Goal: Task Accomplishment & Management: Manage account settings

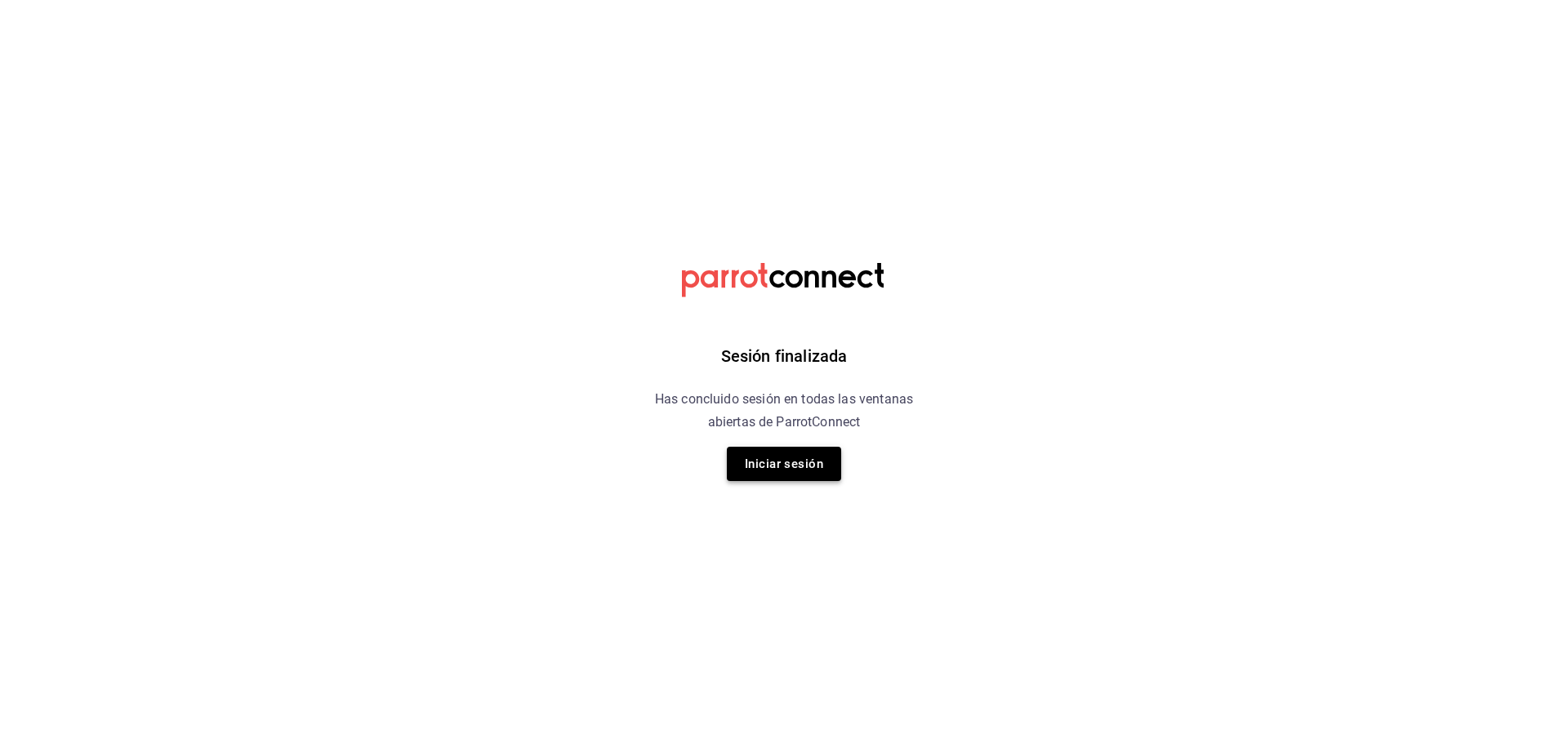
click at [800, 463] on button "Iniciar sesión" at bounding box center [783, 464] width 114 height 35
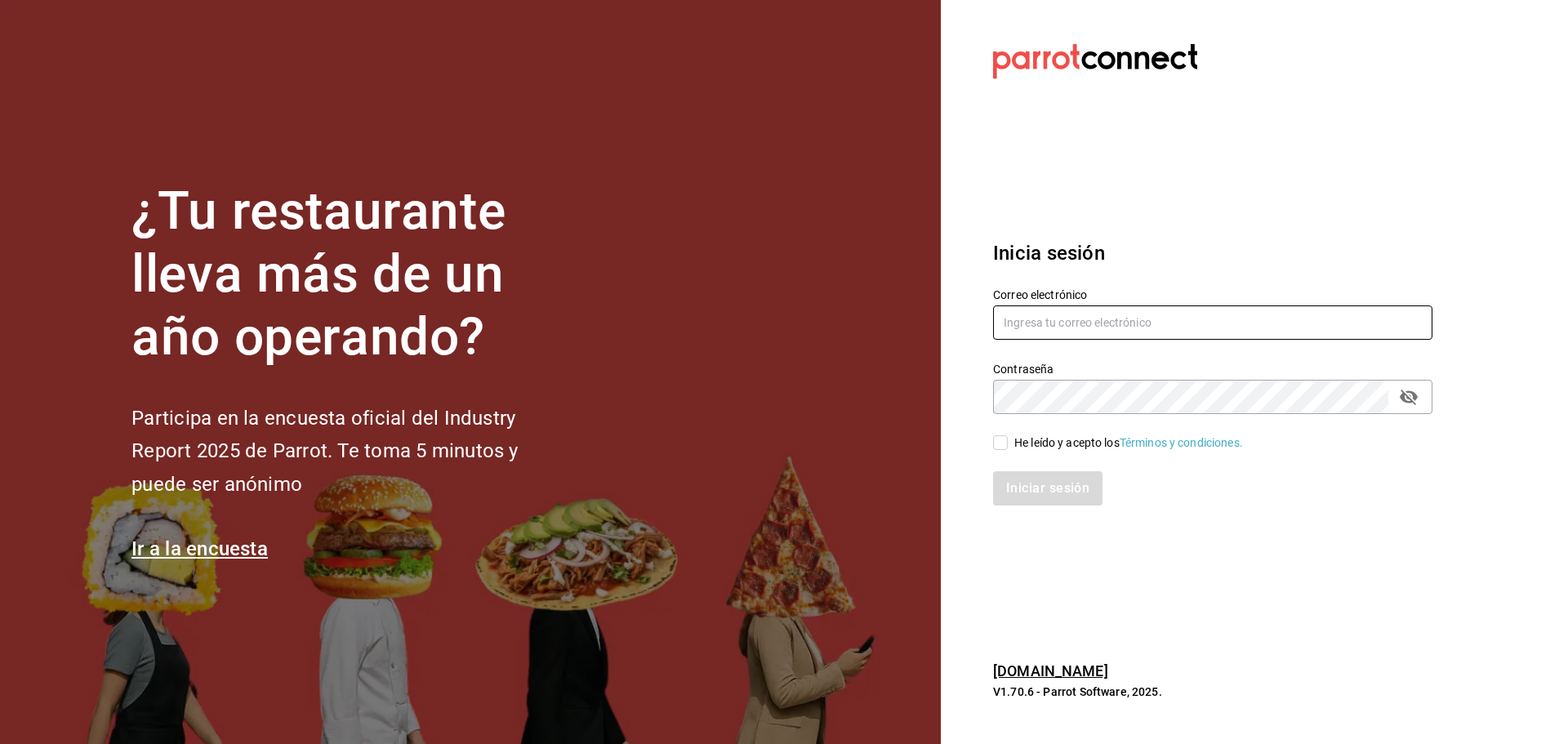
type input "[EMAIL_ADDRESS][DOMAIN_NAME]"
click at [990, 439] on div "He leído y acepto los Términos y condiciones." at bounding box center [1203, 433] width 459 height 38
click at [1004, 448] on input "He leído y acepto los Términos y condiciones." at bounding box center [1000, 443] width 15 height 15
checkbox input "true"
click at [1010, 492] on button "Iniciar sesión" at bounding box center [1048, 489] width 111 height 35
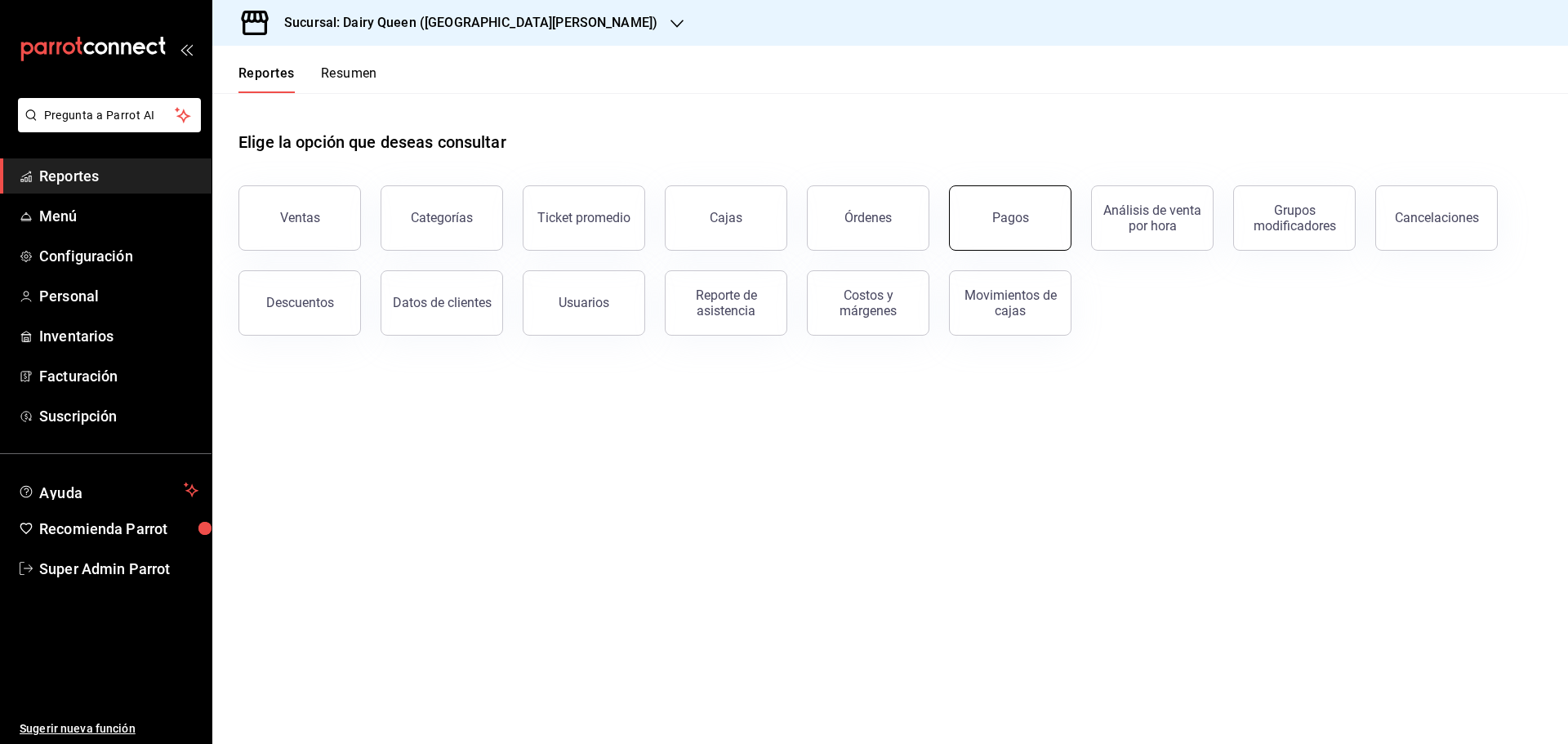
click at [1008, 219] on div "Pagos" at bounding box center [1010, 217] width 37 height 16
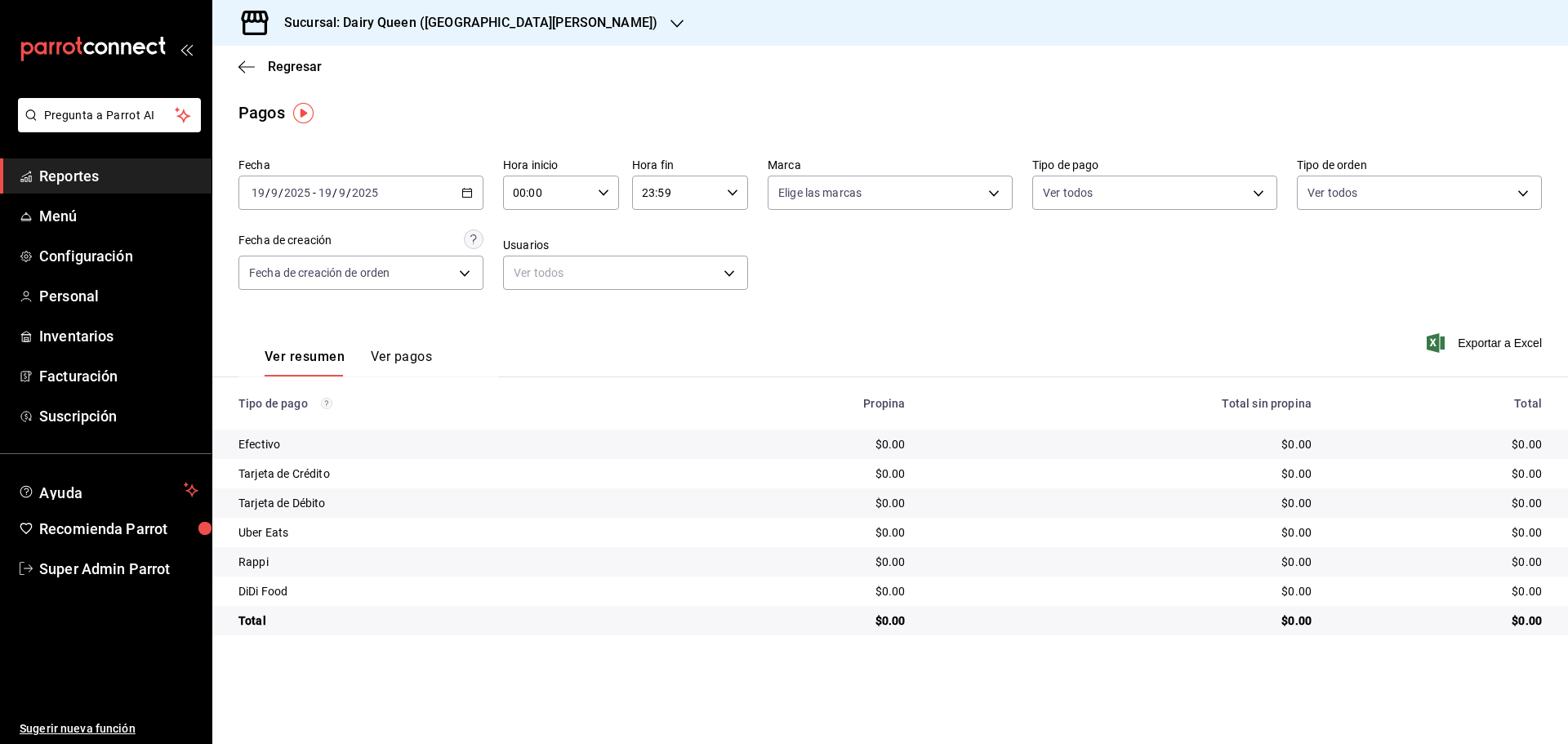
click at [398, 35] on div "Sucursal: Dairy Queen ([GEOGRAPHIC_DATA][PERSON_NAME])" at bounding box center [457, 23] width 465 height 46
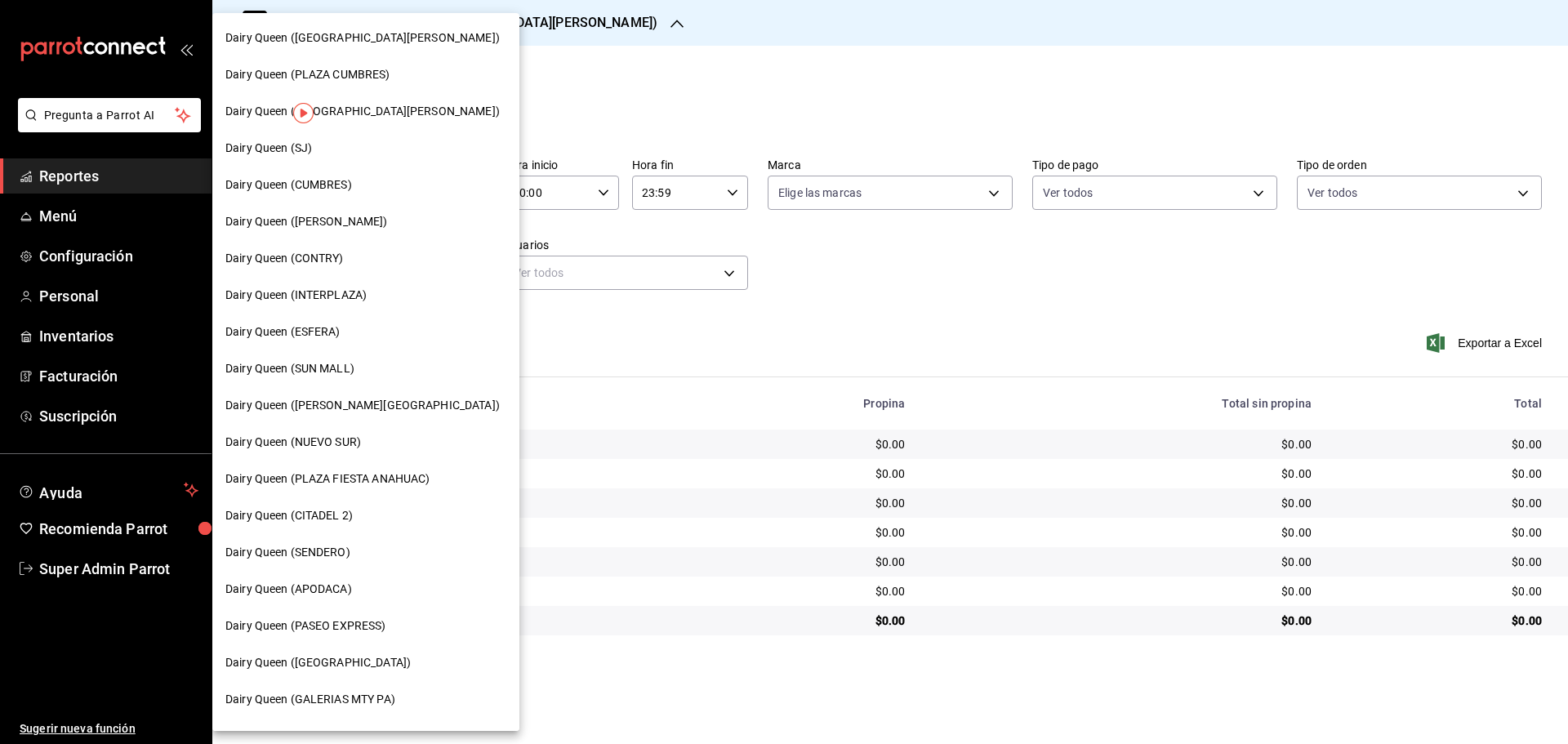
click at [327, 253] on span "Dairy Queen (CONTRY)" at bounding box center [285, 258] width 118 height 17
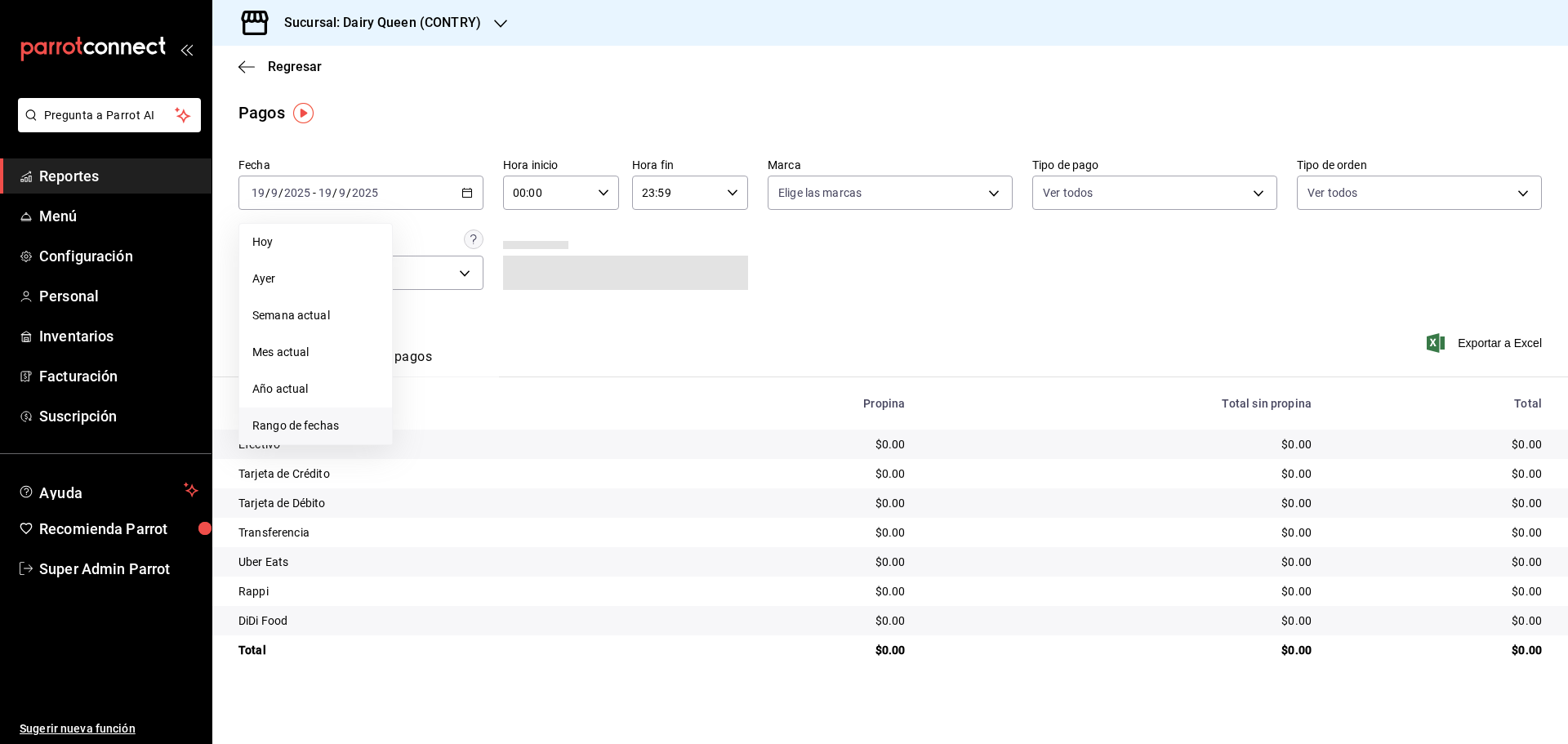
click at [299, 438] on li "Rango de fechas" at bounding box center [316, 425] width 153 height 37
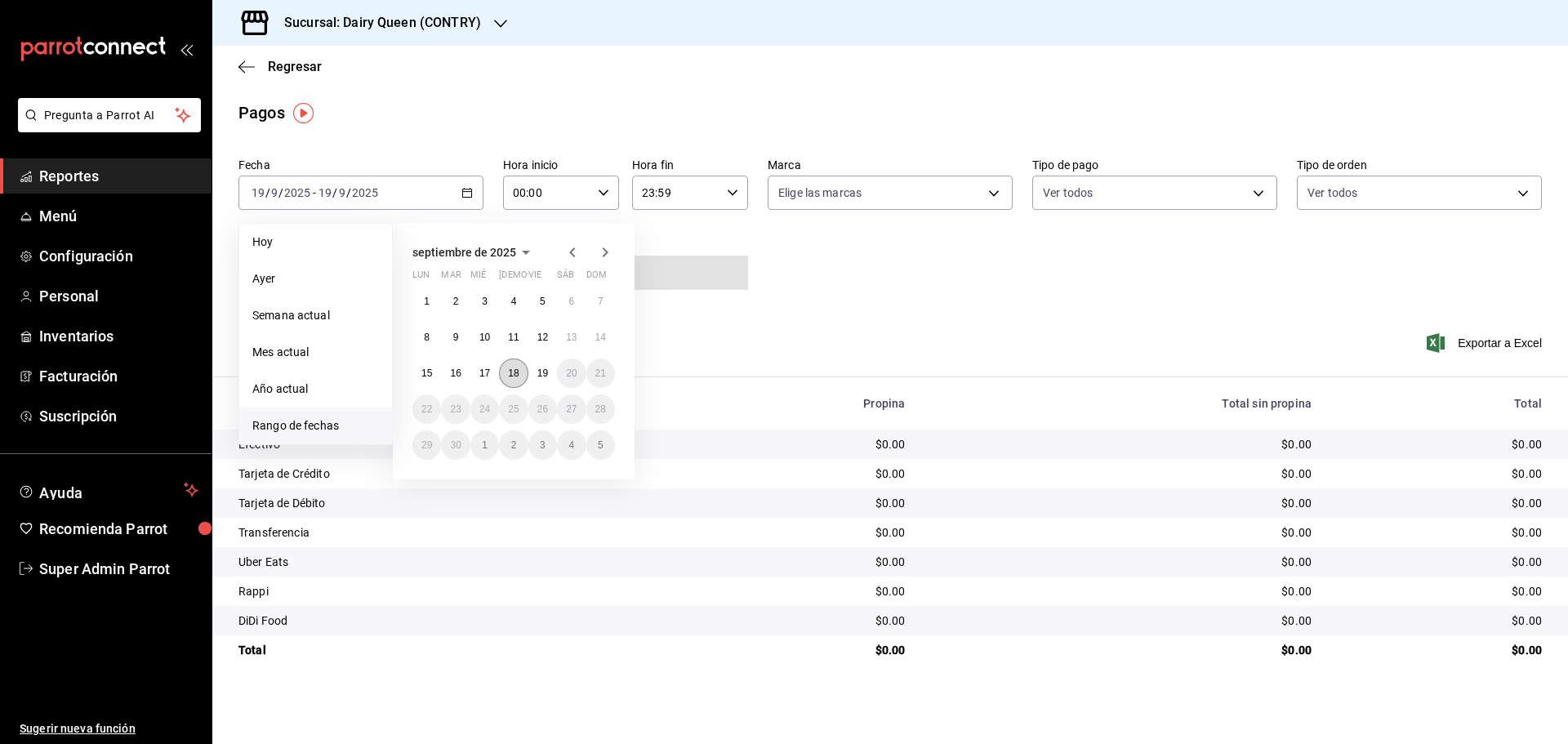
click at [517, 369] on abbr "18" at bounding box center [513, 374] width 11 height 12
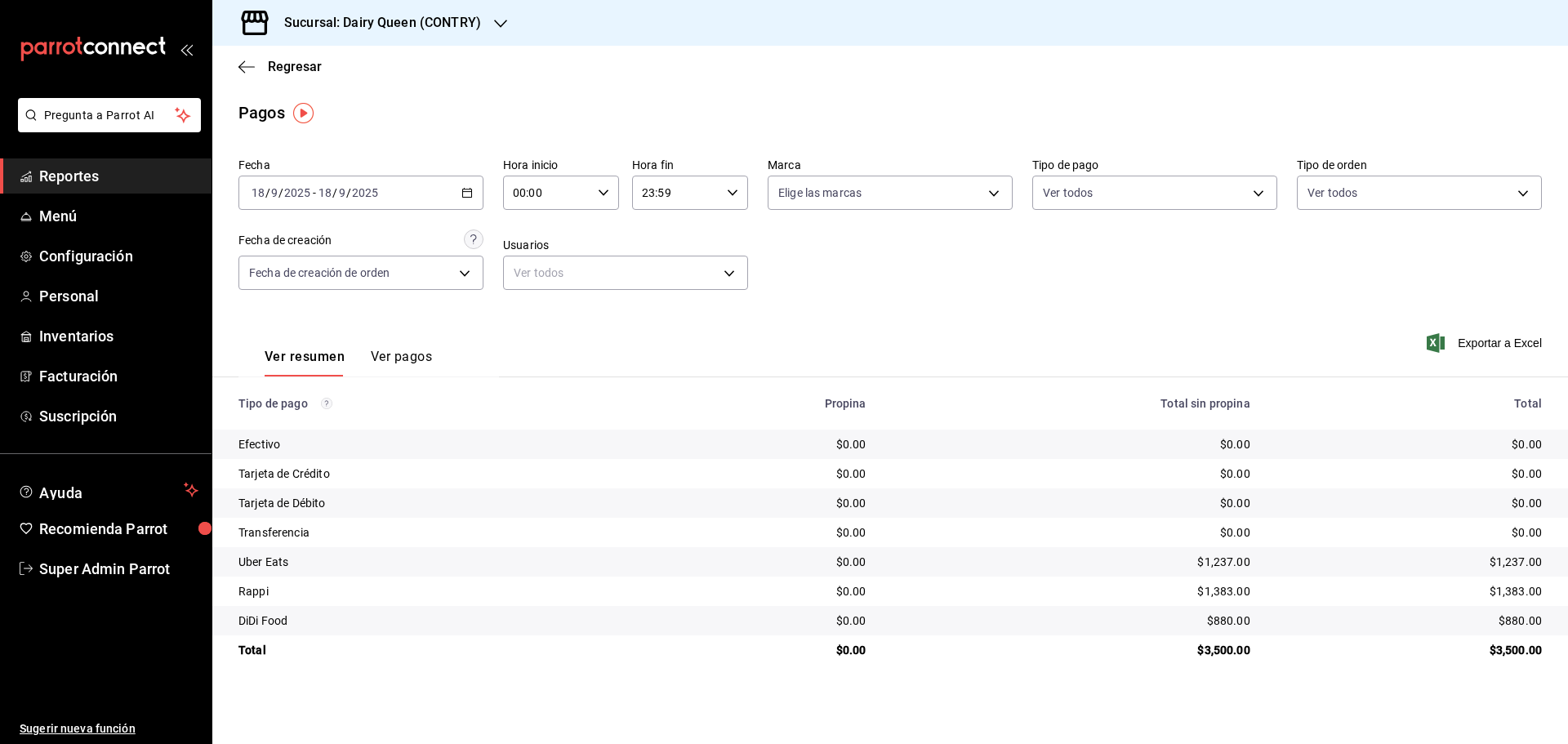
click at [424, 19] on h3 "Sucursal: Dairy Queen (CONTRY)" at bounding box center [376, 23] width 210 height 20
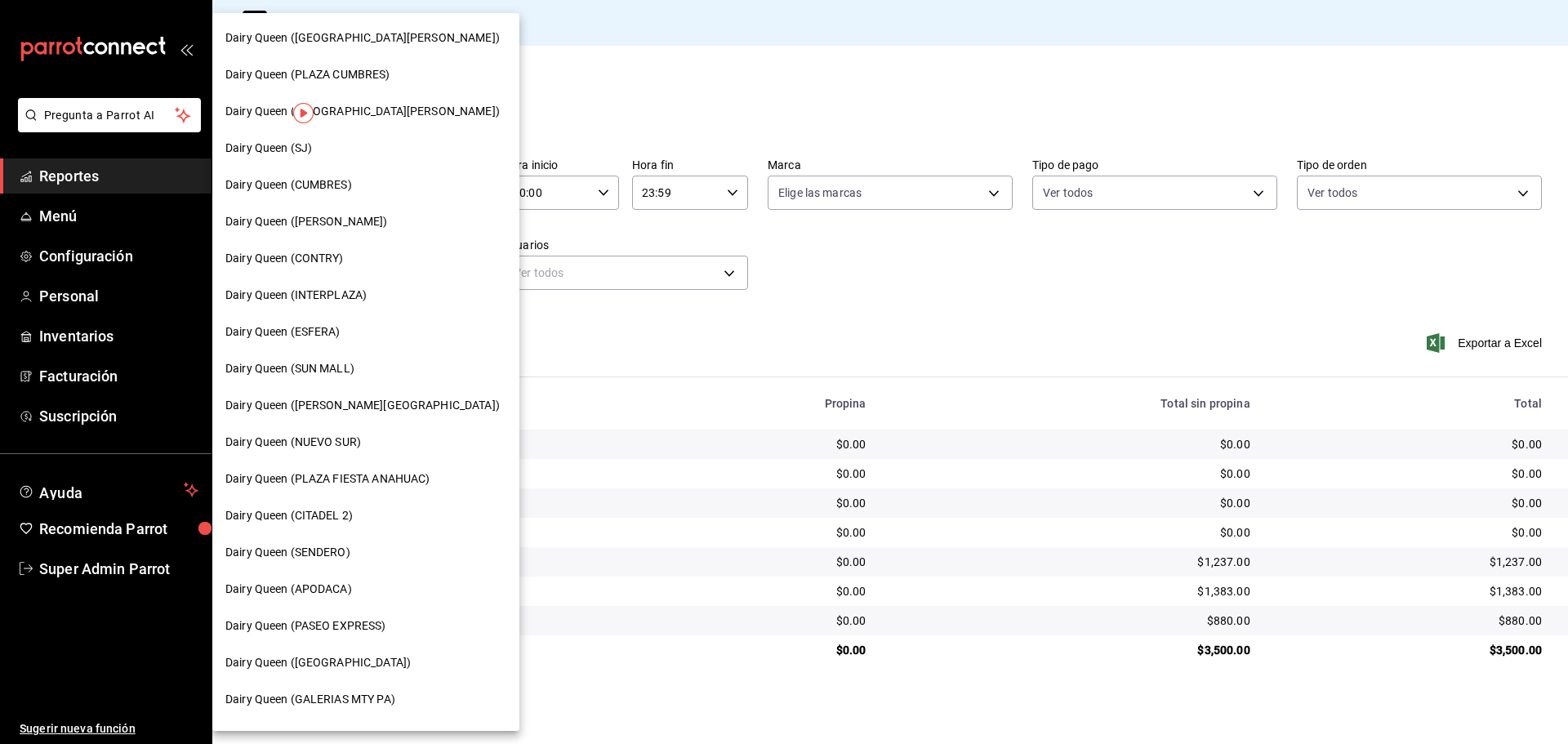
scroll to position [137, 0]
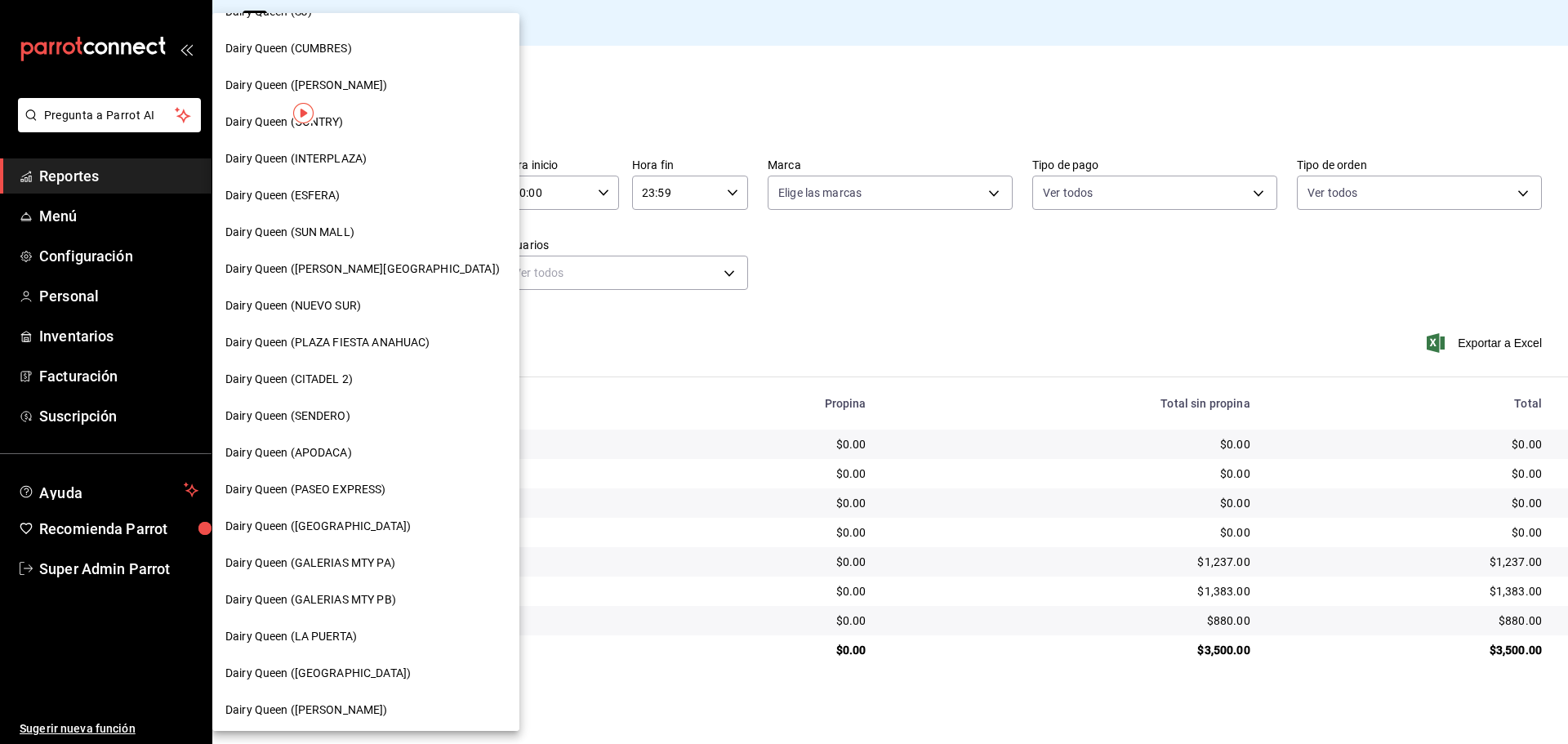
click at [325, 417] on span "Dairy Queen (SENDERO)" at bounding box center [288, 416] width 125 height 17
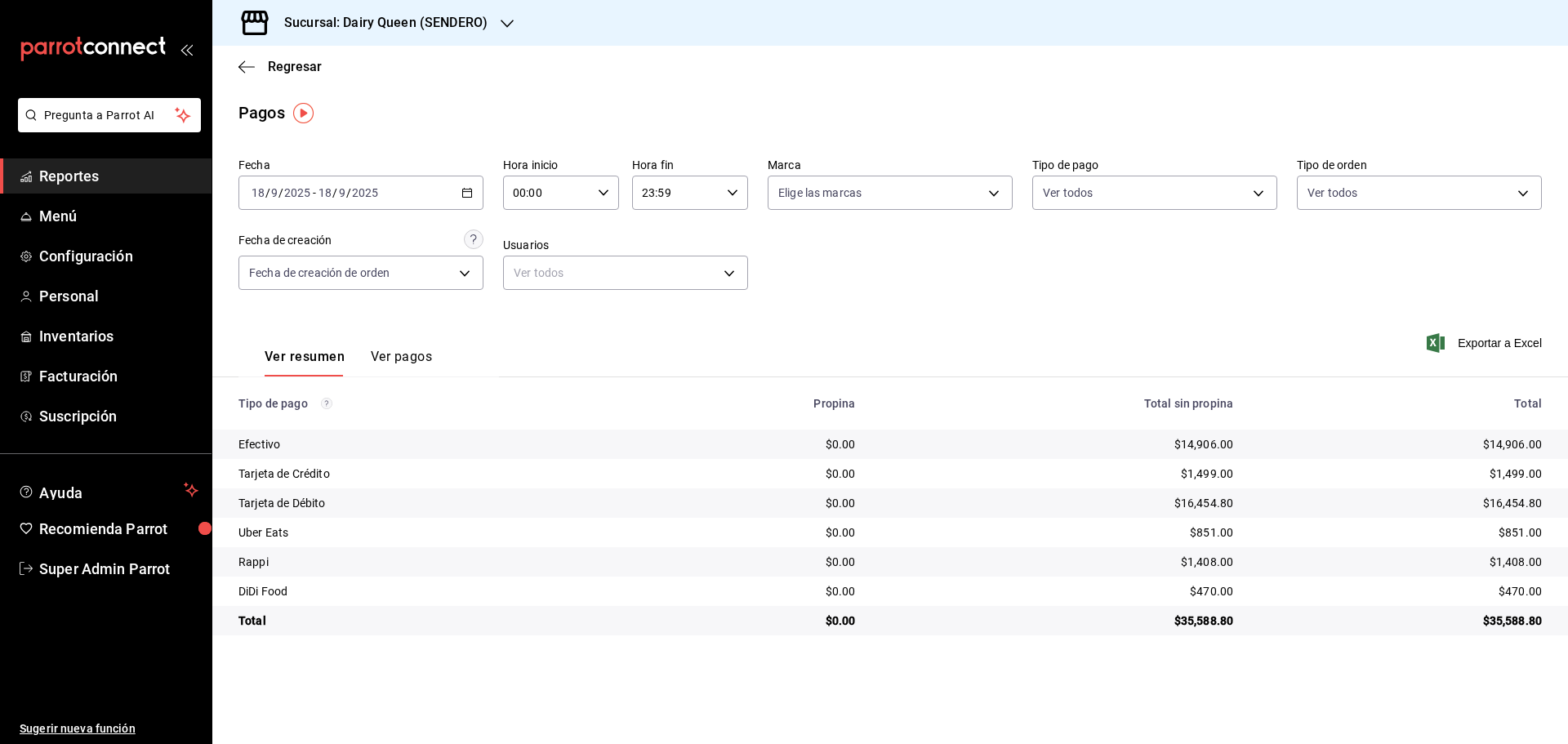
click at [478, 16] on h3 "Sucursal: Dairy Queen (SENDERO)" at bounding box center [379, 23] width 216 height 20
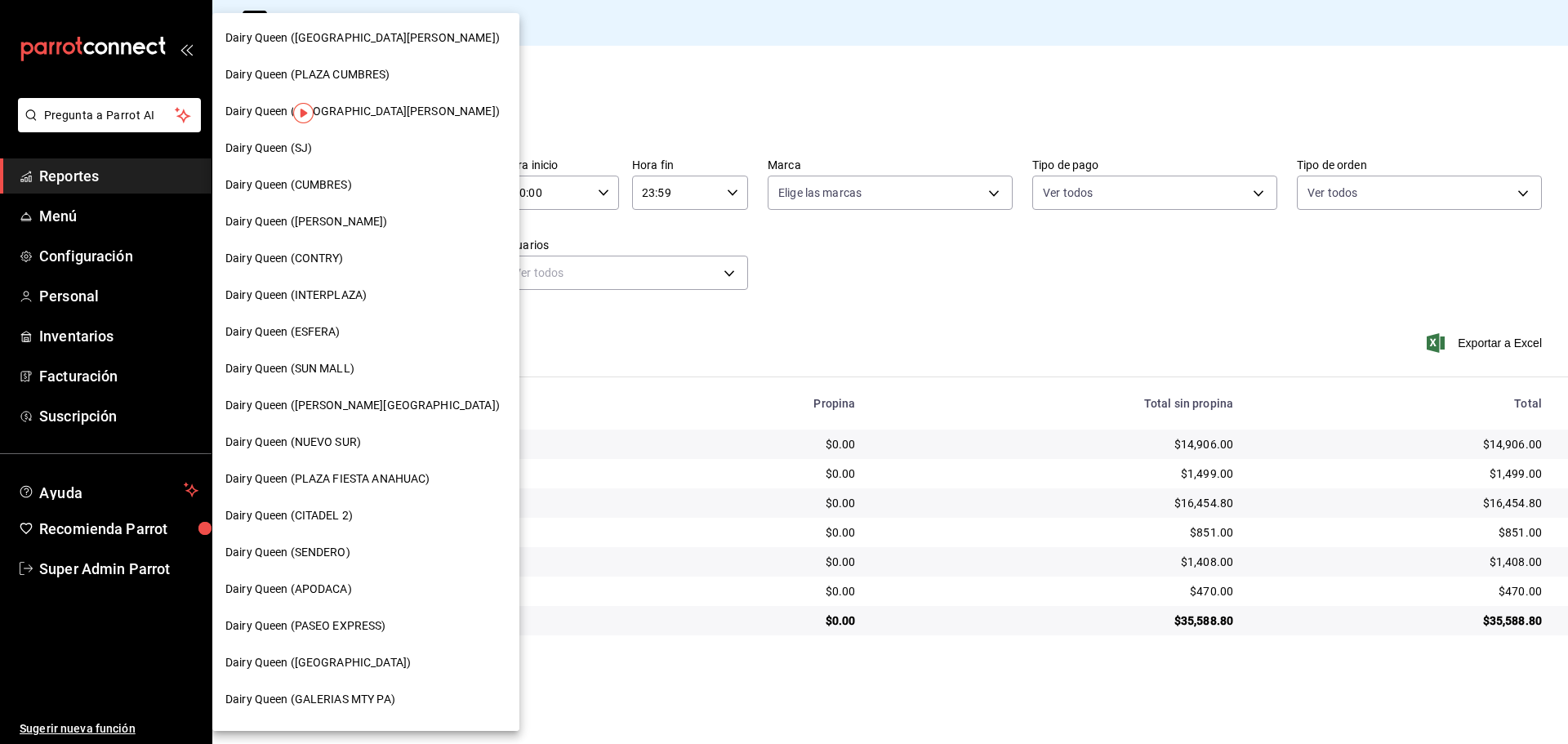
click at [326, 185] on span "Dairy Queen (CUMBRES)" at bounding box center [289, 184] width 127 height 17
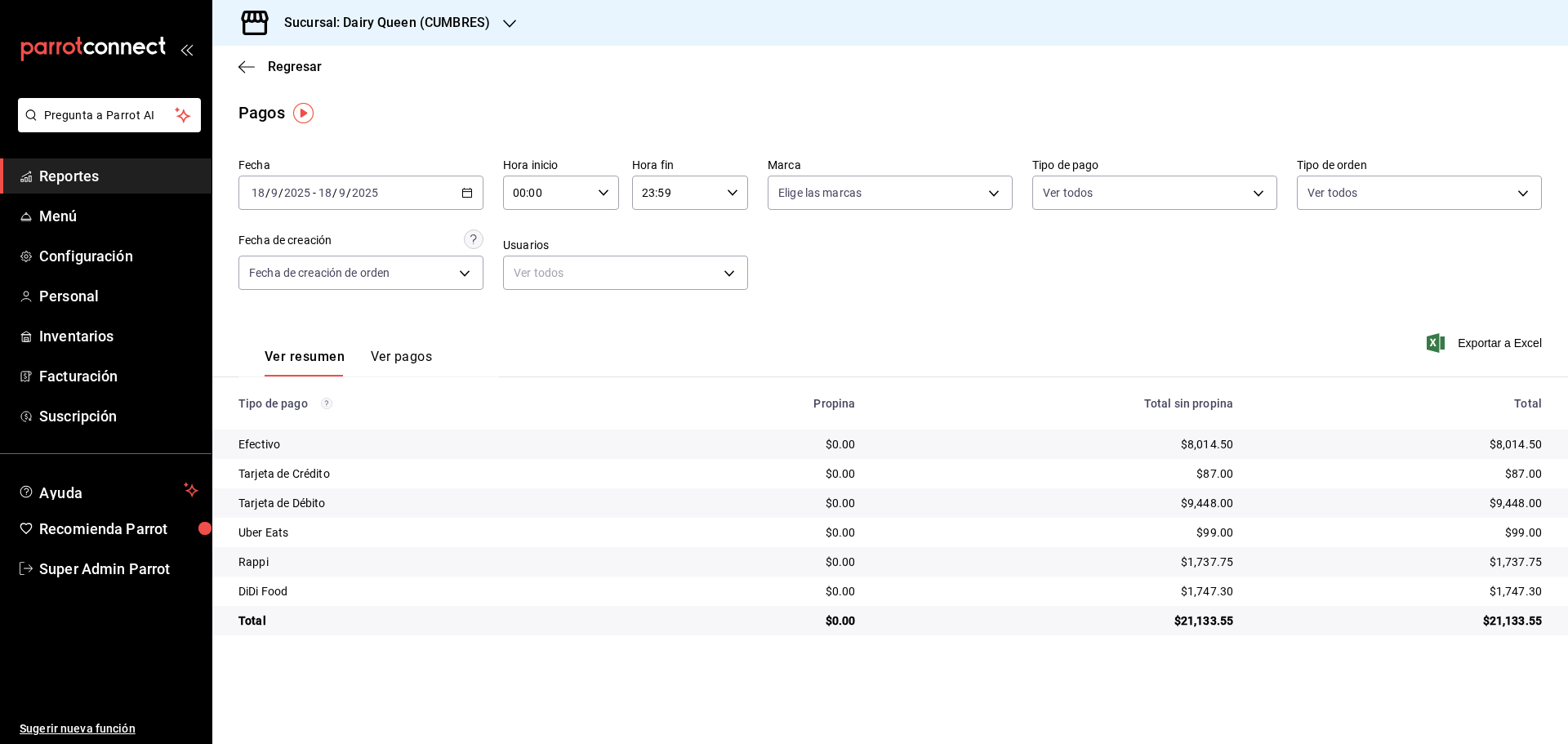
click at [394, 4] on div "Sucursal: Dairy Queen (CUMBRES)" at bounding box center [373, 23] width 297 height 46
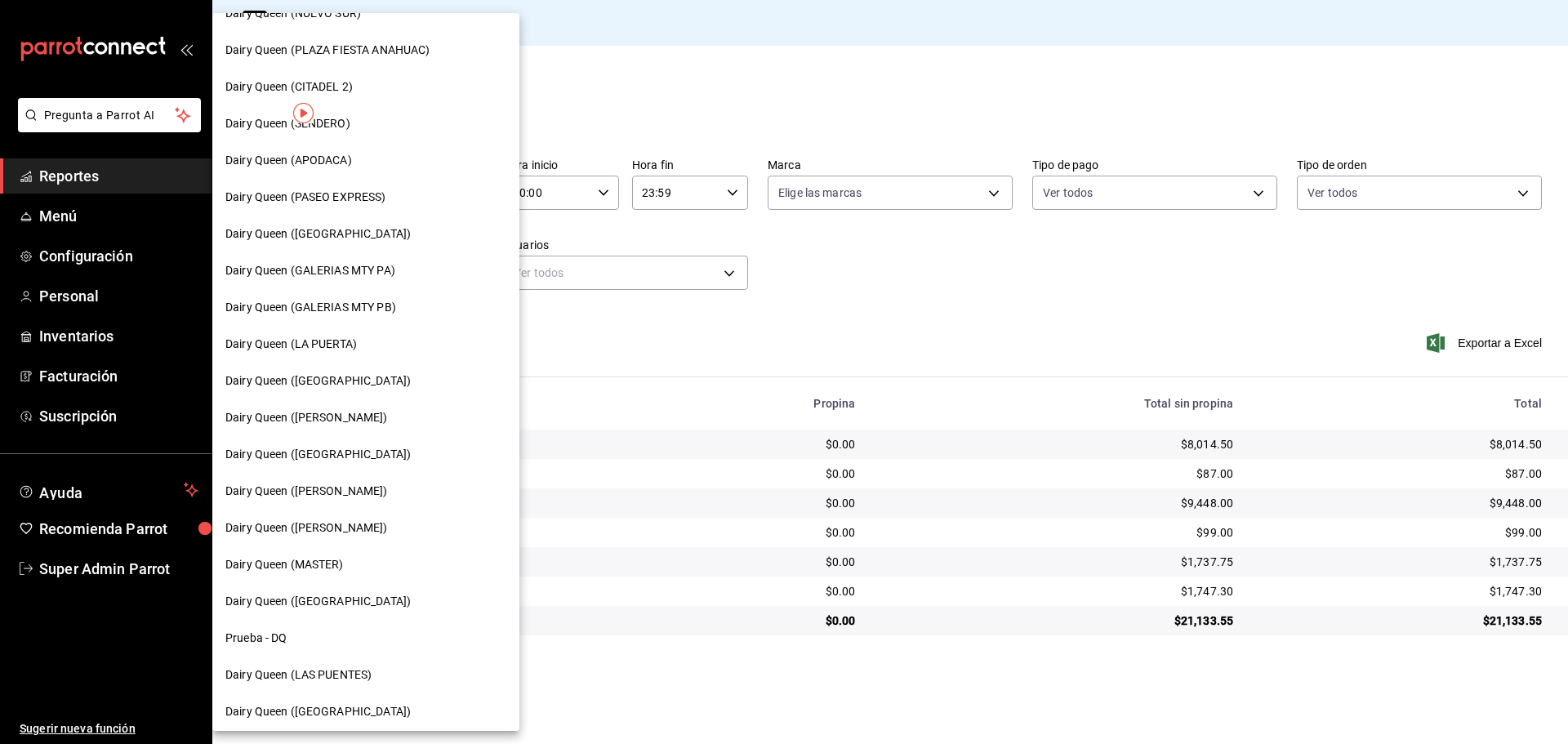
scroll to position [508, 0]
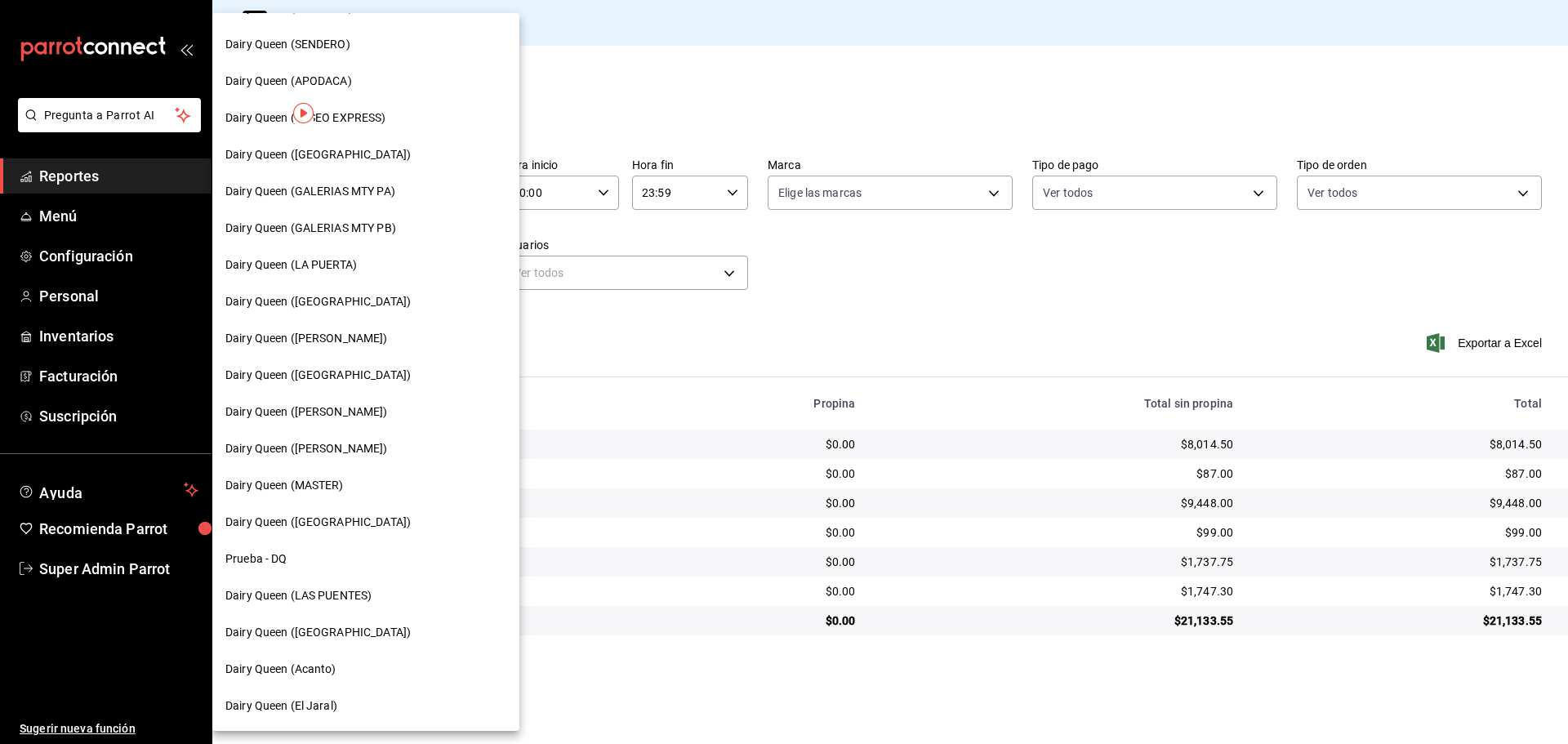
click at [333, 602] on span "Dairy Queen (LAS PUENTES)" at bounding box center [299, 596] width 146 height 17
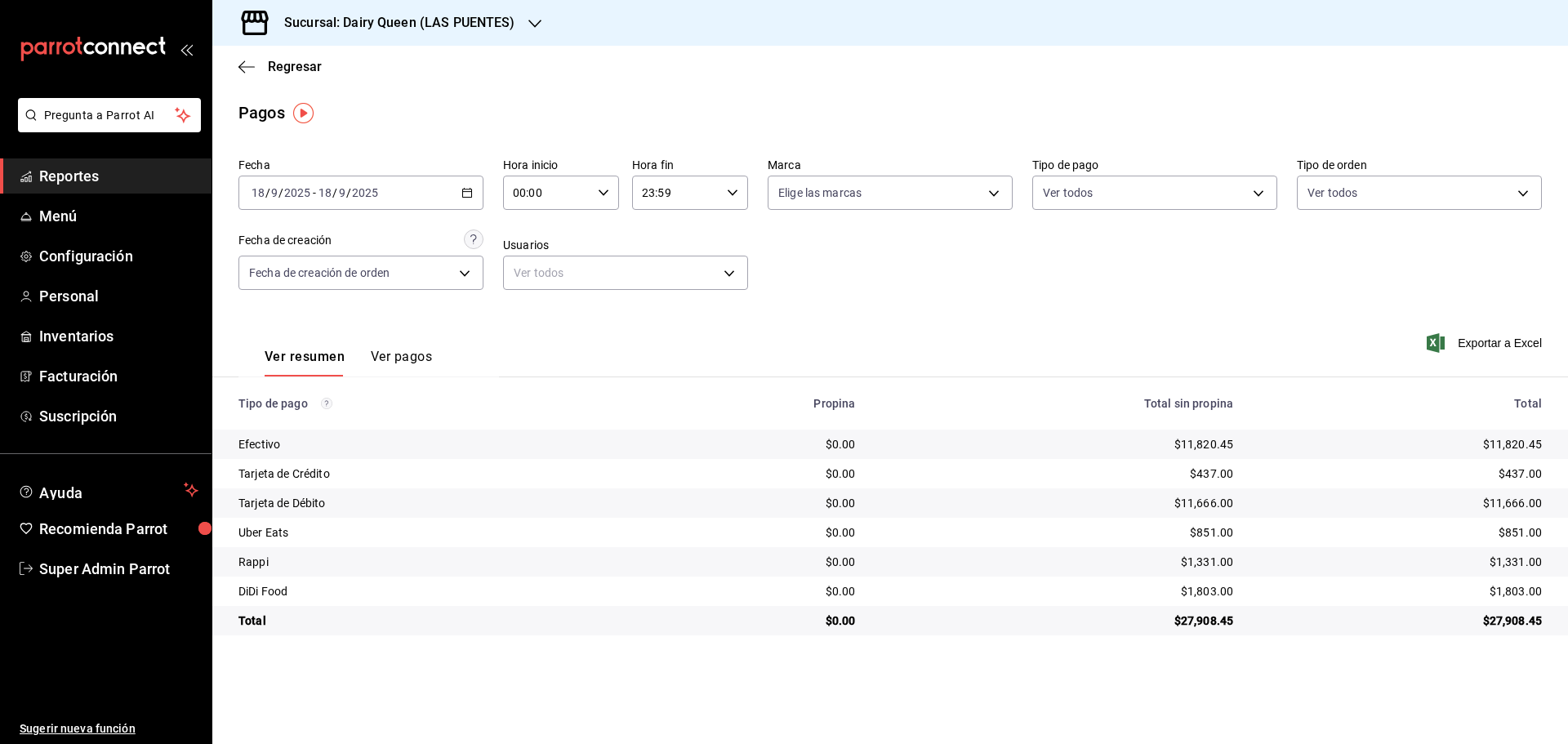
click at [380, 29] on h3 "Sucursal: Dairy Queen (LAS PUENTES)" at bounding box center [393, 23] width 244 height 20
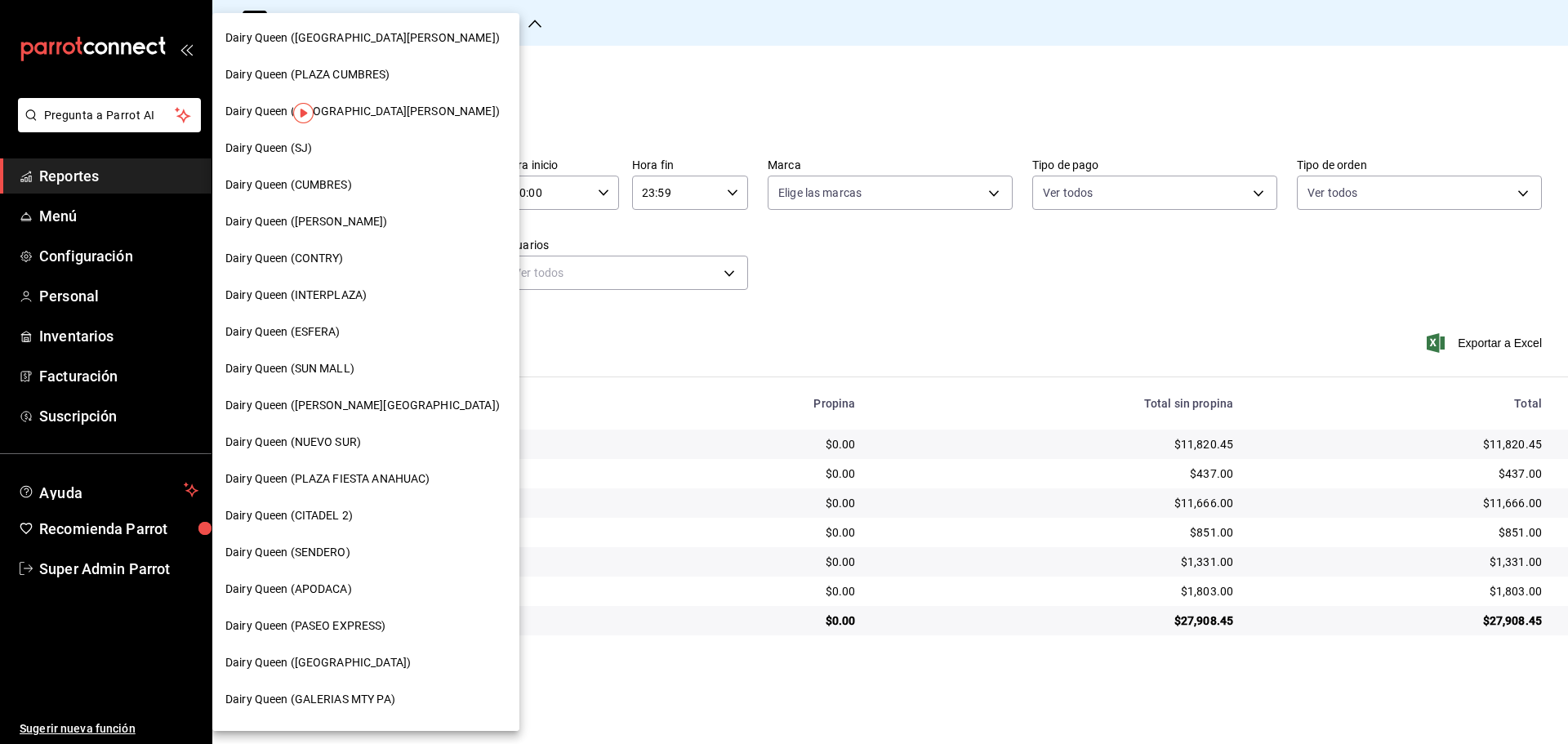
click at [333, 614] on div "Dairy Queen (PASEO EXPRESS)" at bounding box center [365, 626] width 307 height 37
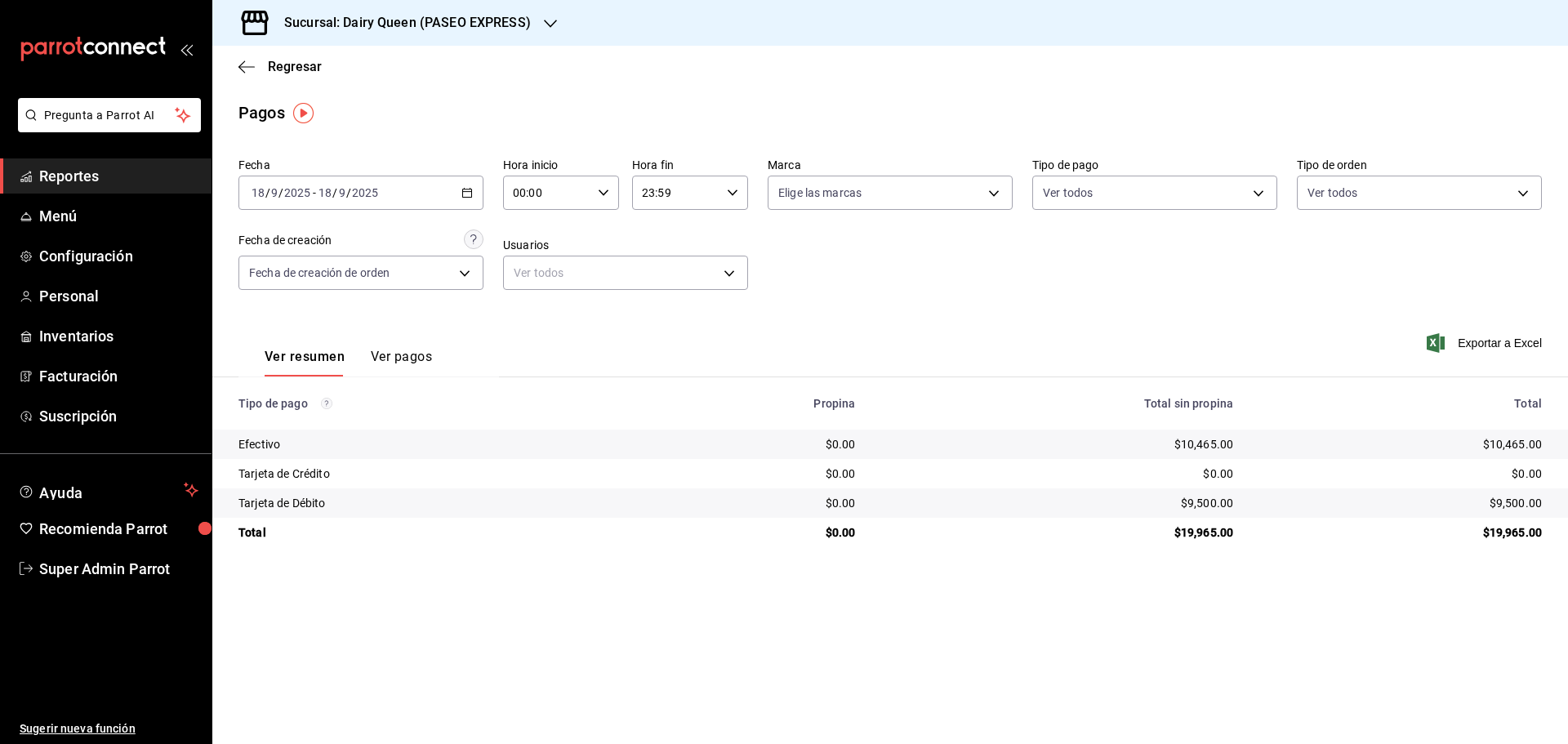
click at [383, 35] on div "Sucursal: Dairy Queen (PASEO EXPRESS)" at bounding box center [394, 23] width 338 height 46
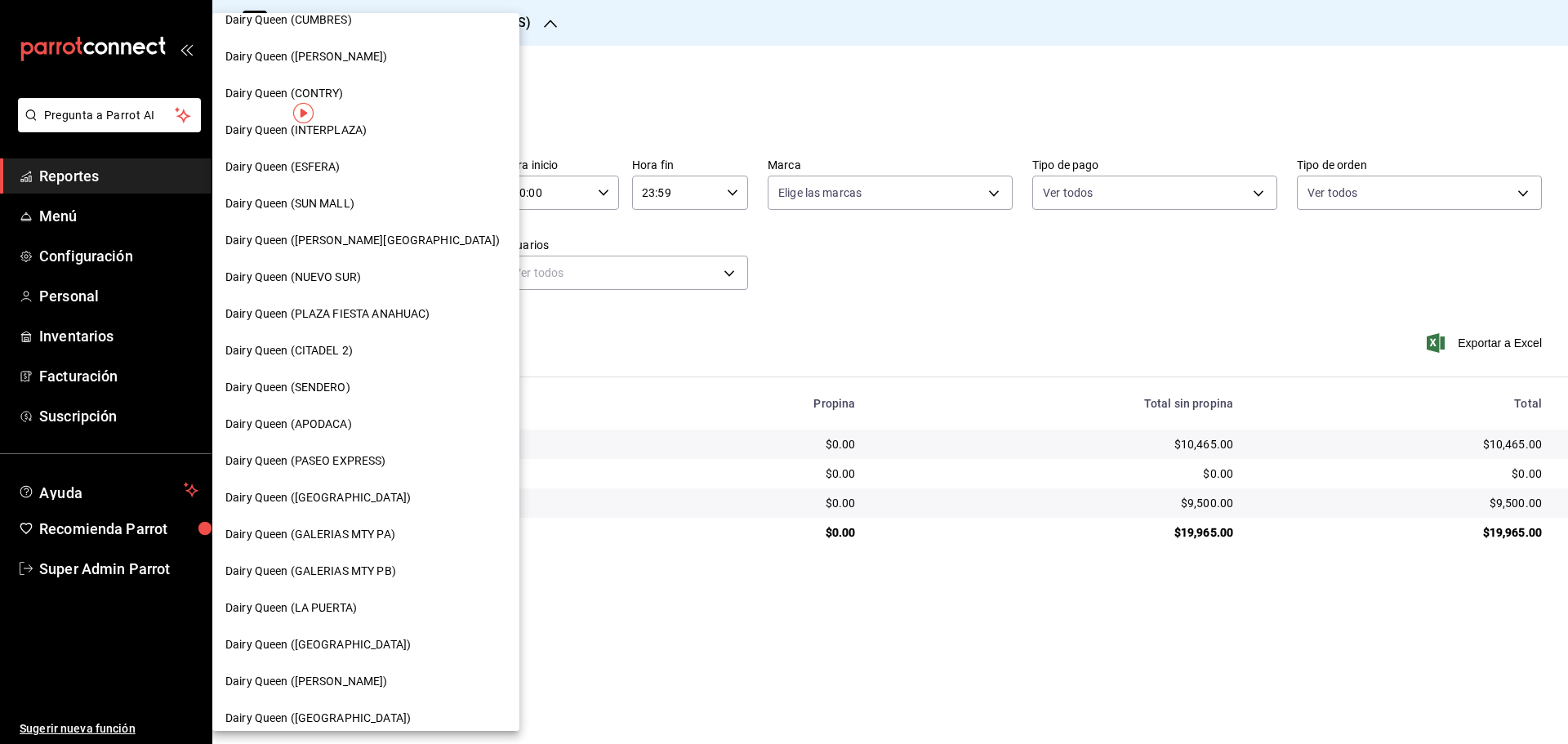
scroll to position [0, 0]
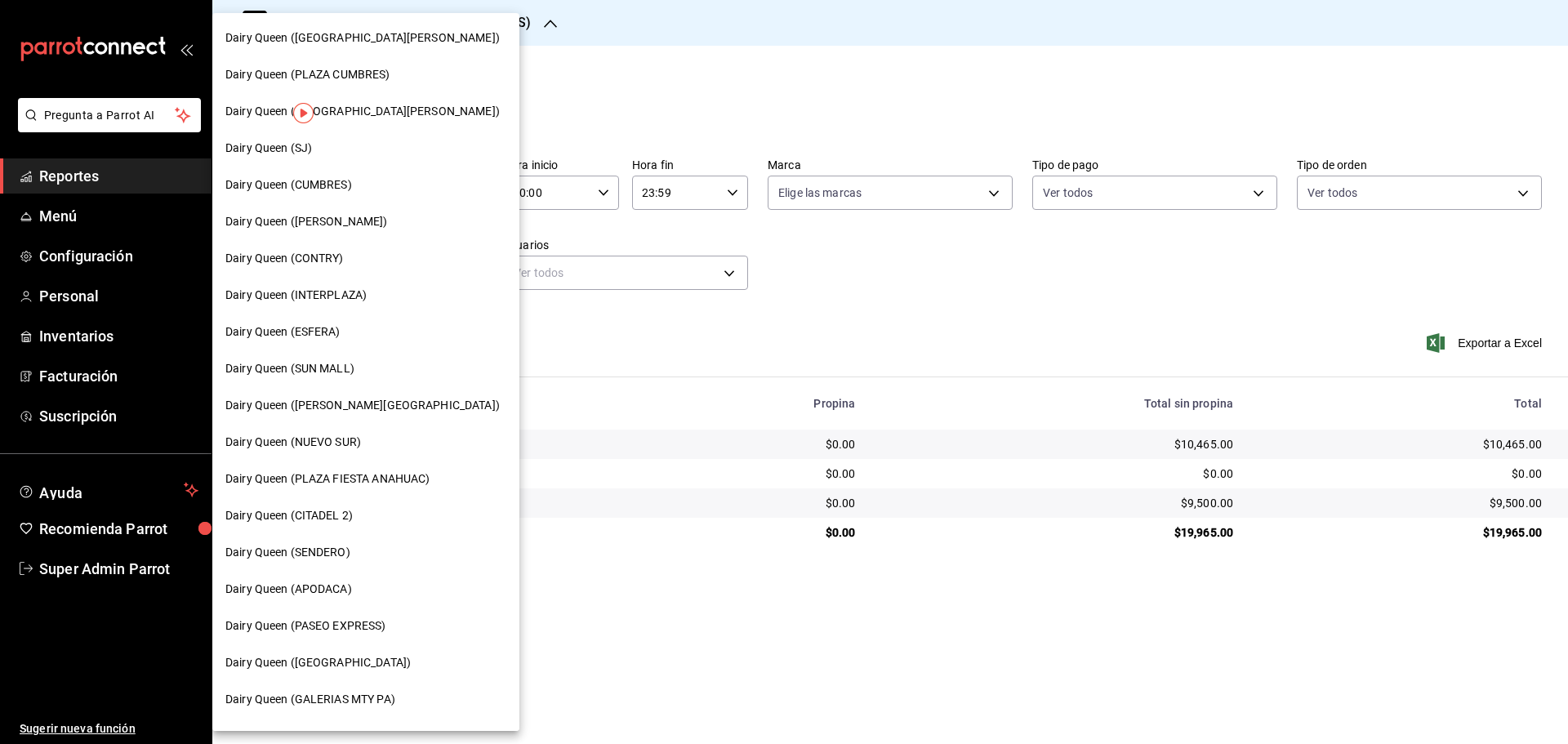
click at [322, 146] on div "Dairy Queen (SJ)" at bounding box center [365, 148] width 281 height 17
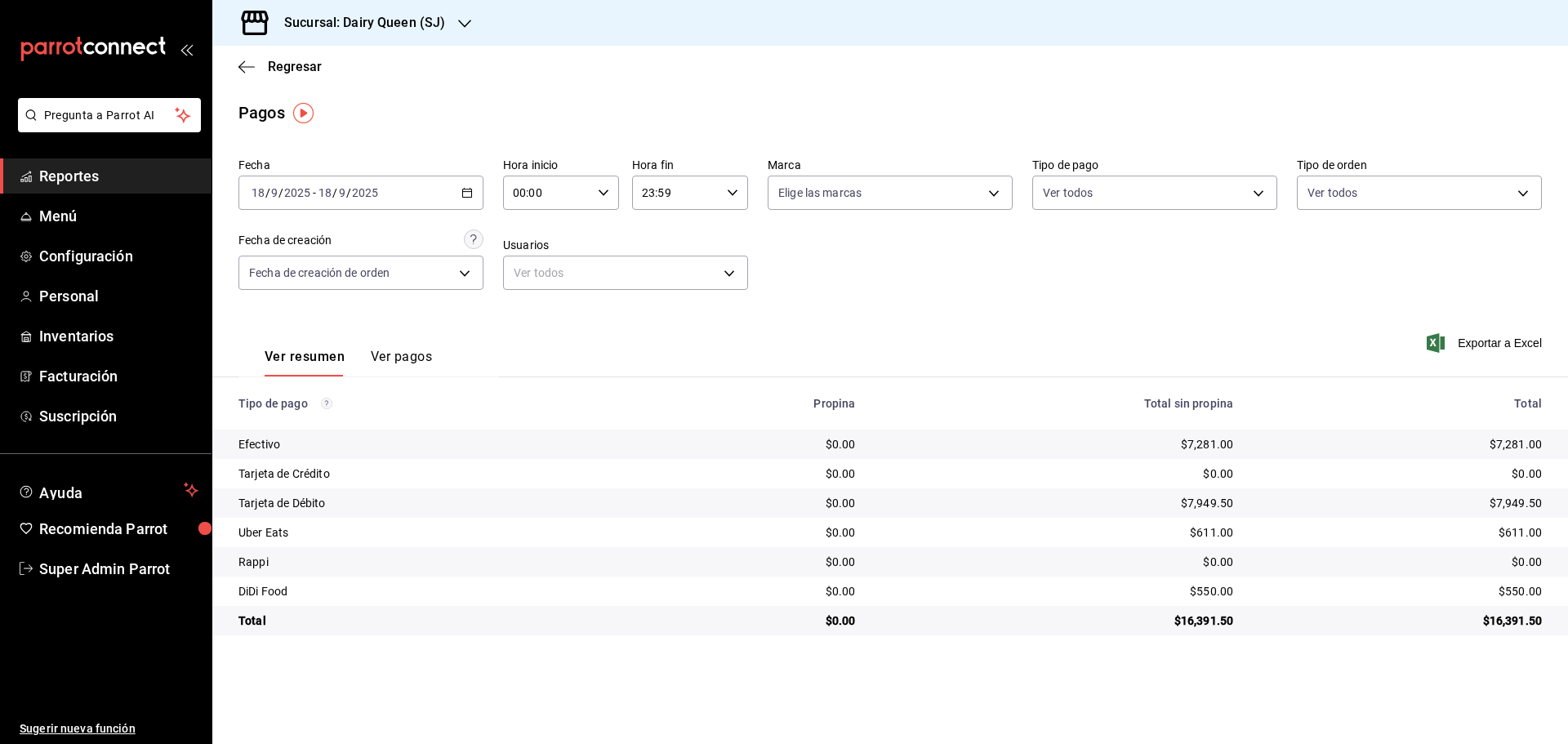
click at [413, 6] on div "Sucursal: Dairy Queen (SJ)" at bounding box center [351, 23] width 253 height 46
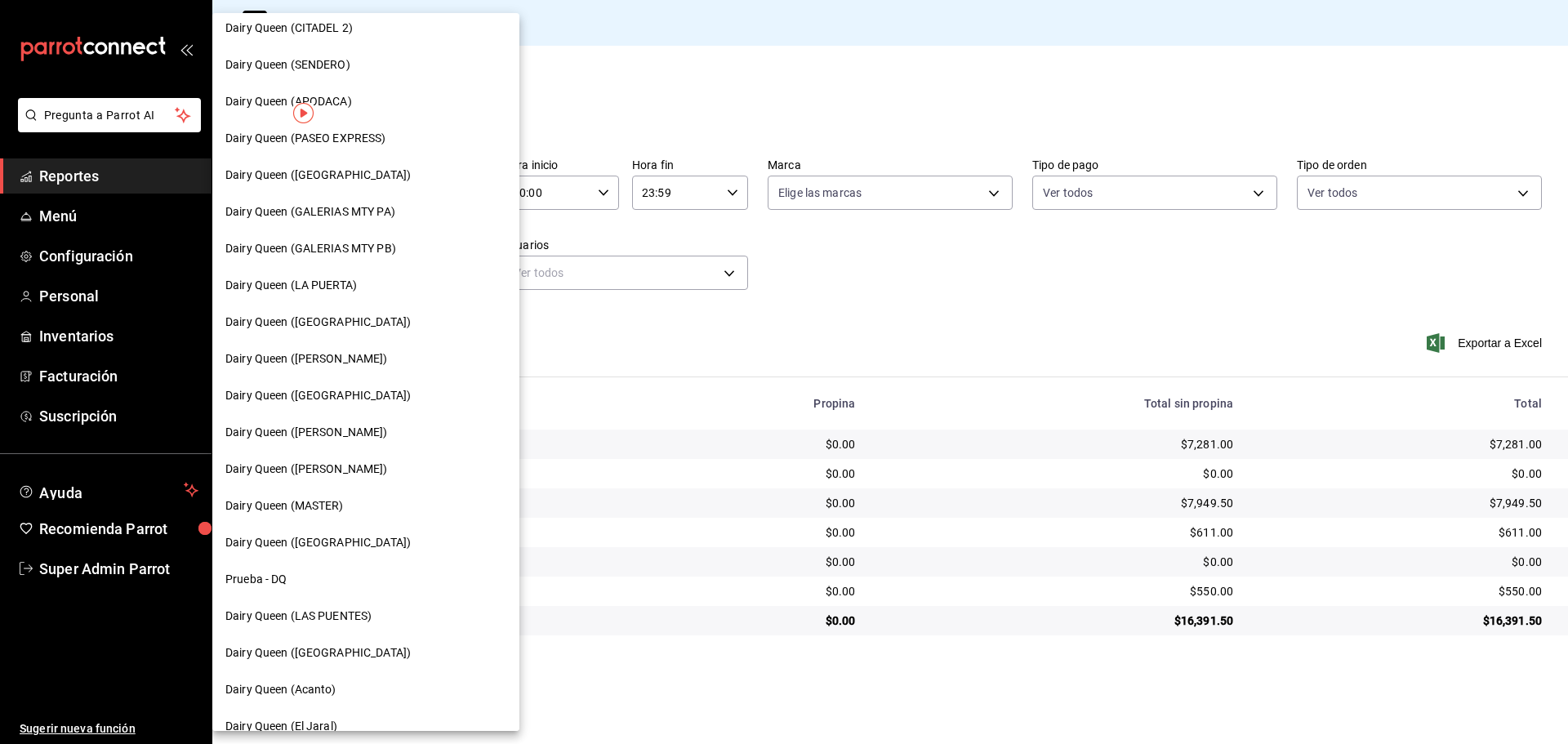
scroll to position [508, 0]
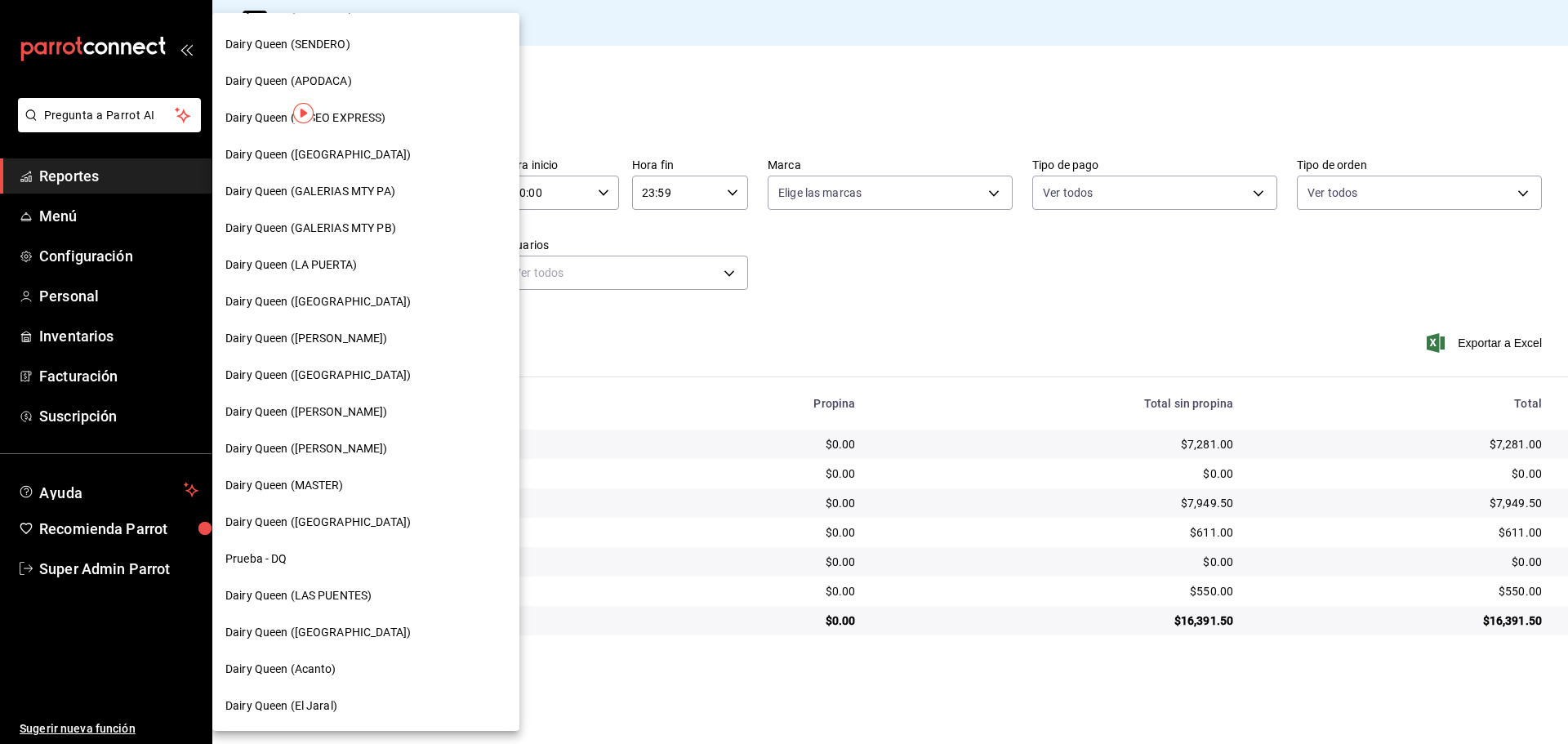
click at [393, 635] on div "Dairy Queen (PLAZA KUNE)" at bounding box center [365, 632] width 281 height 17
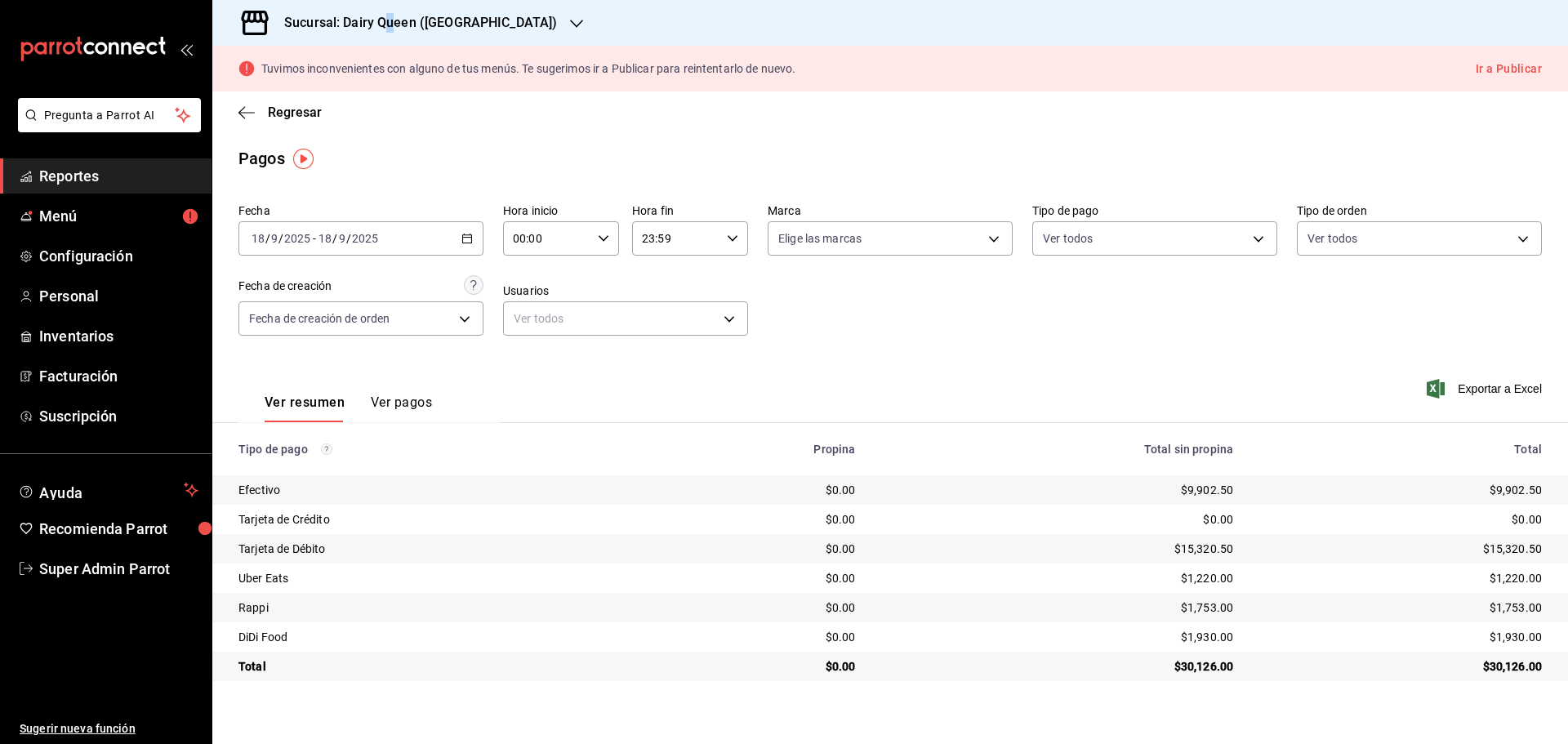
click at [389, 23] on h3 "Sucursal: Dairy Queen (PLAZA KUNE)" at bounding box center [414, 23] width 285 height 20
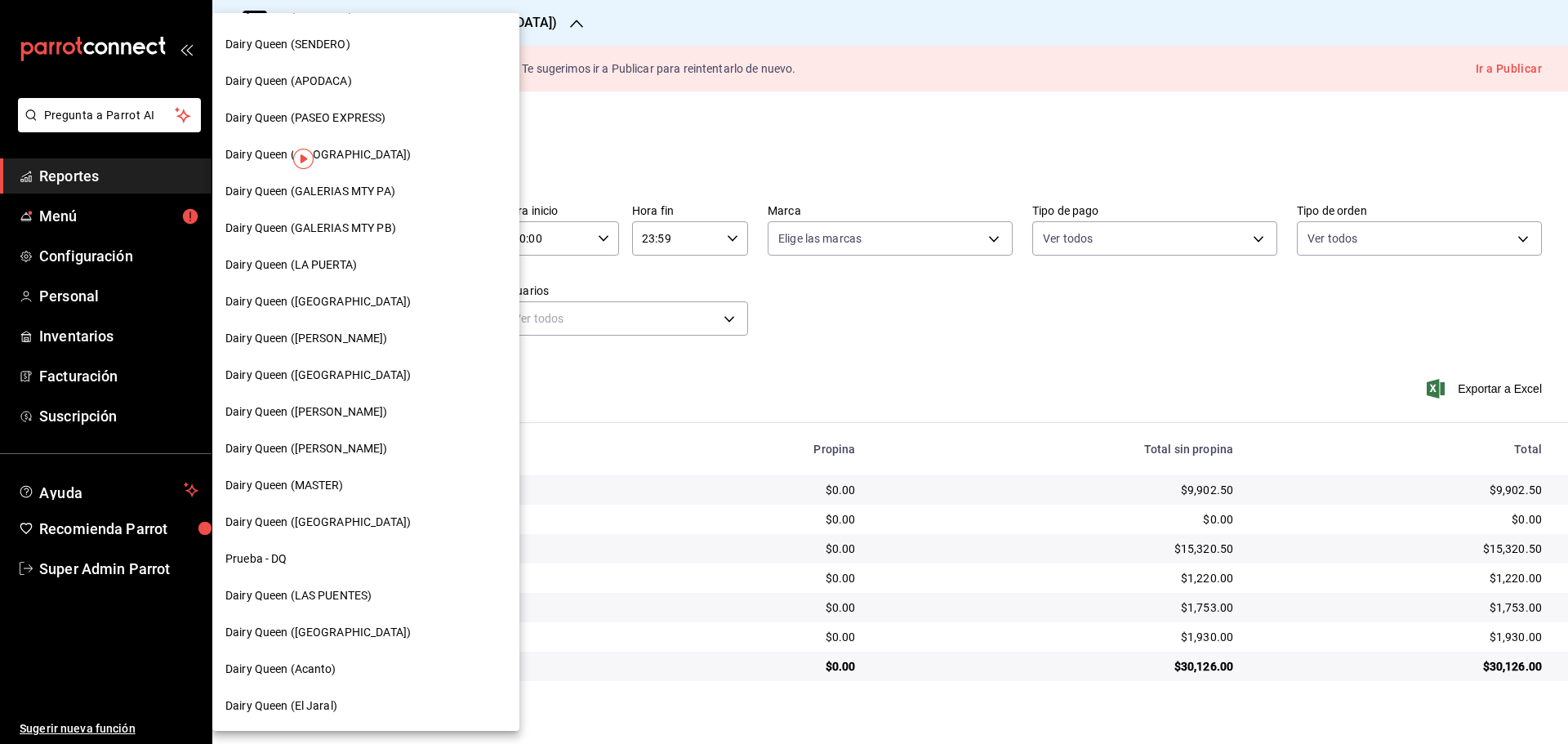
click at [346, 266] on span "Dairy Queen (LA PUERTA)" at bounding box center [291, 265] width 132 height 17
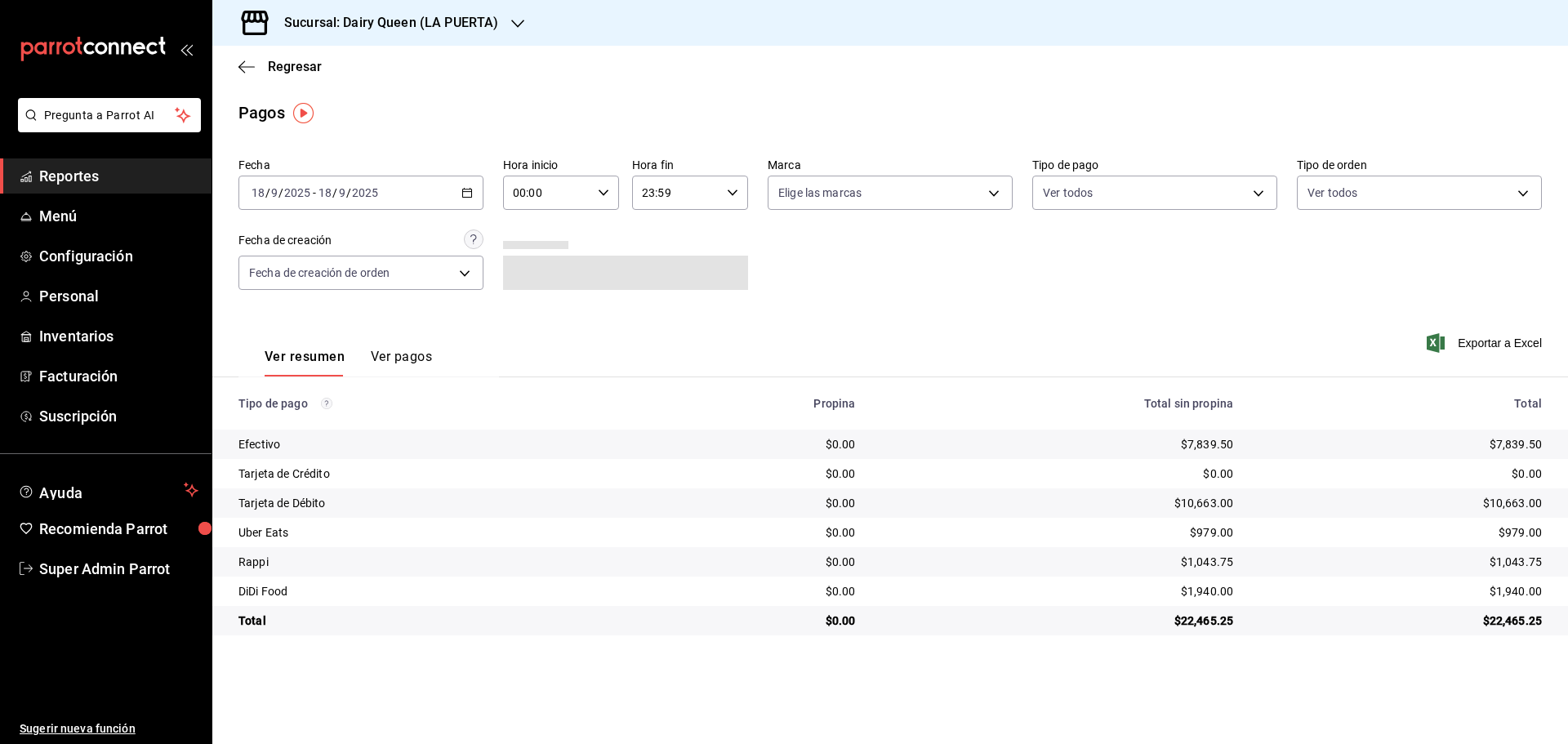
click at [363, 2] on div "Sucursal: Dairy Queen (LA PUERTA)" at bounding box center [378, 23] width 305 height 46
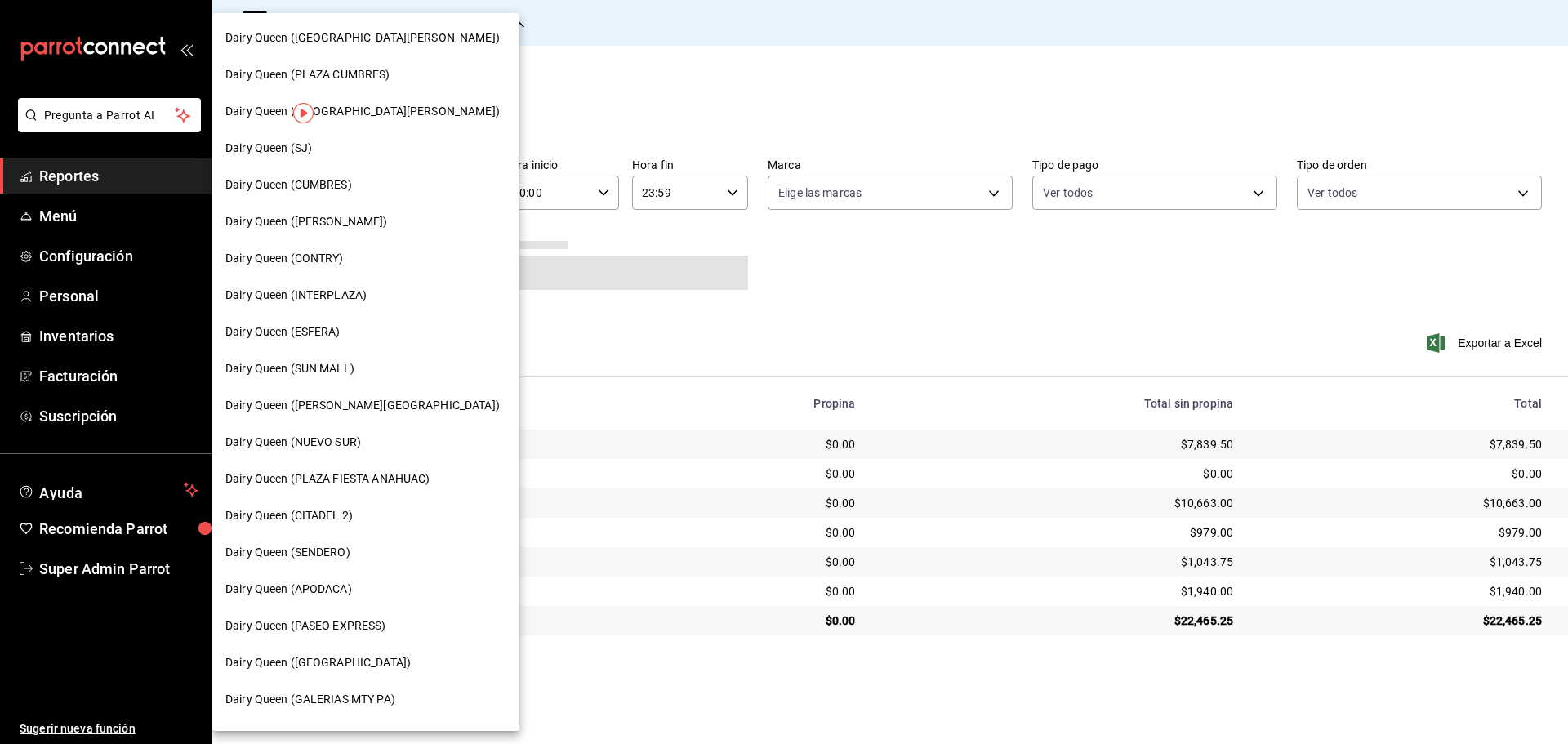
drag, startPoint x: 338, startPoint y: 407, endPoint x: 328, endPoint y: 405, distance: 10.2
click at [328, 405] on span "Dairy Queen (VALLE ALTO)" at bounding box center [363, 405] width 275 height 17
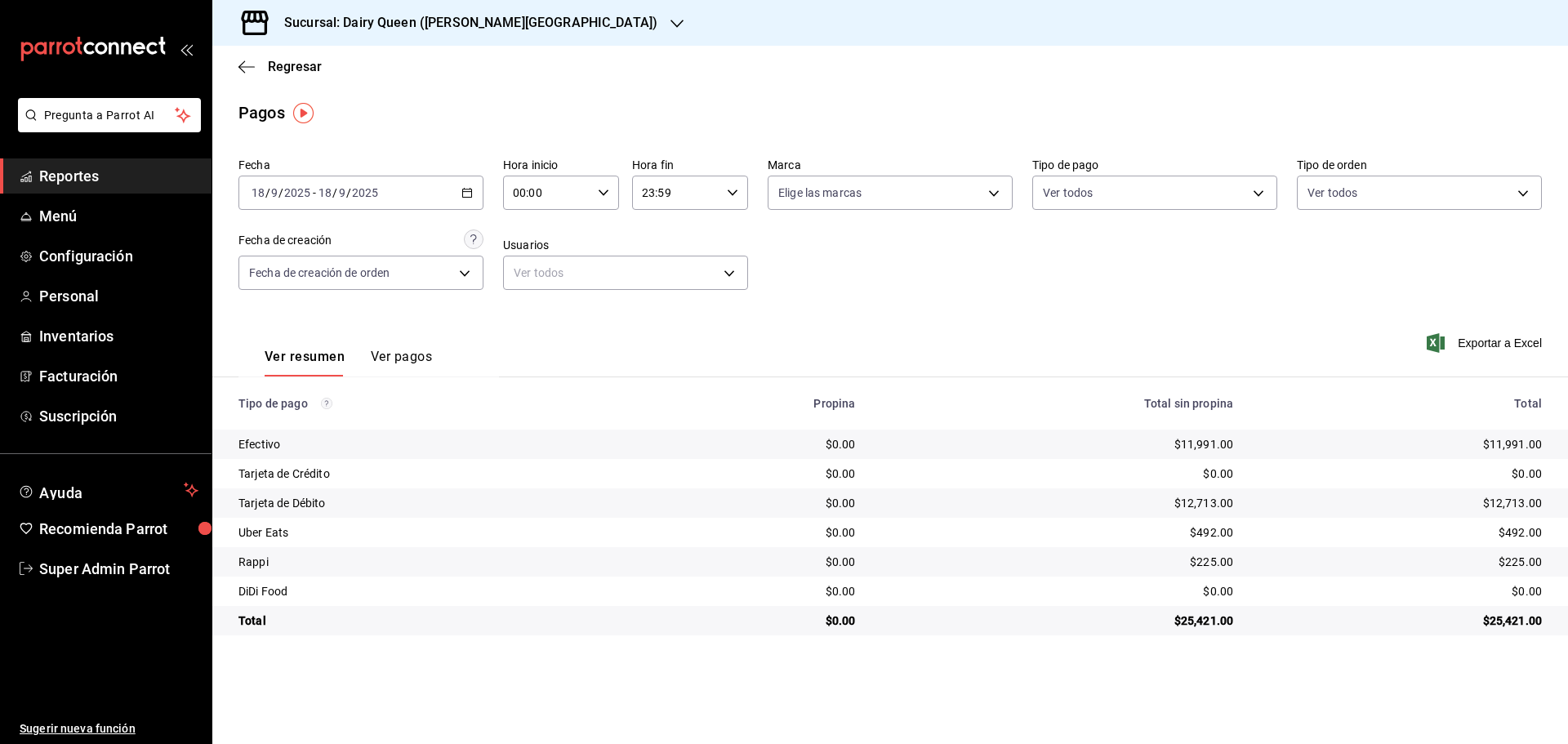
click at [443, 13] on h3 "Sucursal: Dairy Queen (VALLE ALTO)" at bounding box center [465, 23] width 387 height 20
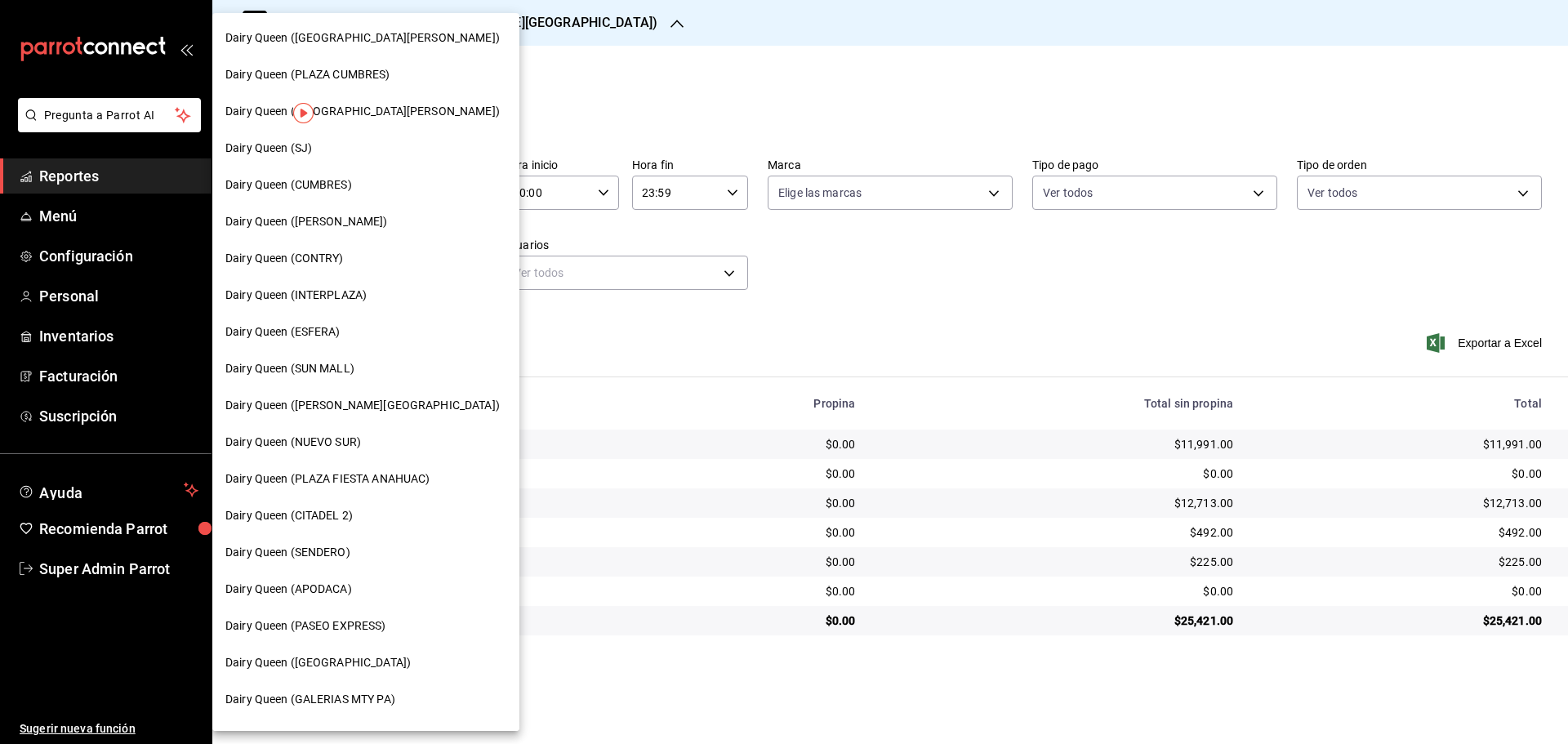
click at [338, 677] on div "Dairy Queen (CONCORDIA)" at bounding box center [365, 663] width 307 height 37
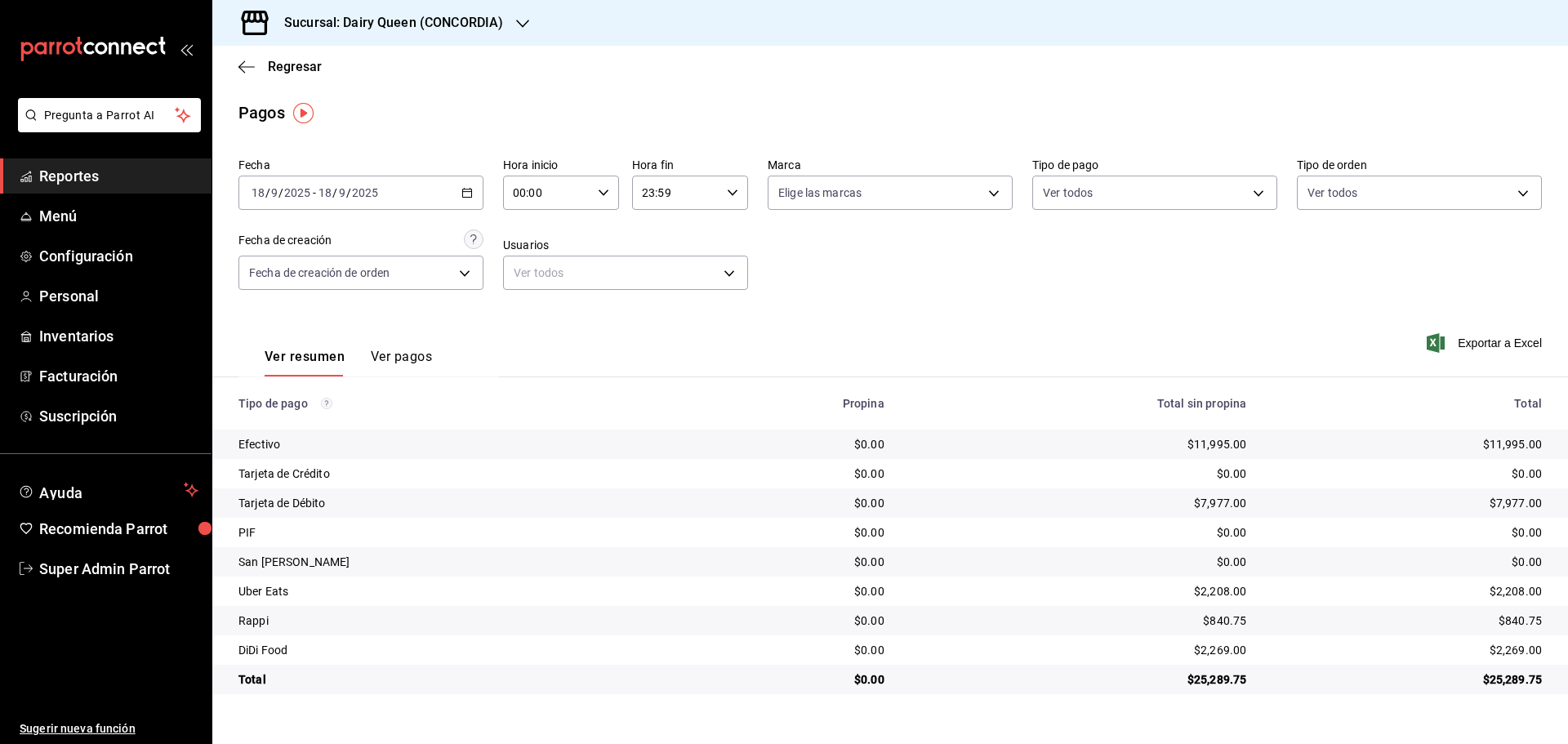
click at [334, 28] on h3 "Sucursal: Dairy Queen (CONCORDIA)" at bounding box center [387, 23] width 232 height 20
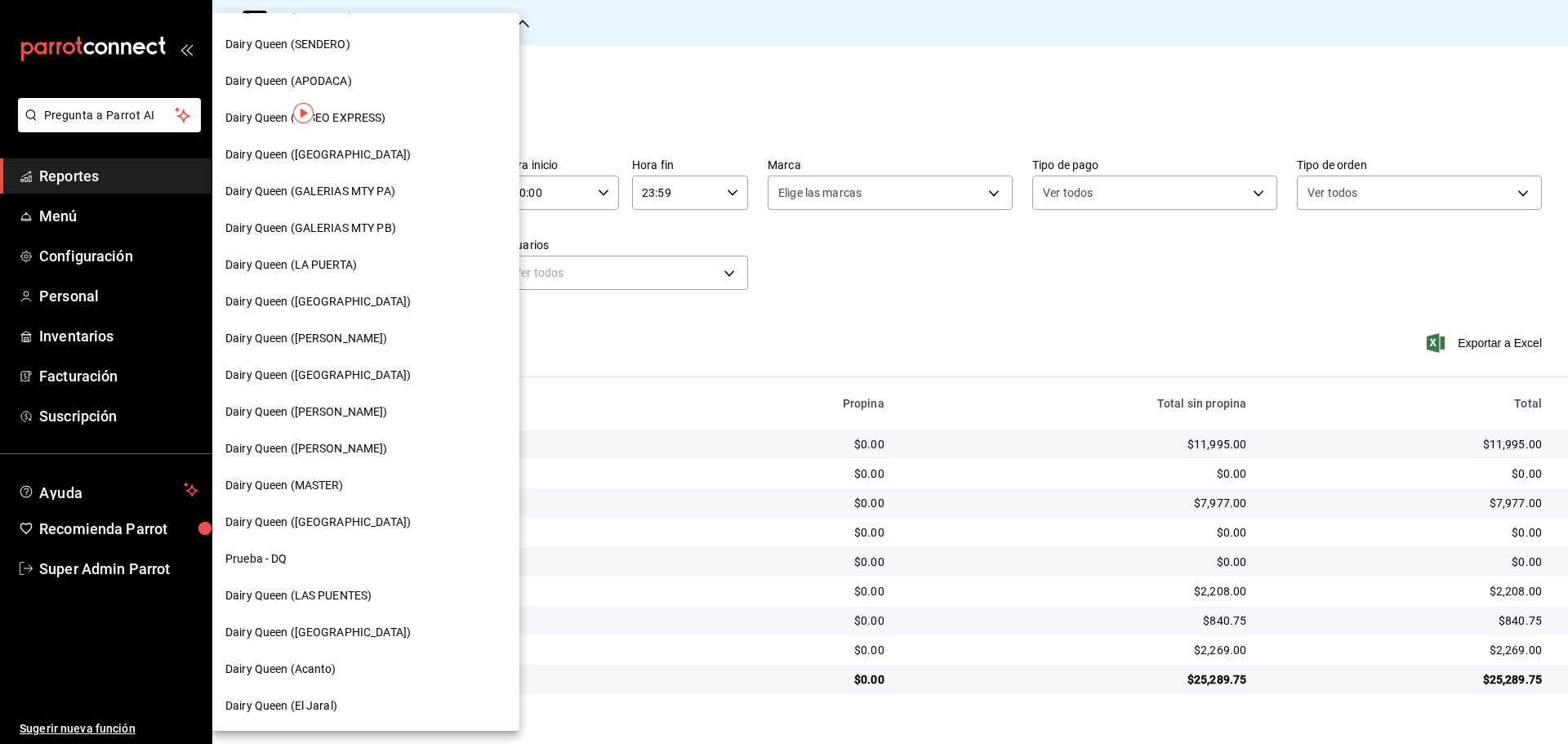
click at [353, 379] on span "Dairy Queen (Plaza Paraíso)" at bounding box center [318, 375] width 185 height 17
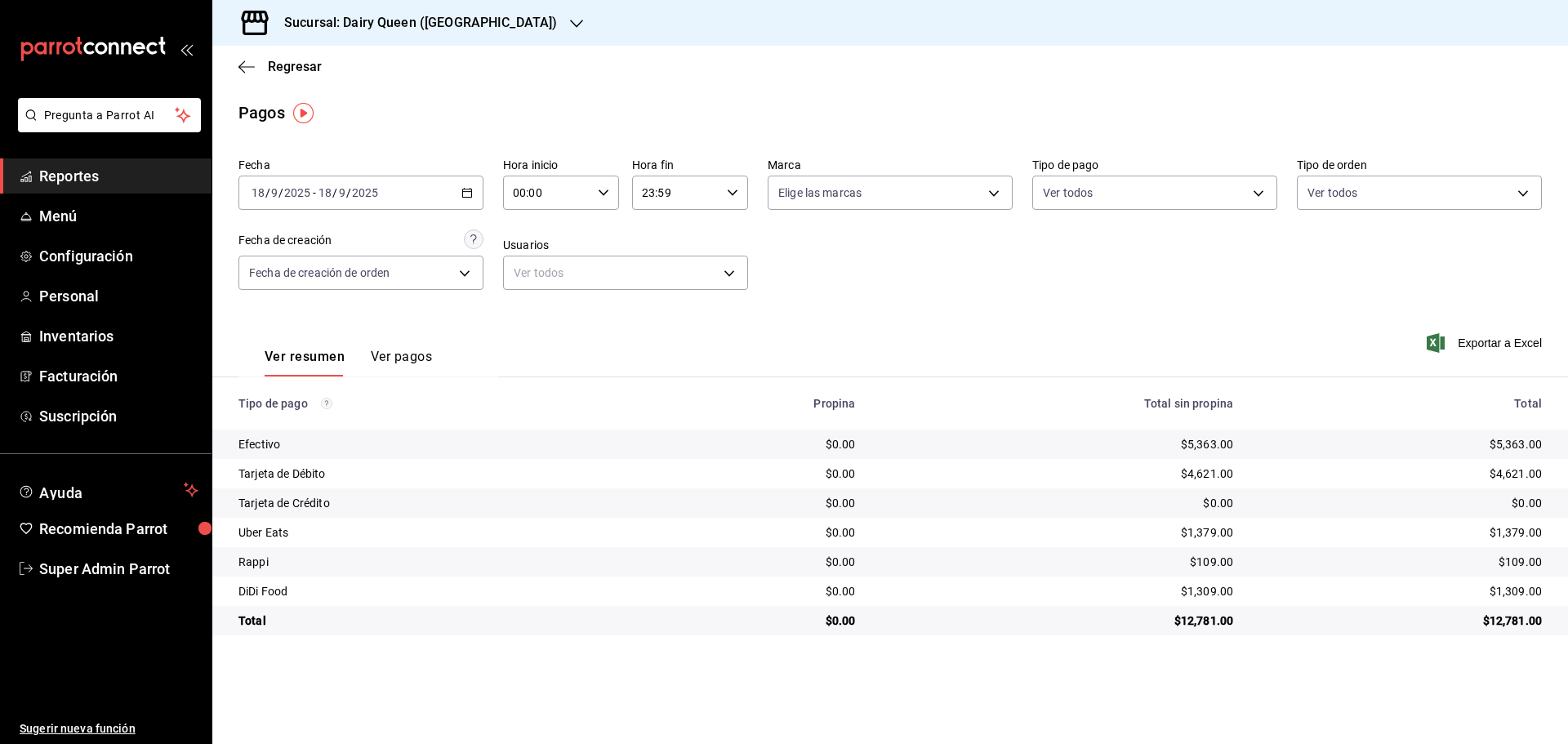
click at [283, 35] on div "Sucursal: Dairy Queen (Plaza Paraíso)" at bounding box center [407, 23] width 364 height 46
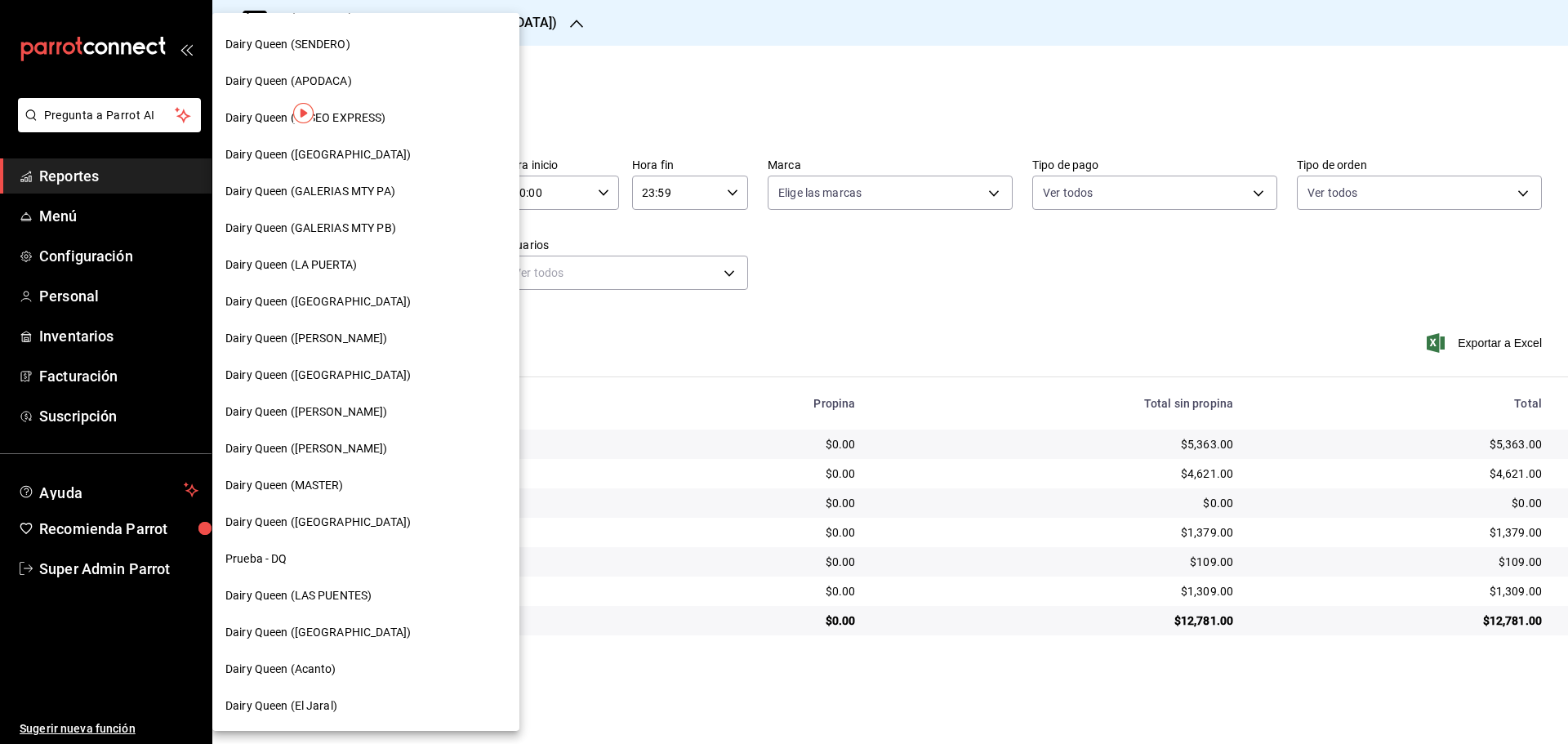
click at [331, 411] on span "Dairy Queen (Citadina Escobedo)" at bounding box center [307, 412] width 163 height 17
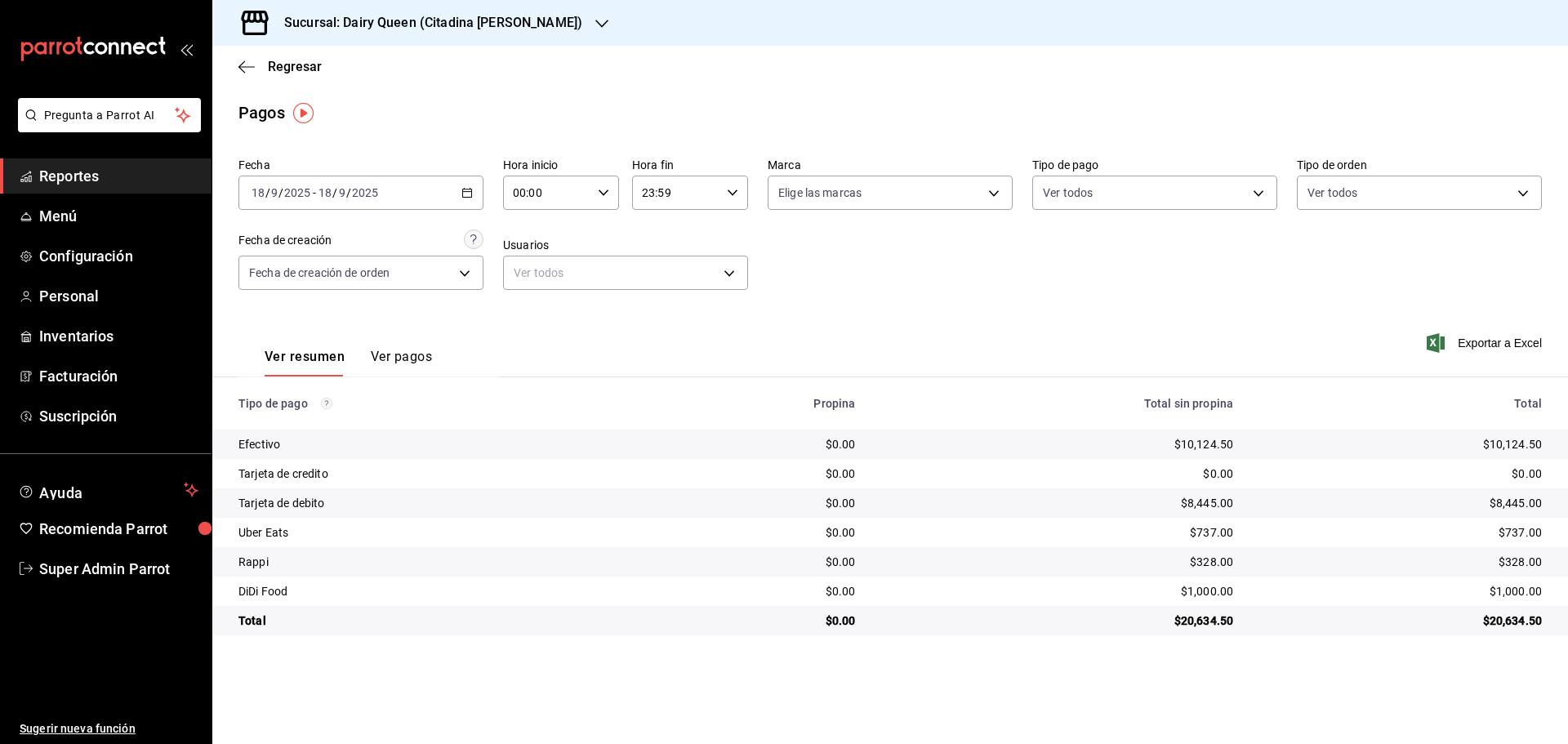
click at [325, 21] on h3 "Sucursal: Dairy Queen (Citadina Escobedo)" at bounding box center [427, 23] width 311 height 20
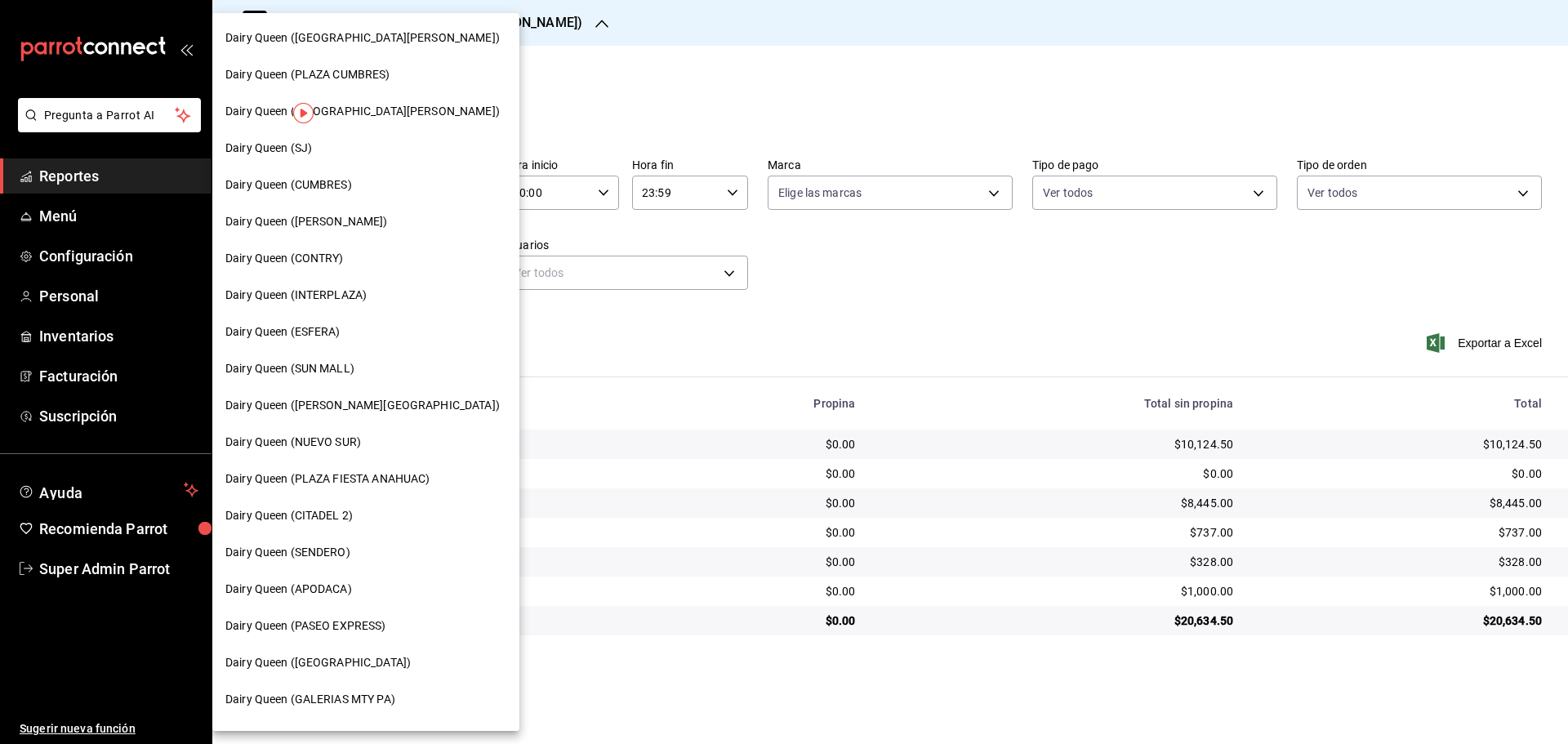
click at [358, 118] on span "Dairy Queen (PLAZA FIESTA SAN AGUSTIN)" at bounding box center [363, 111] width 275 height 17
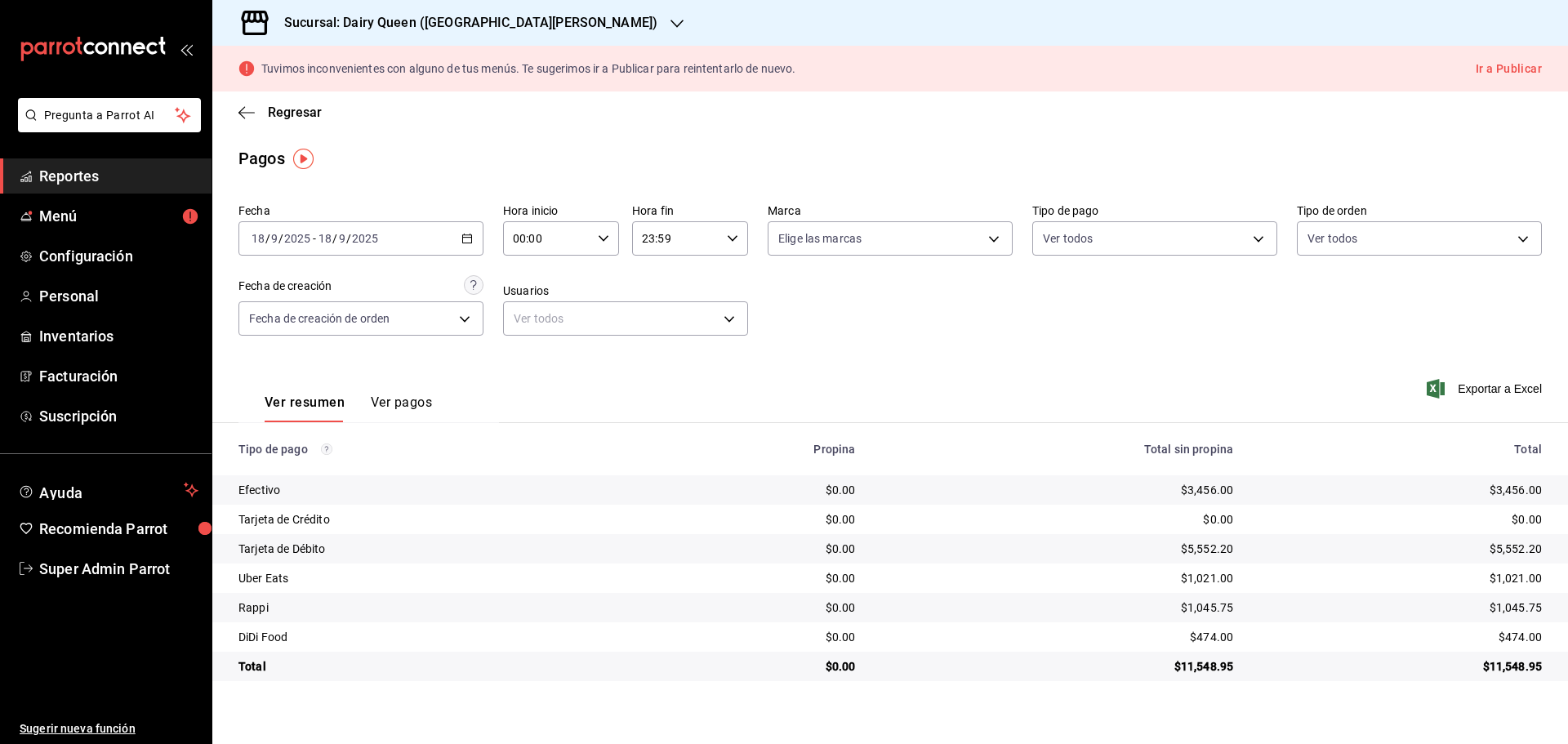
click at [536, 20] on h3 "Sucursal: Dairy Queen (PLAZA FIESTA SAN AGUSTIN)" at bounding box center [465, 23] width 387 height 20
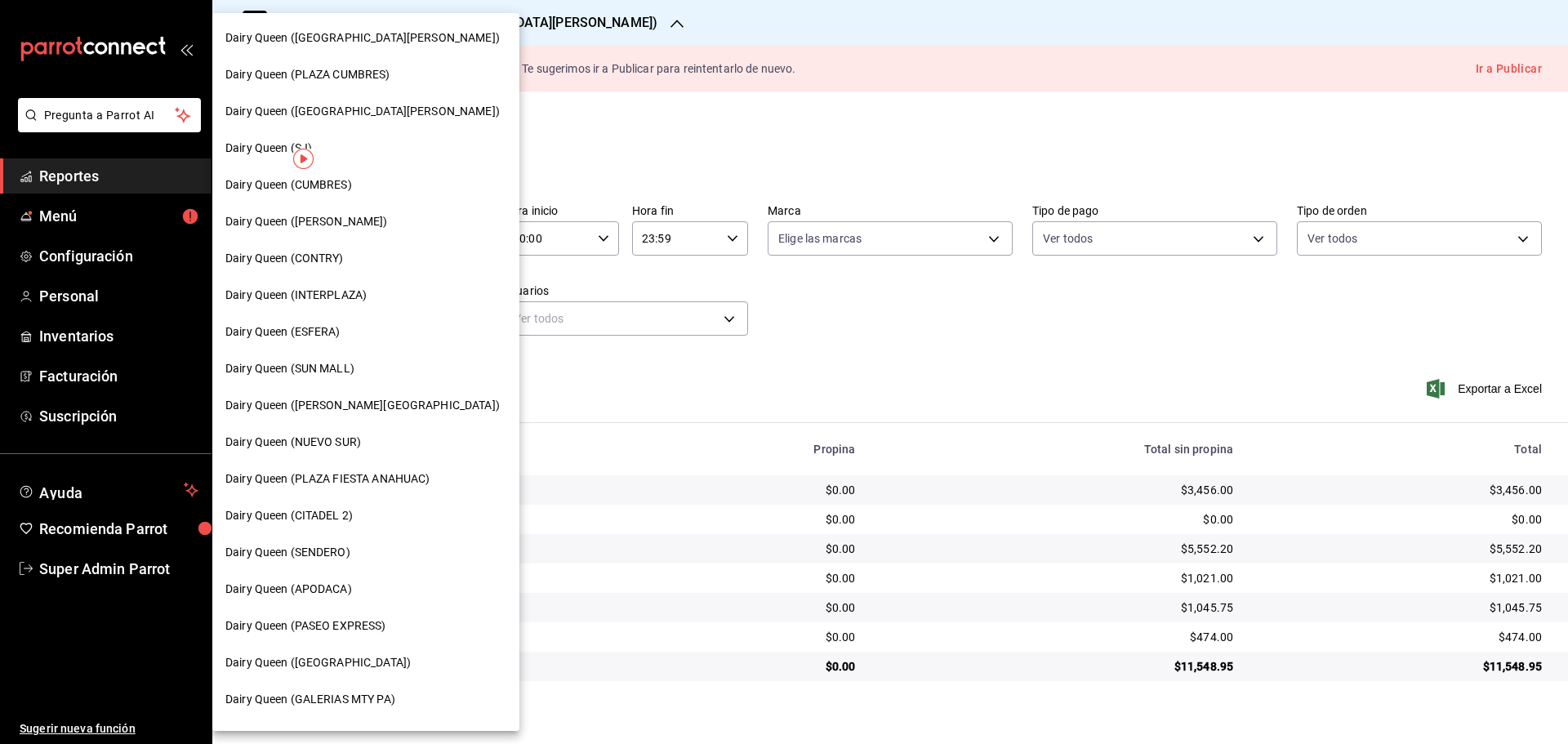
click at [339, 226] on span "Dairy Queen (HUMBERTO)" at bounding box center [307, 221] width 163 height 17
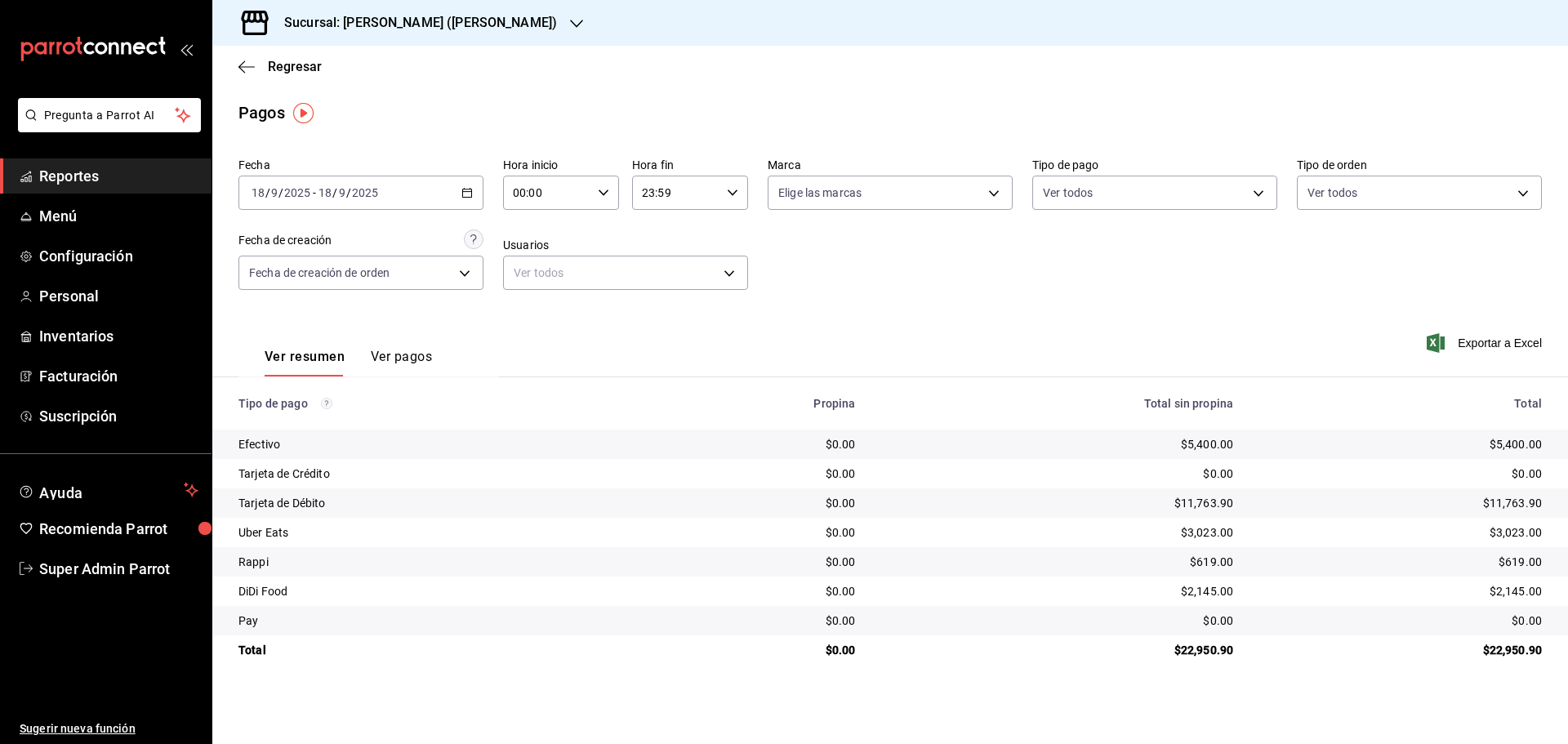
click at [425, 28] on h3 "Sucursal: Dairy Queen (HUMBERTO)" at bounding box center [414, 23] width 285 height 20
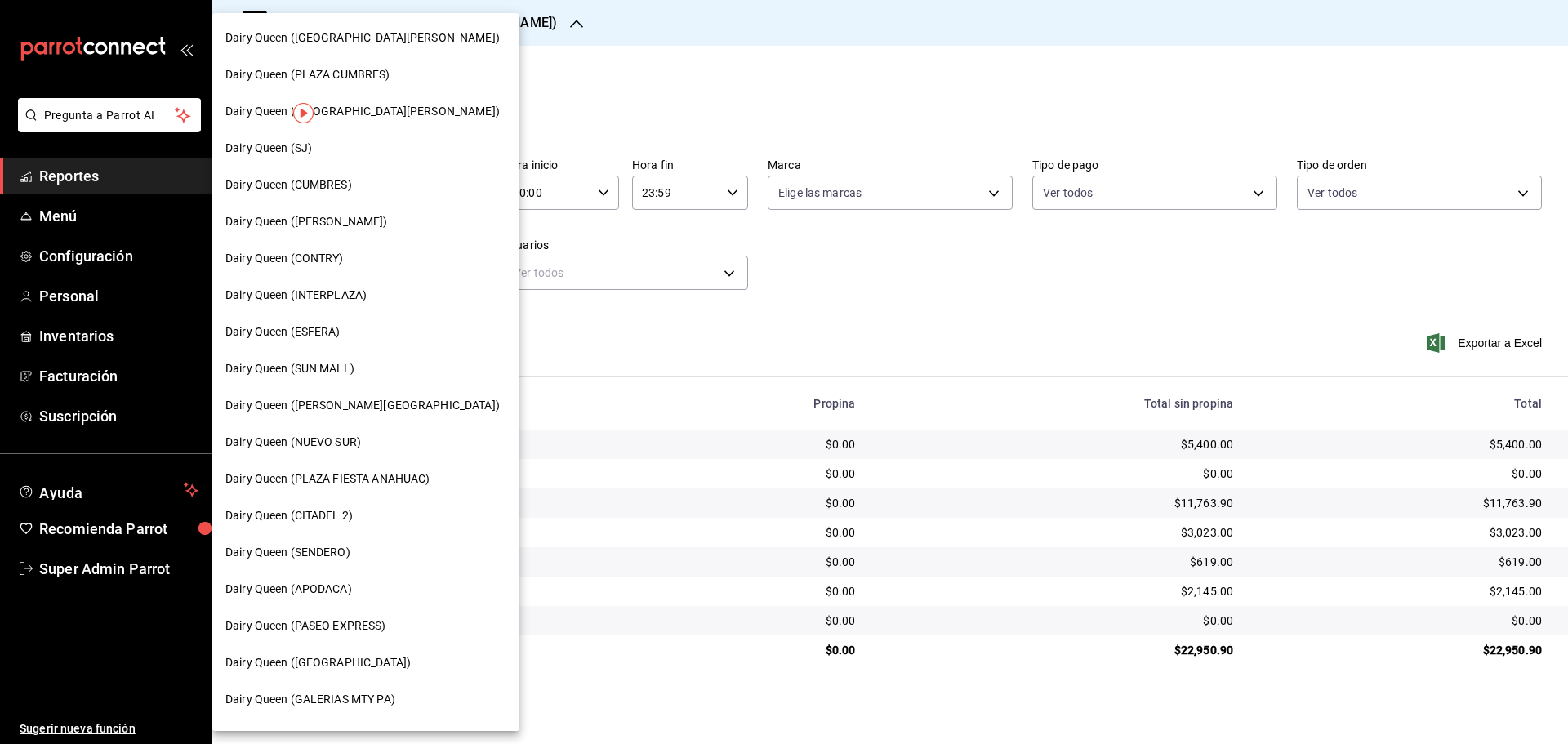
click at [349, 34] on span "Dairy Queen (GALERIAS VALLE ORIENTE)" at bounding box center [363, 38] width 275 height 17
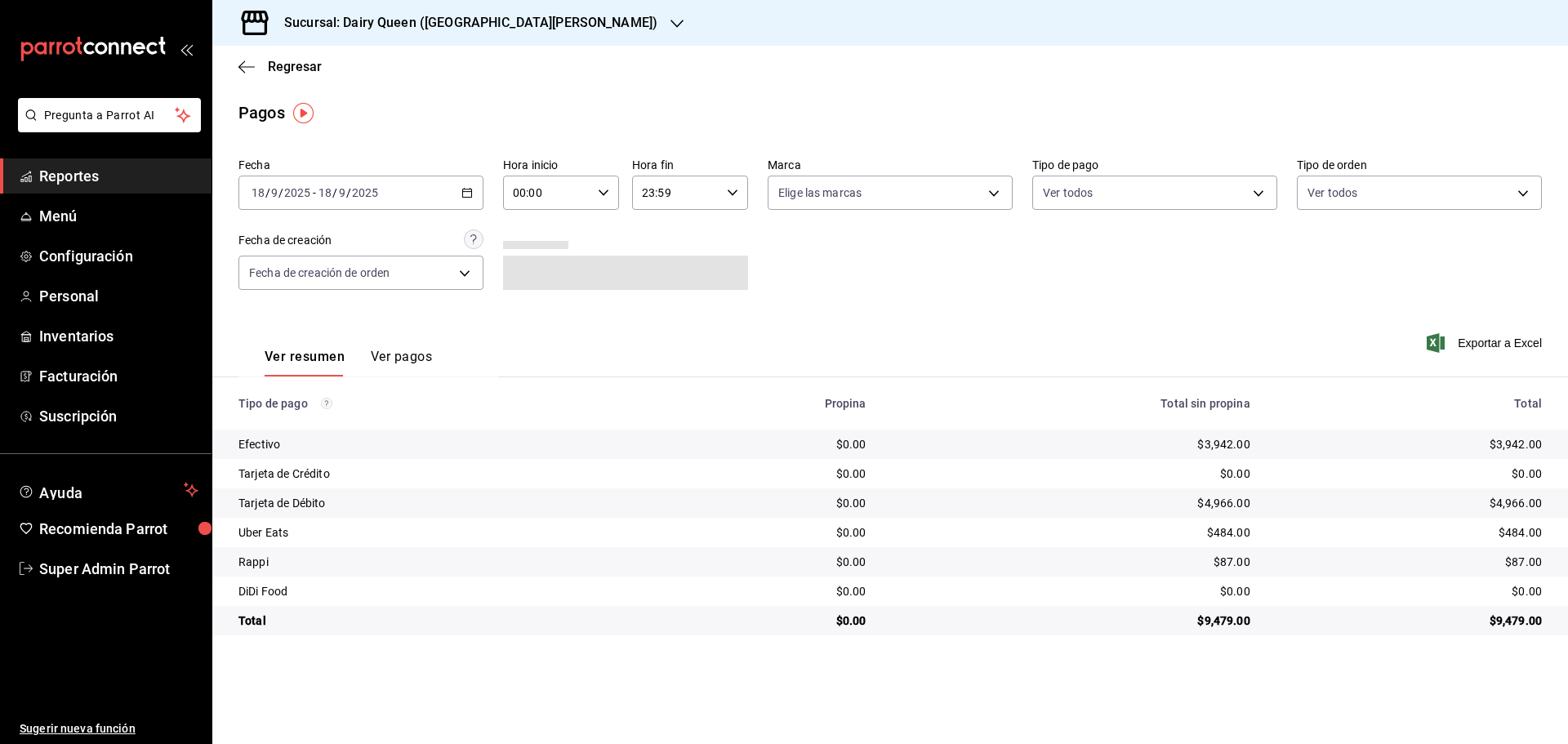
click at [339, 27] on h3 "Sucursal: Dairy Queen (GALERIAS VALLE ORIENTE)" at bounding box center [465, 23] width 387 height 20
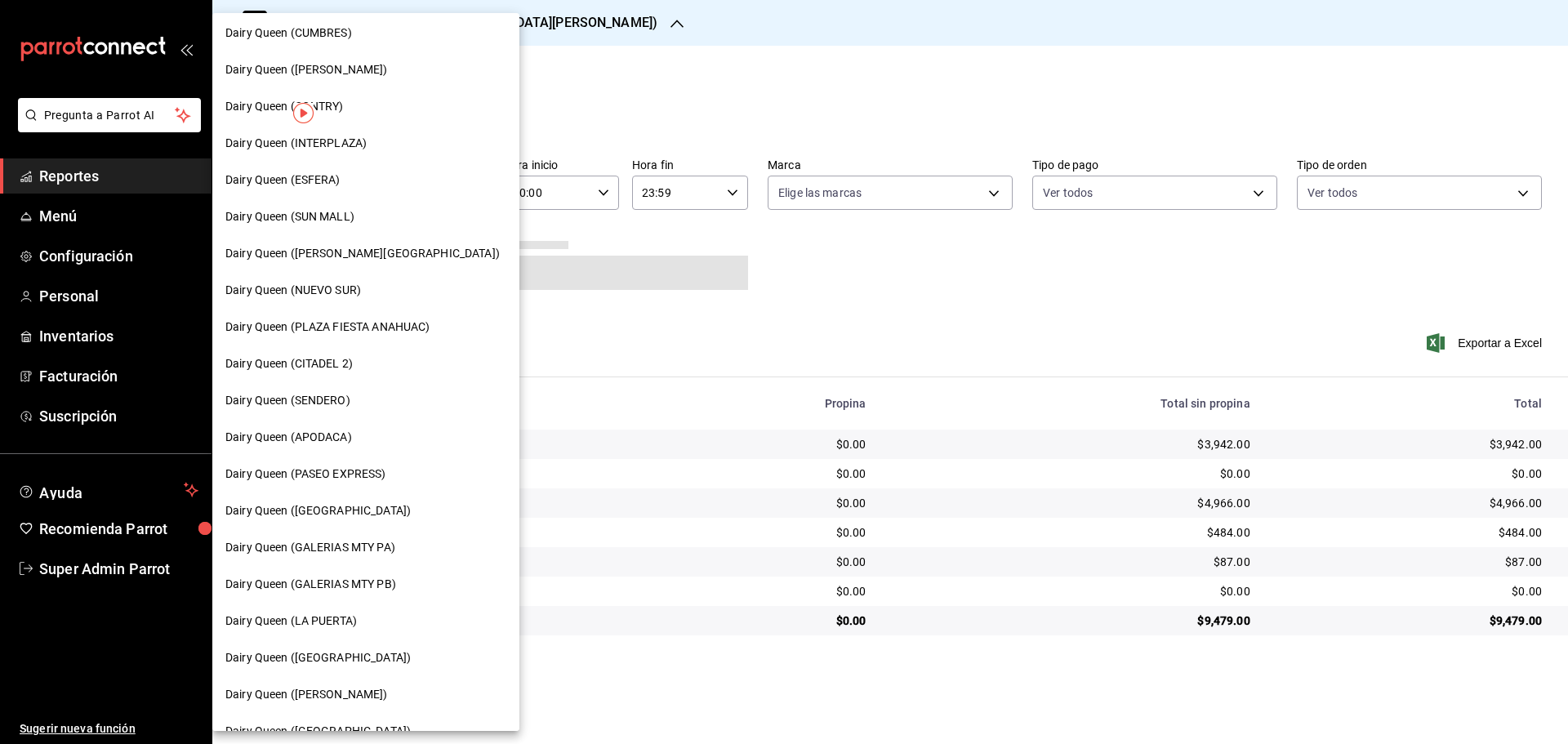
scroll to position [408, 0]
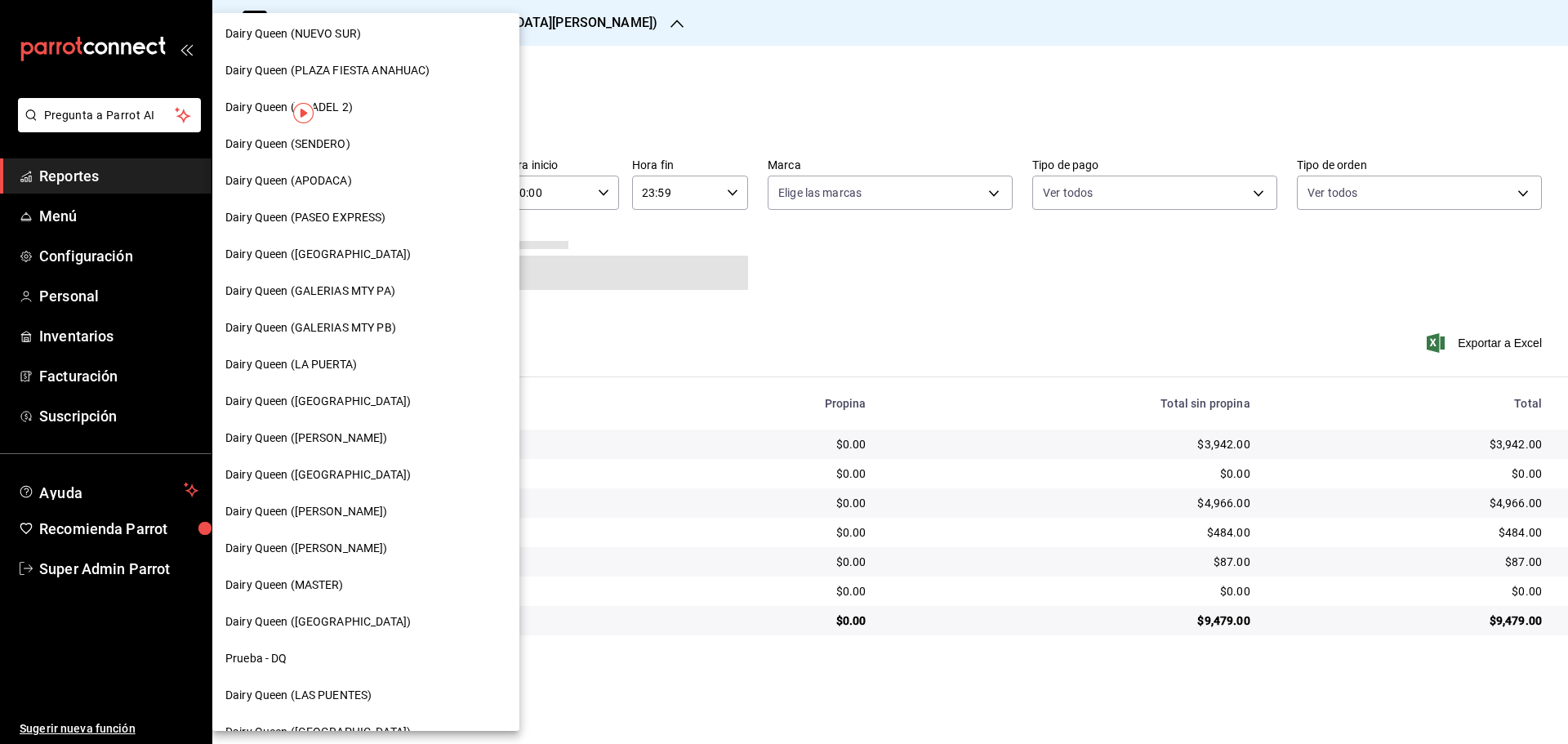
click at [378, 323] on span "Dairy Queen (GALERIAS MTY PB)" at bounding box center [310, 328] width 170 height 17
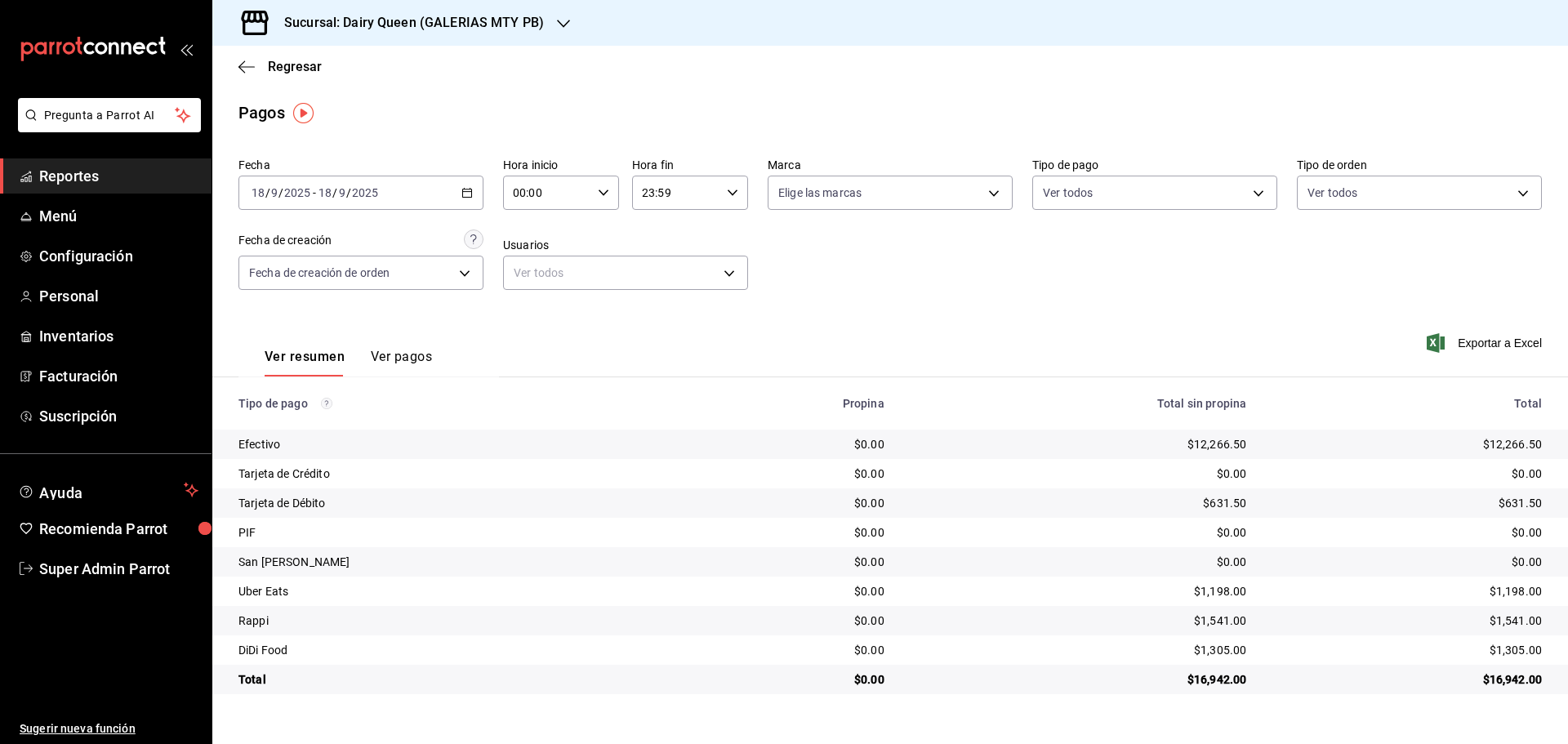
click at [352, 40] on div "Sucursal: Dairy Queen (GALERIAS MTY PB)" at bounding box center [401, 23] width 351 height 46
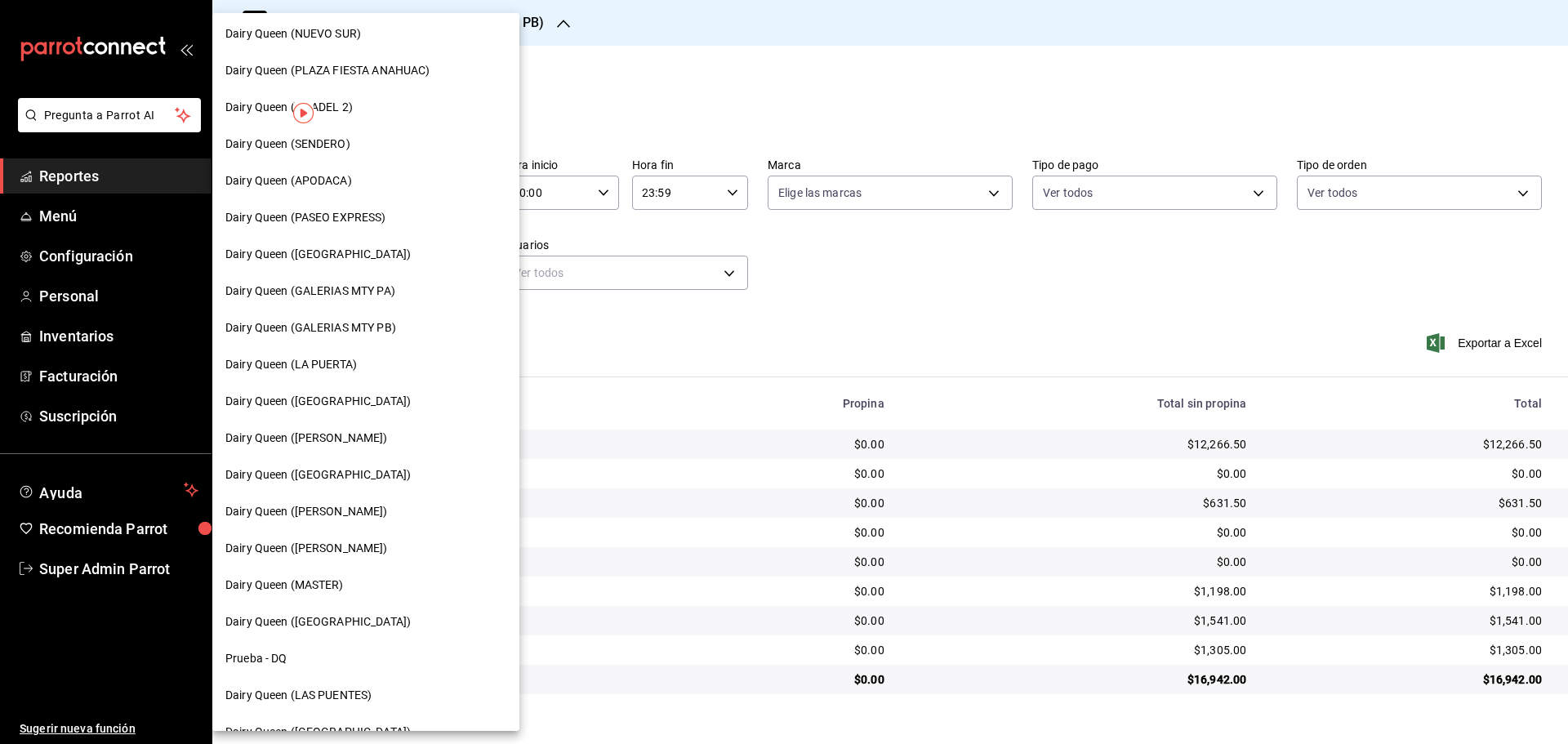
click at [361, 291] on span "Dairy Queen (GALERIAS MTY PA)" at bounding box center [310, 291] width 169 height 17
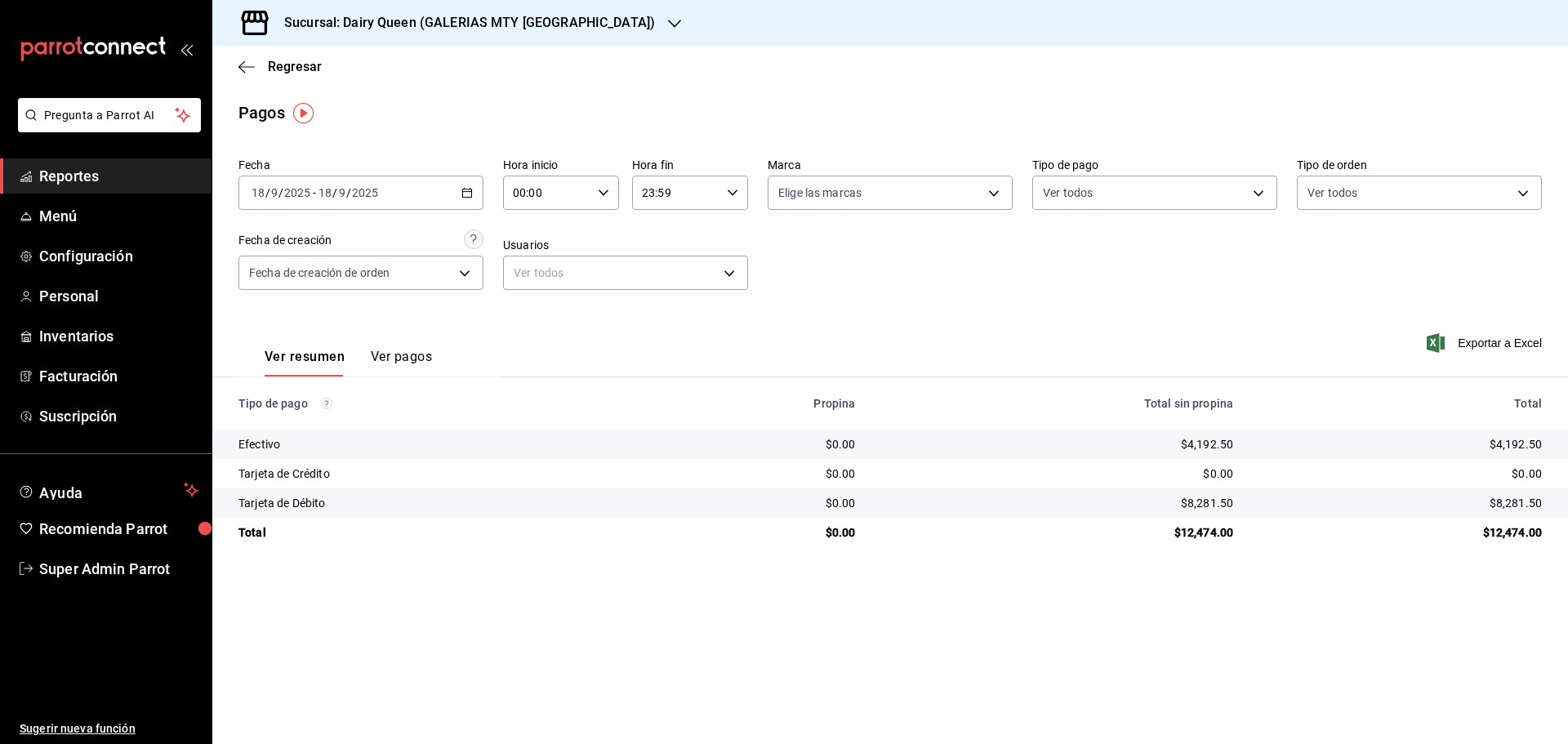
click at [495, 24] on h3 "Sucursal: Dairy Queen (GALERIAS MTY PA)" at bounding box center [463, 23] width 384 height 20
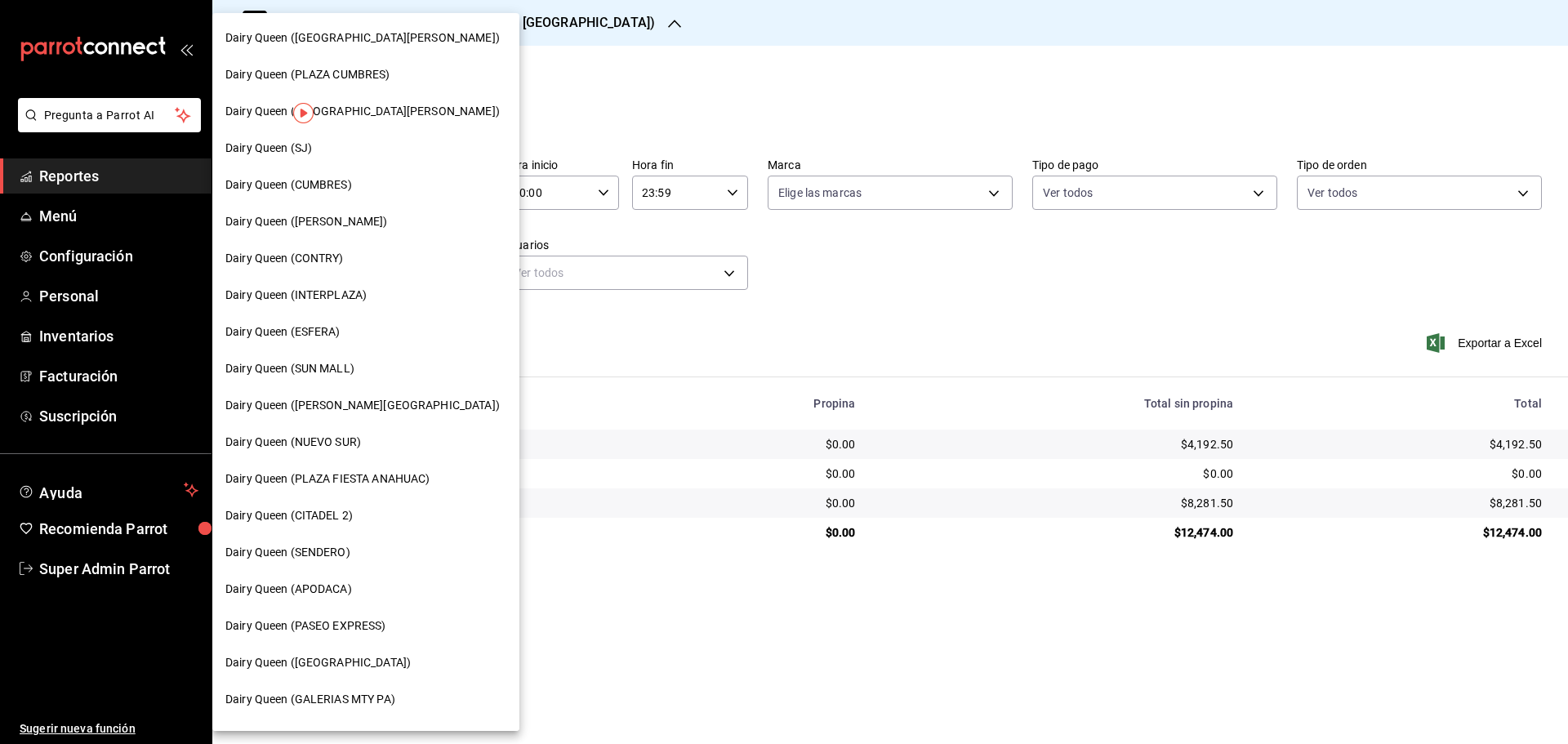
click at [329, 370] on span "Dairy Queen (SUN MALL)" at bounding box center [290, 369] width 129 height 17
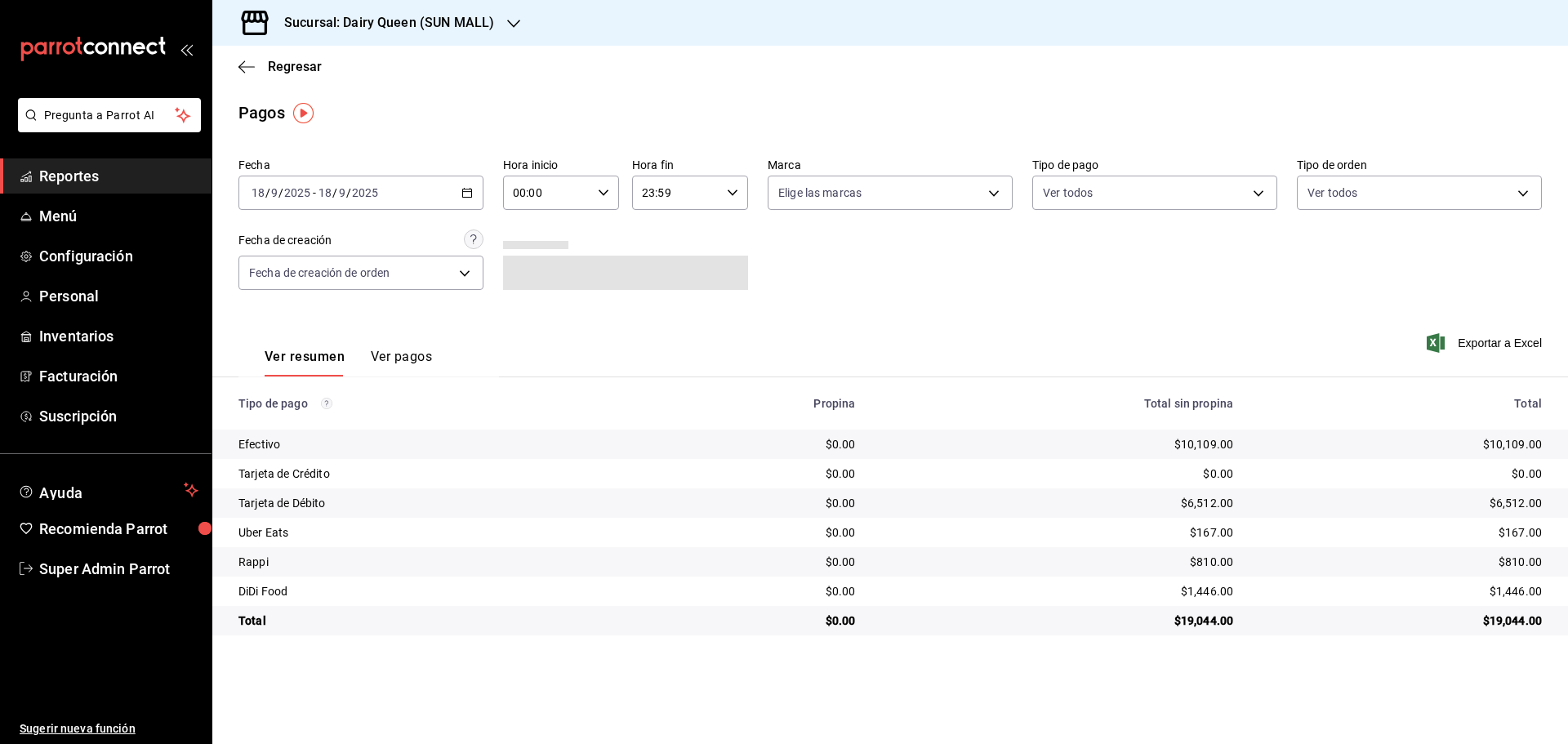
click at [413, 16] on h3 "Sucursal: Dairy Queen (SUN MALL)" at bounding box center [383, 23] width 223 height 20
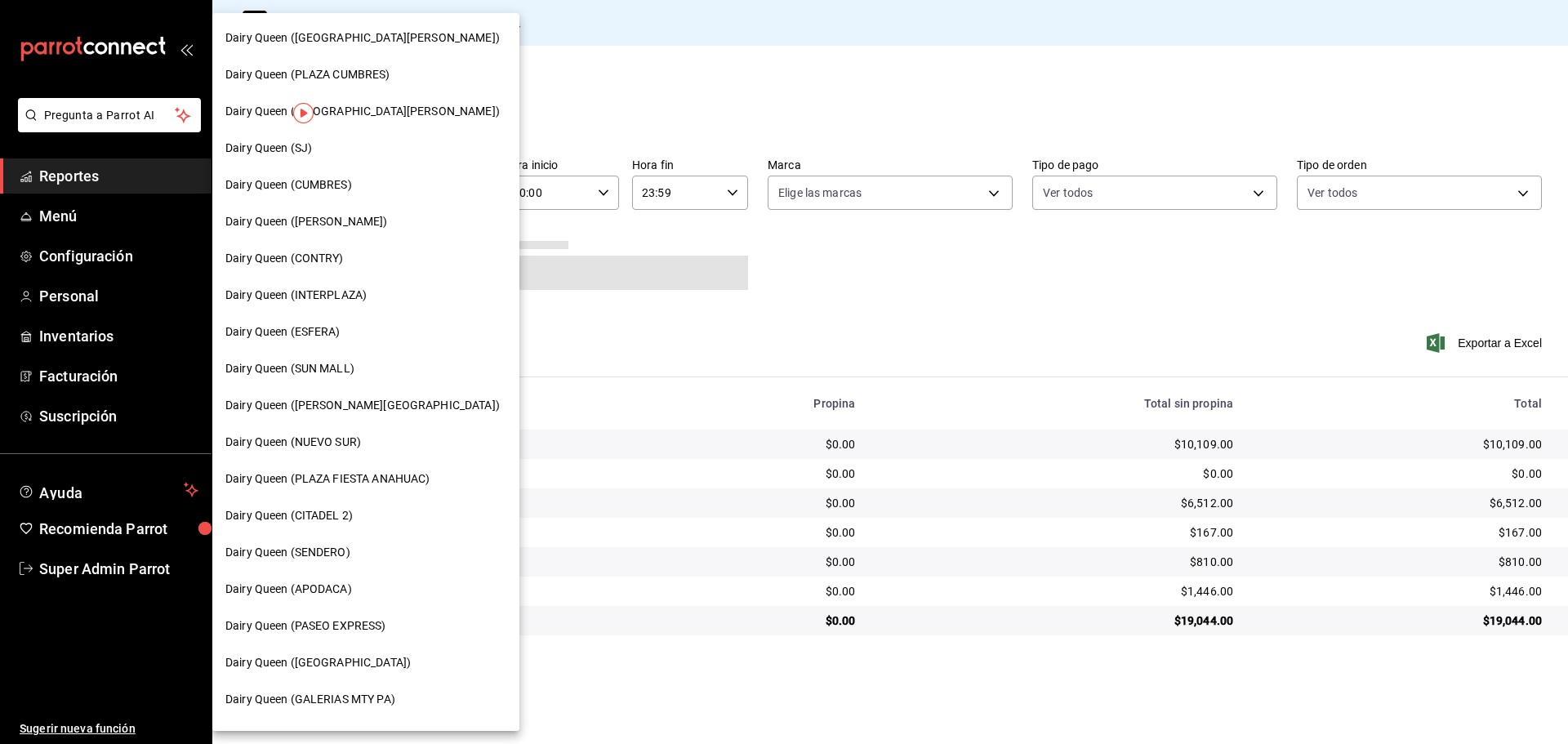
click at [317, 582] on span "Dairy Queen (APODACA)" at bounding box center [289, 589] width 127 height 17
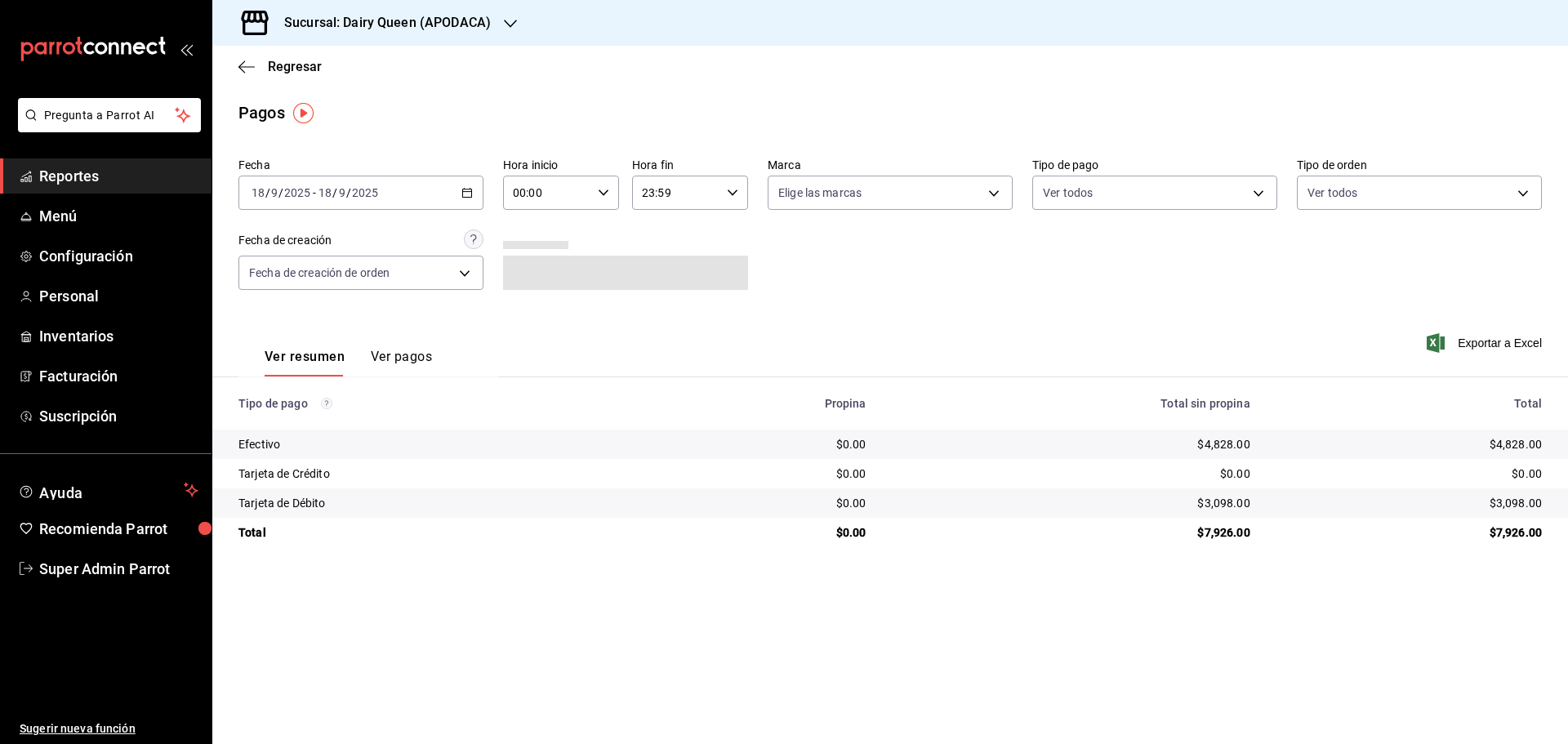
click at [400, 15] on h3 "Sucursal: Dairy Queen (APODACA)" at bounding box center [381, 23] width 220 height 20
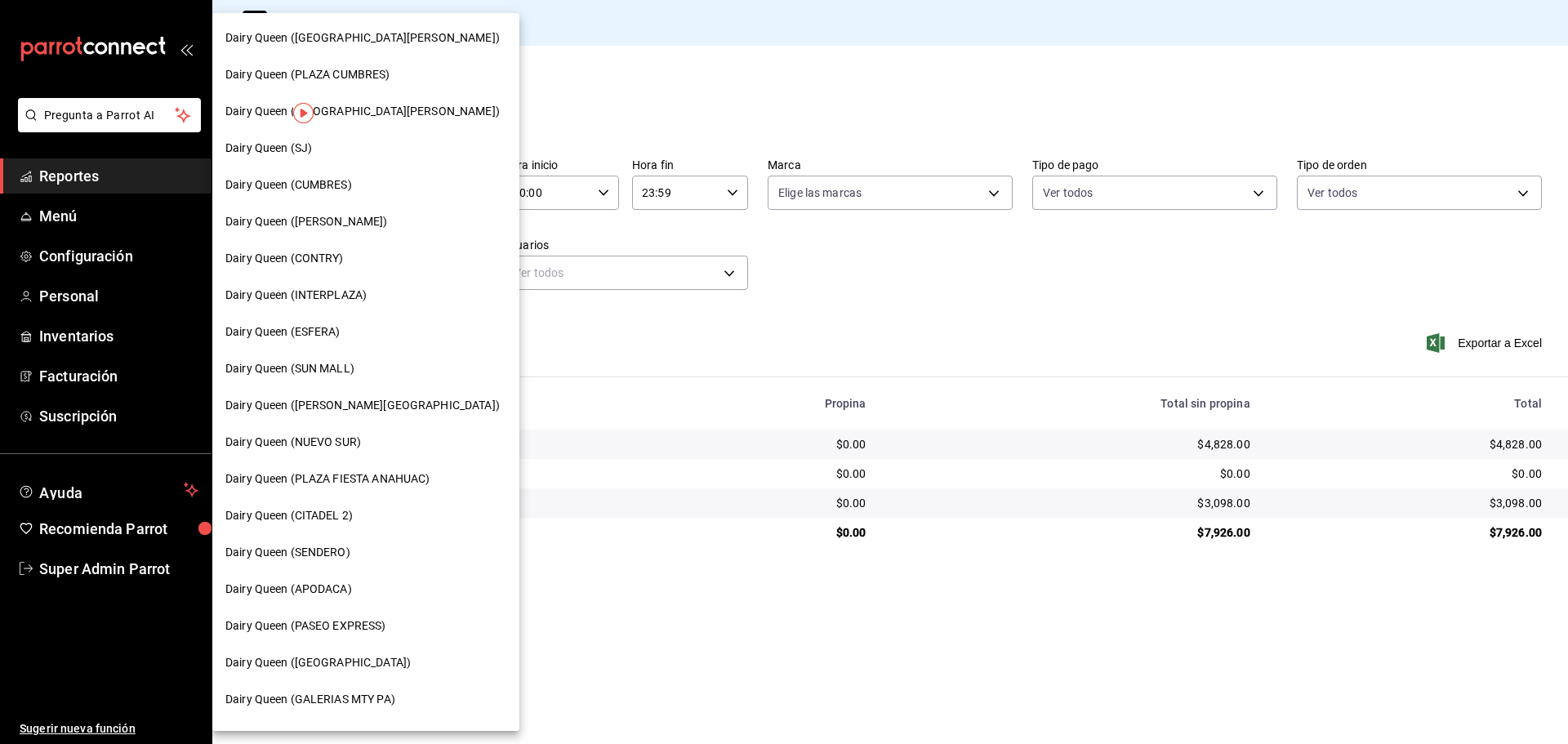
click at [348, 449] on span "Dairy Queen (NUEVO SUR)" at bounding box center [293, 442] width 136 height 17
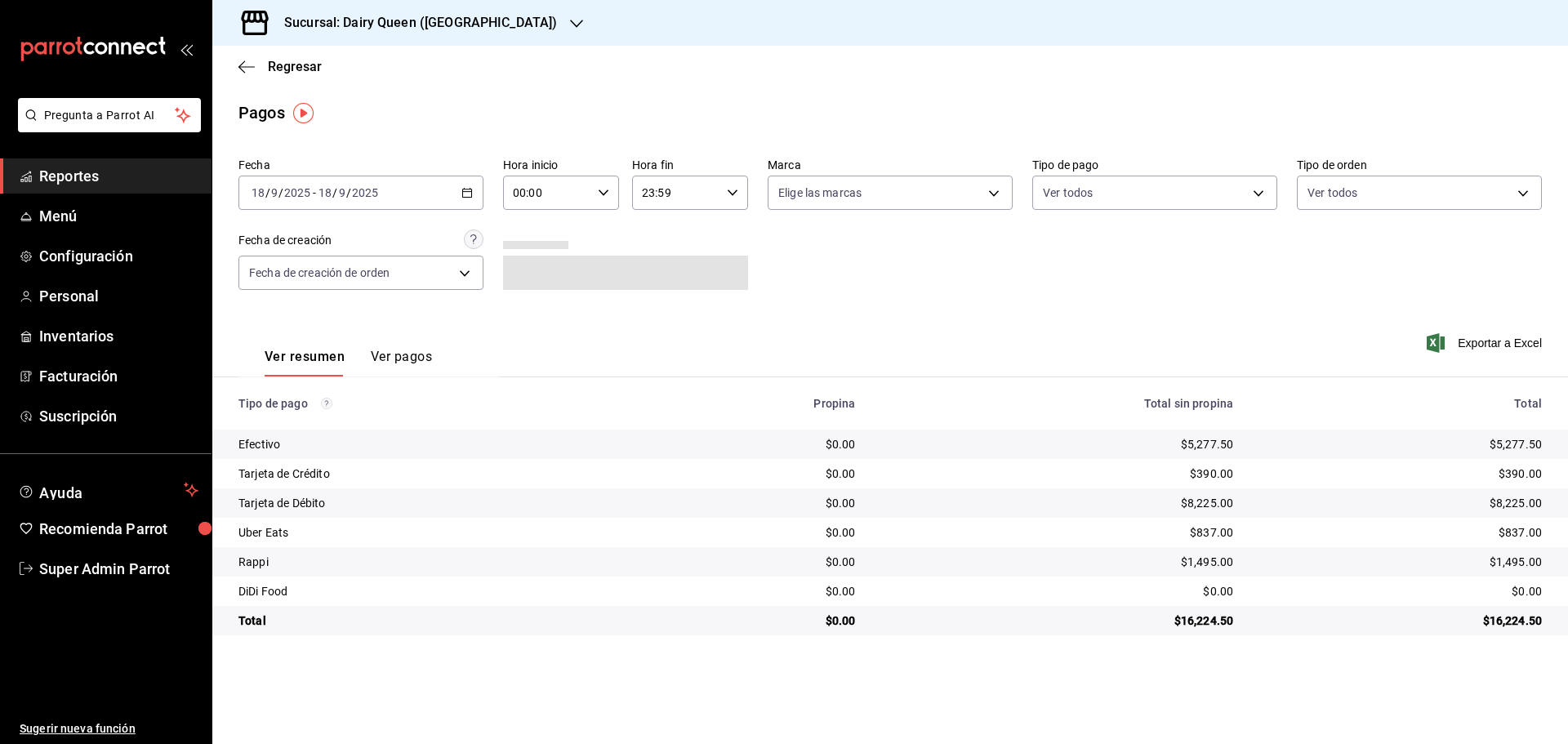
click at [446, 32] on h3 "Sucursal: Dairy Queen (NUEVO SUR)" at bounding box center [414, 23] width 285 height 20
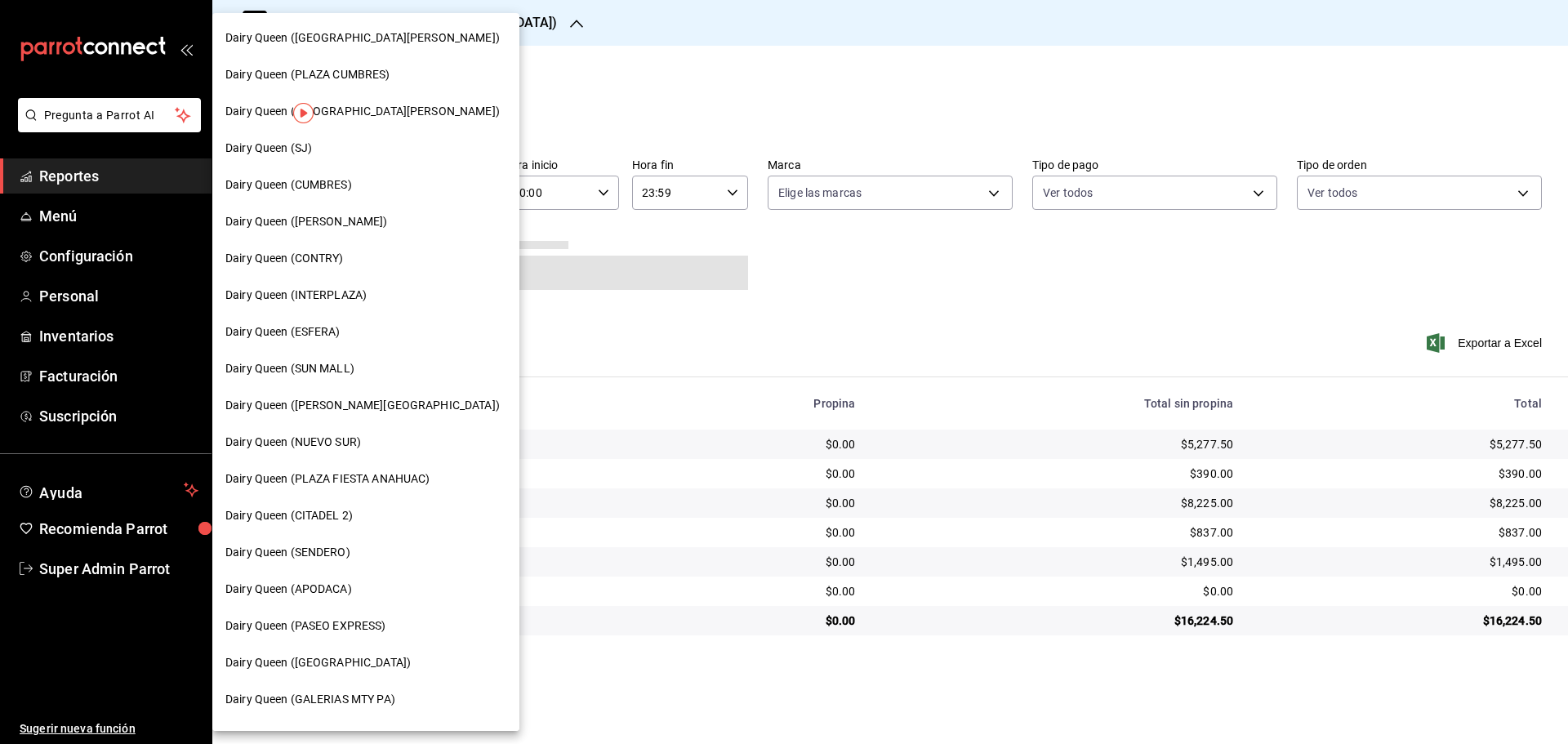
click at [331, 335] on span "Dairy Queen (ESFERA)" at bounding box center [283, 332] width 115 height 17
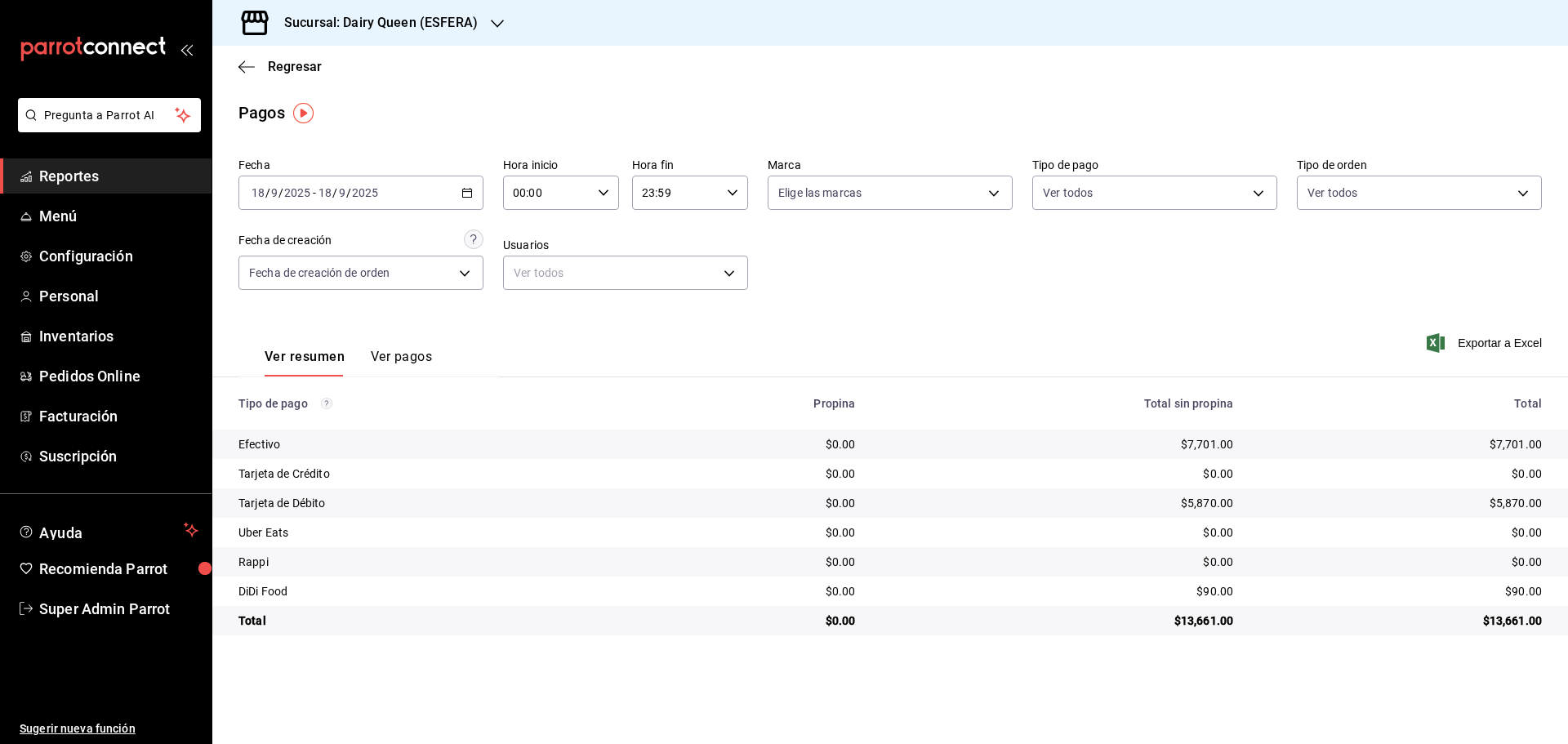
click at [342, 17] on h3 "Sucursal: Dairy Queen (ESFERA)" at bounding box center [374, 23] width 206 height 20
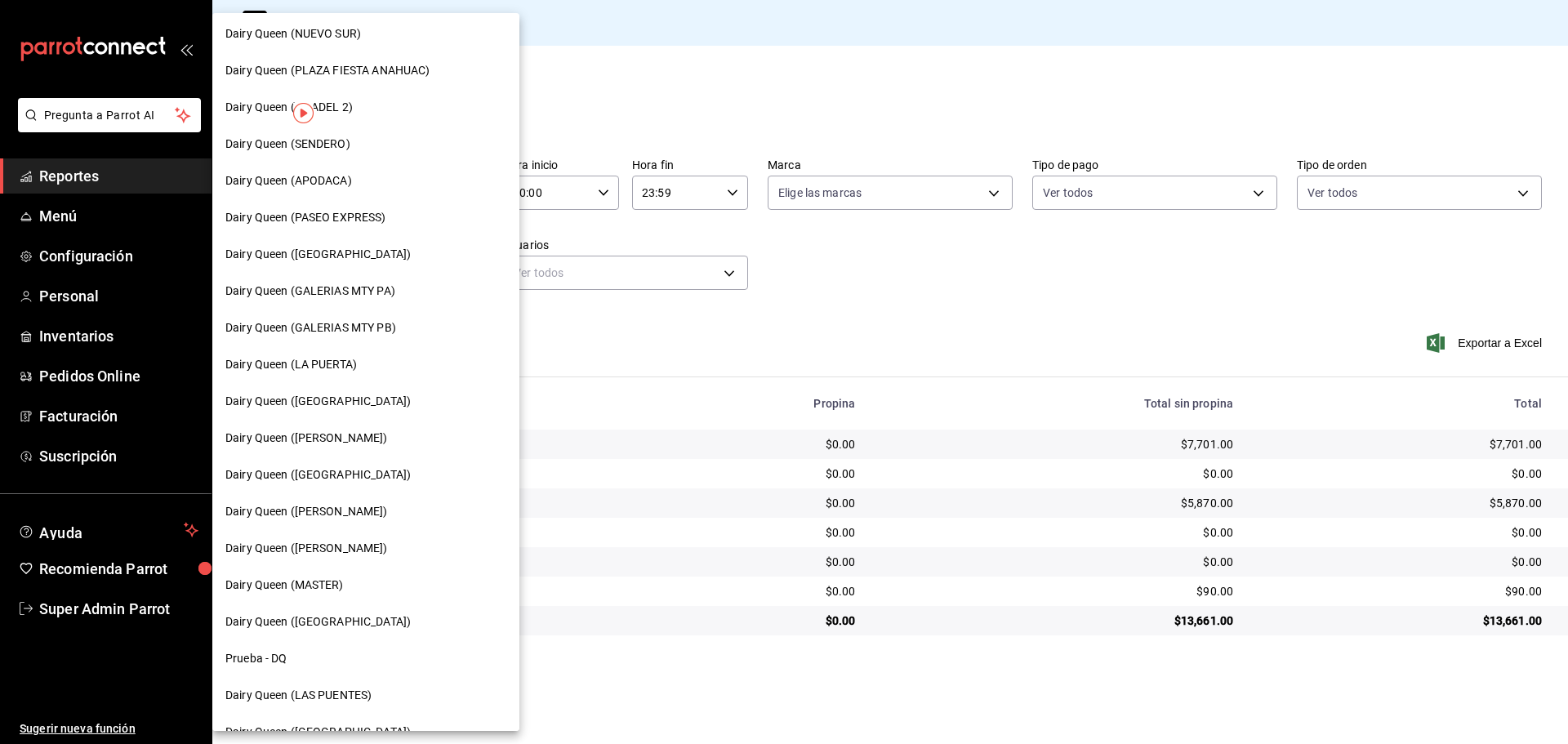
click at [348, 442] on div "Dairy Queen (GARCIA)" at bounding box center [365, 438] width 281 height 17
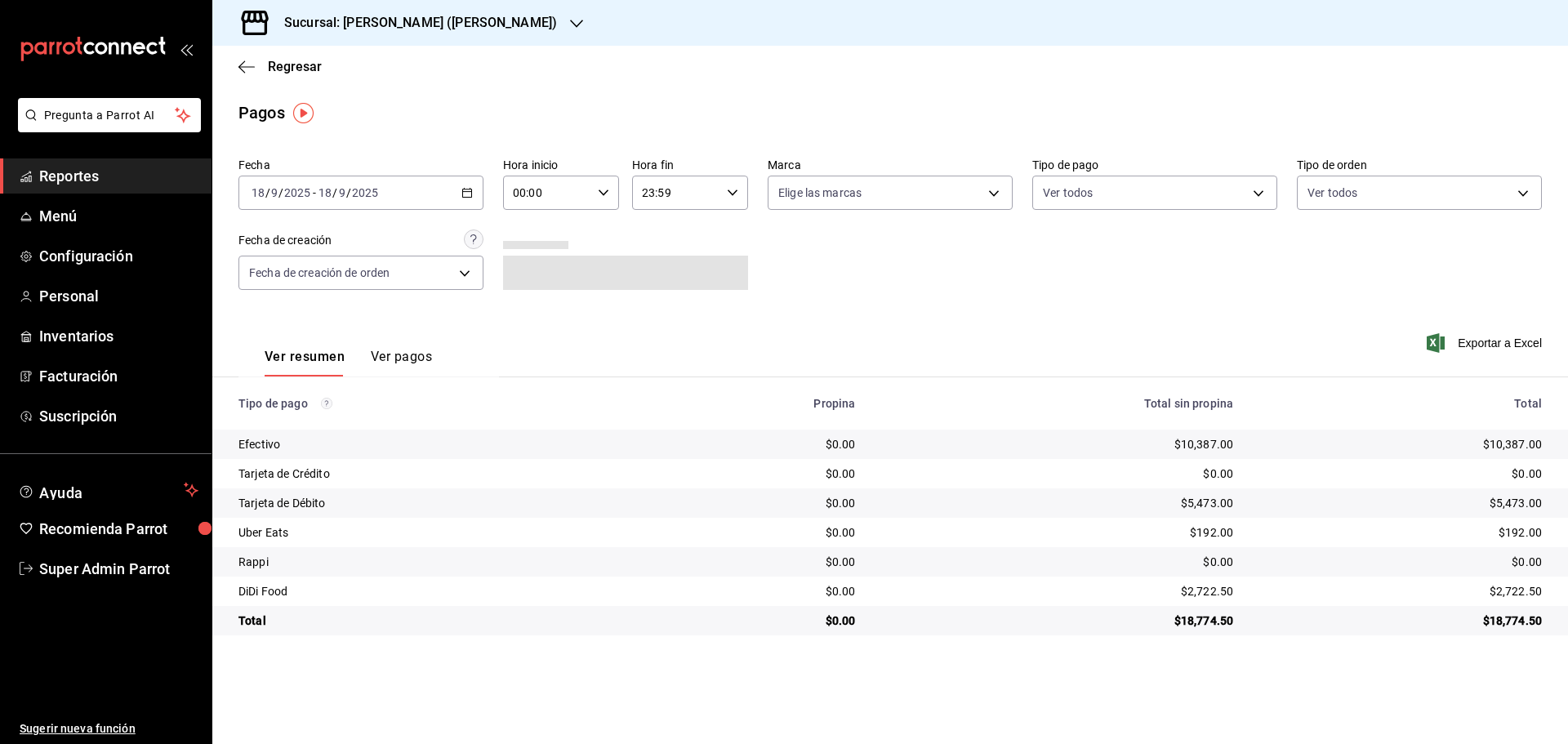
click at [368, 14] on h3 "Sucursal: Dairy Queen (GARCIA)" at bounding box center [414, 23] width 285 height 20
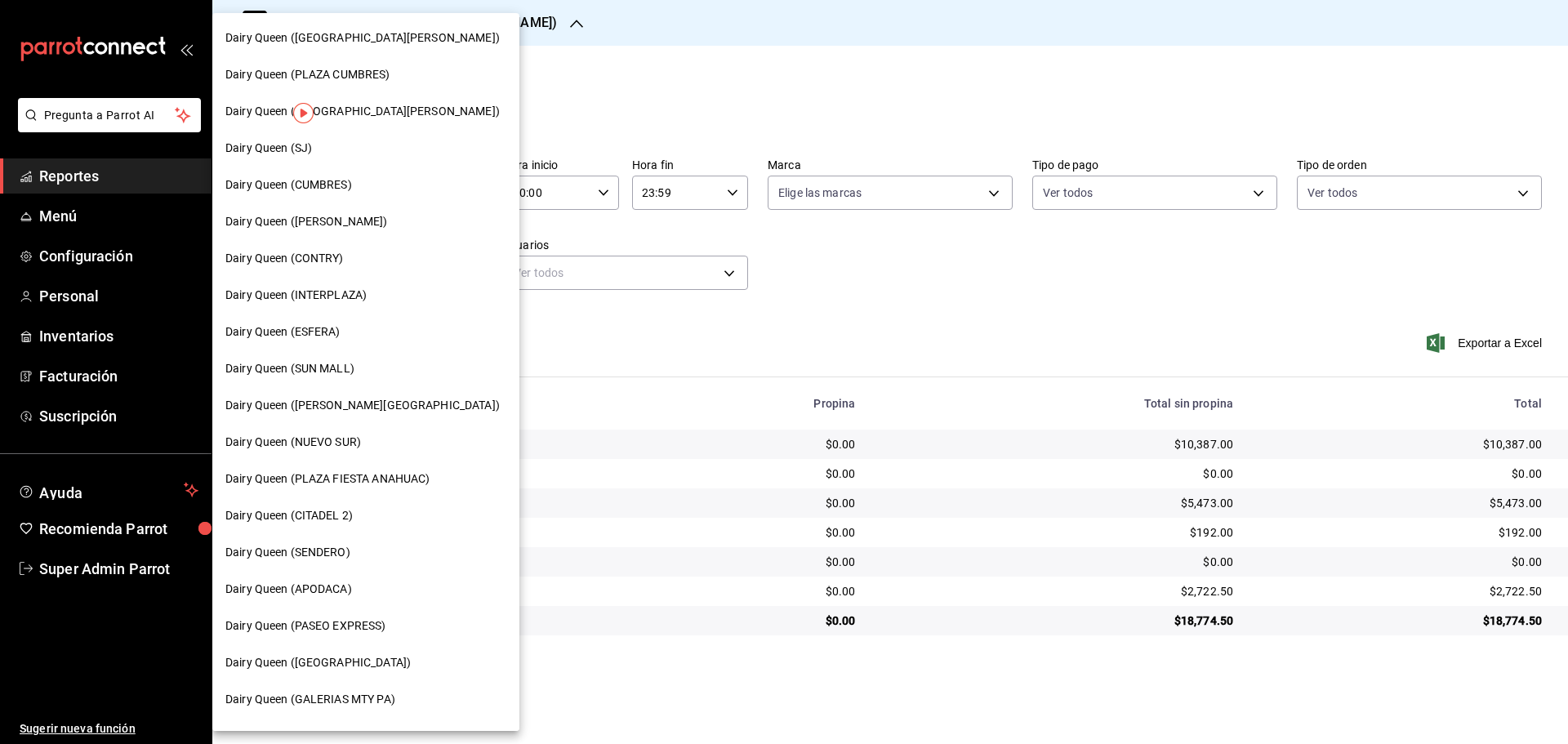
click at [332, 292] on span "Dairy Queen (INTERPLAZA)" at bounding box center [296, 295] width 141 height 17
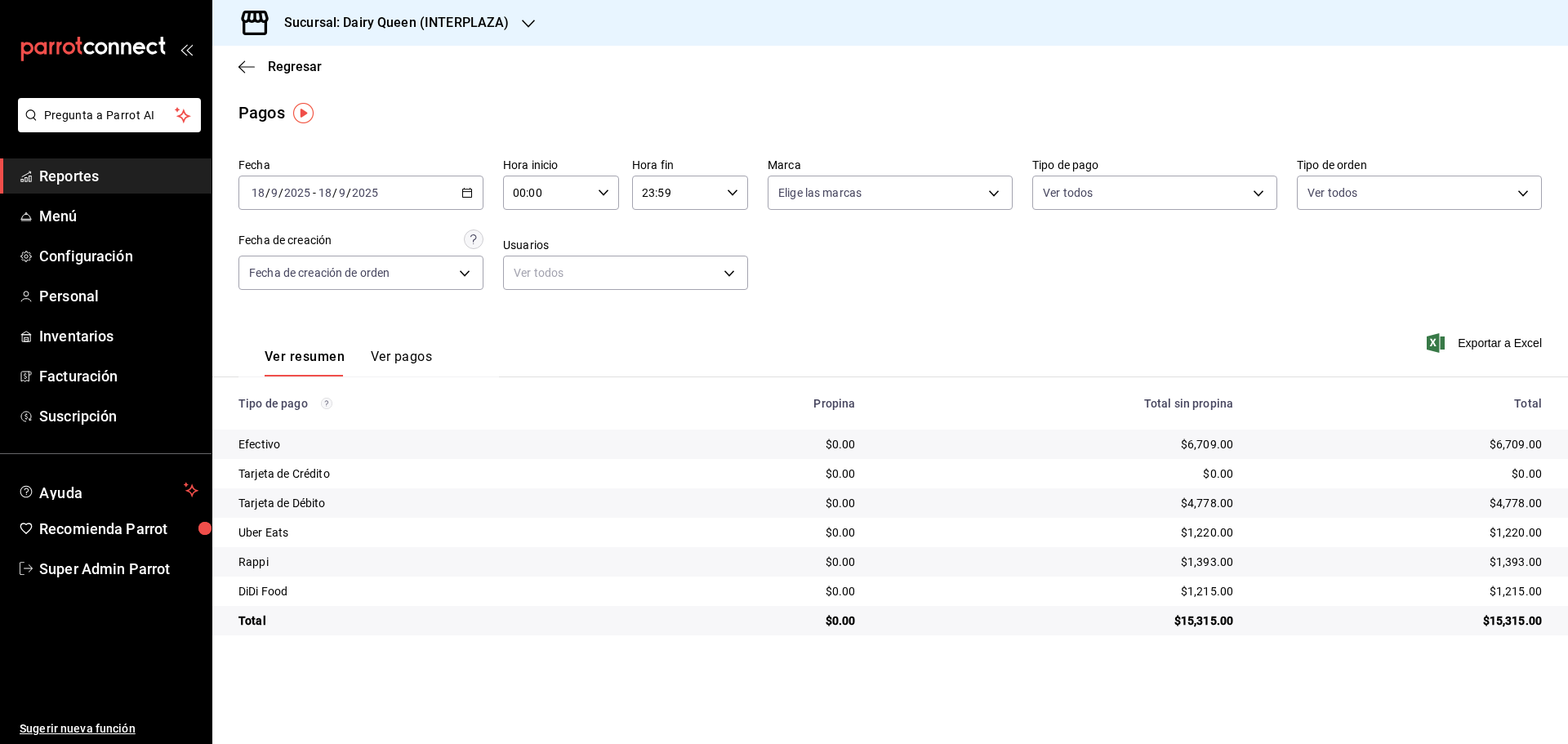
click at [488, 19] on h3 "Sucursal: Dairy Queen (INTERPLAZA)" at bounding box center [390, 23] width 238 height 20
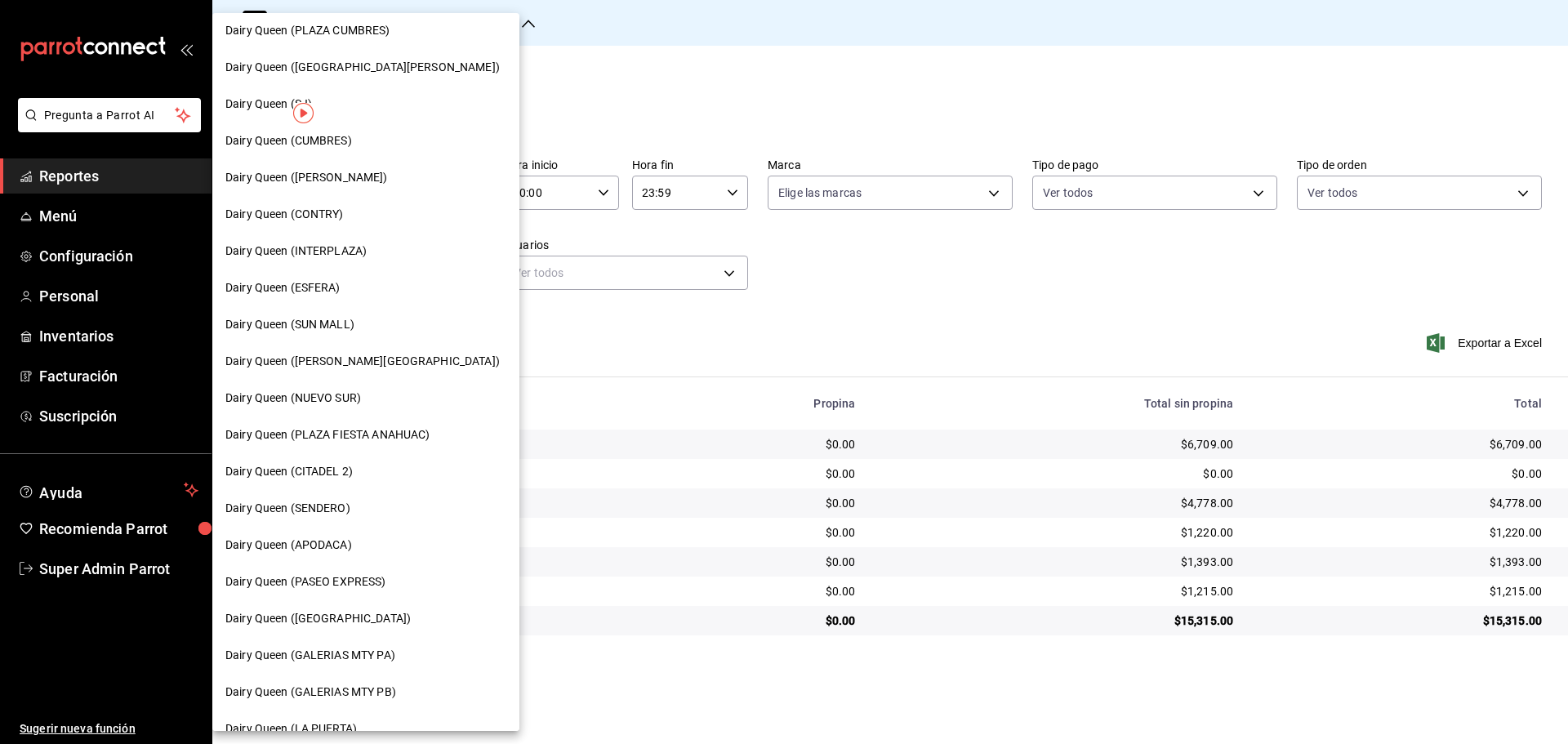
scroll to position [0, 0]
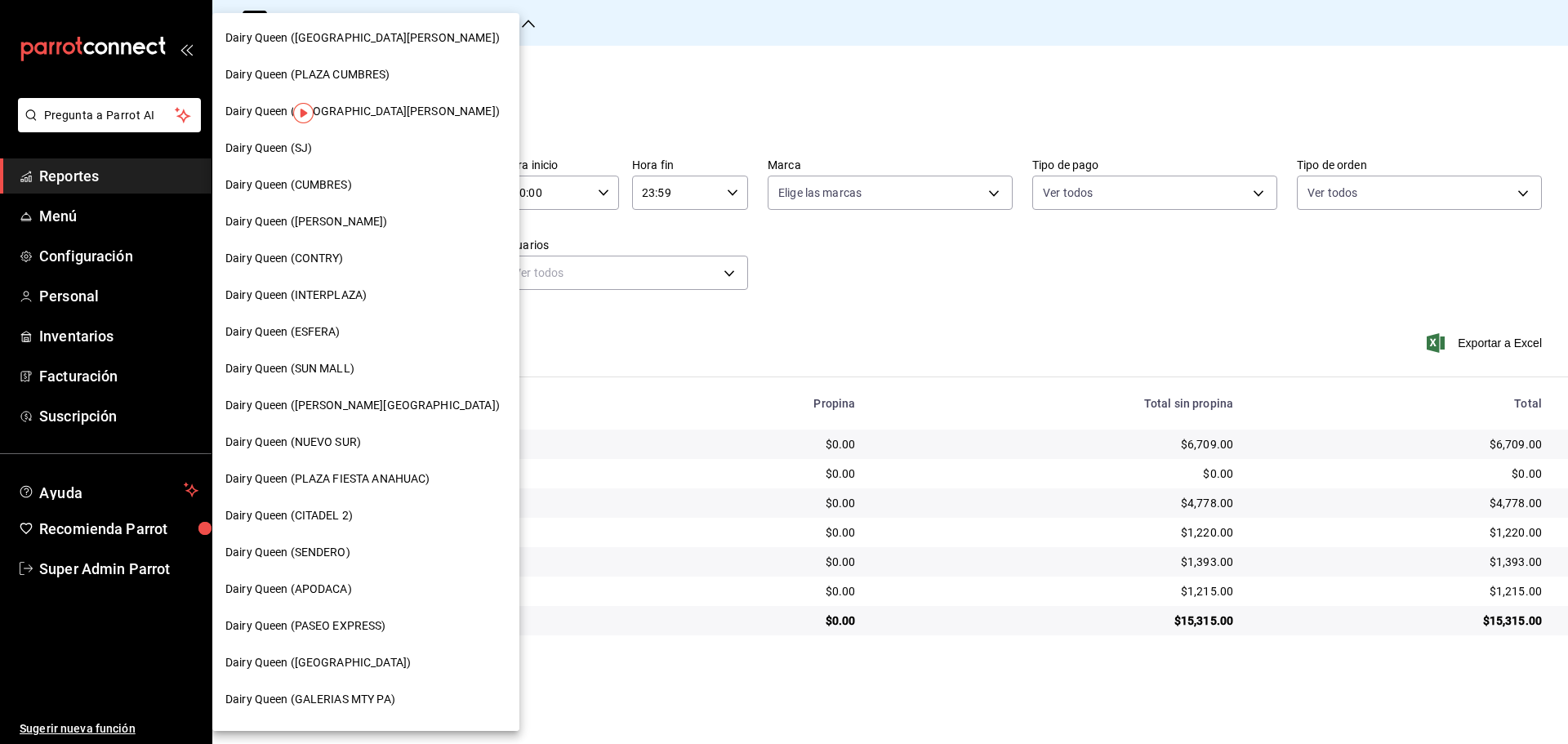
click at [343, 516] on span "Dairy Queen (CITADEL 2)" at bounding box center [289, 515] width 128 height 17
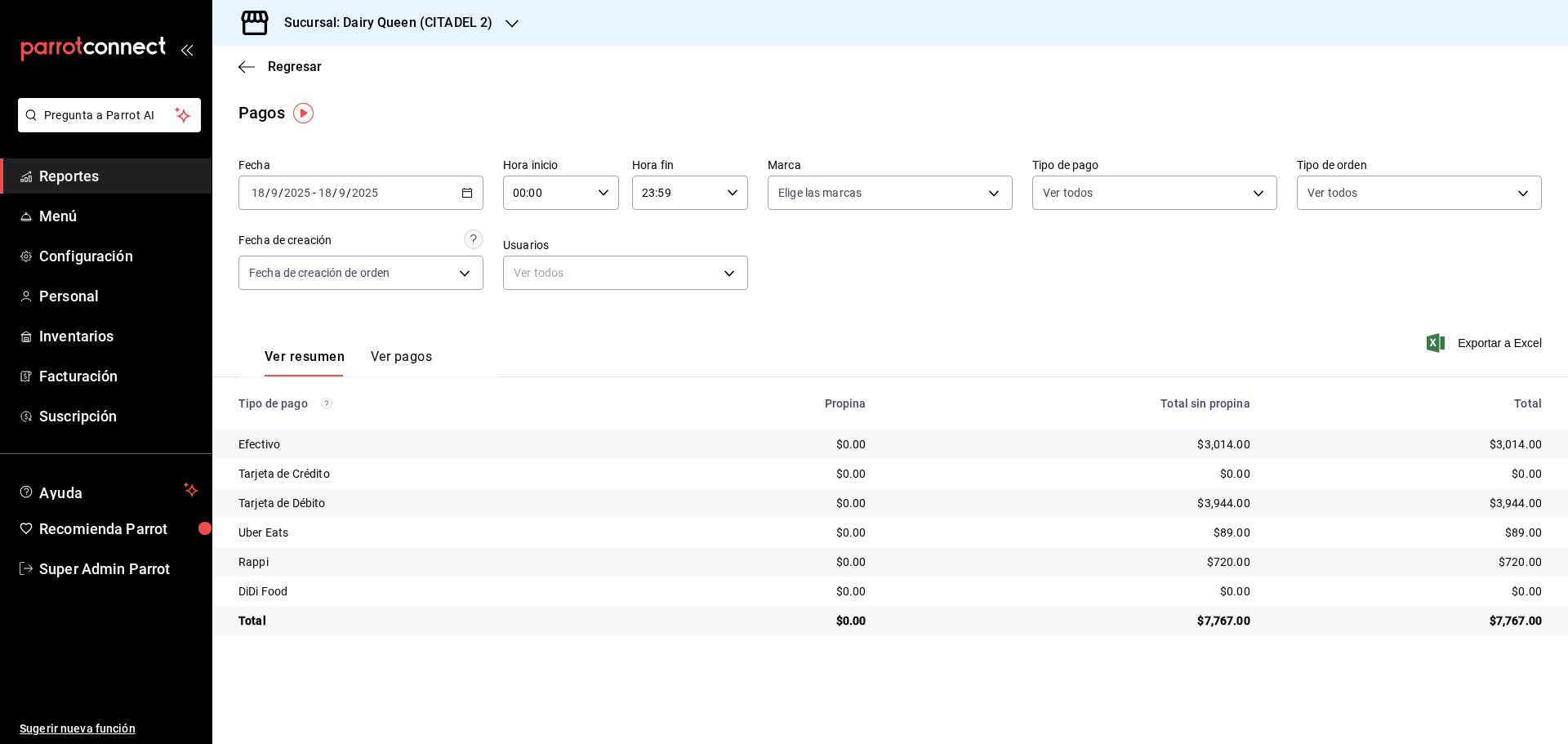
click at [345, 31] on h3 "Sucursal: Dairy Queen (CITADEL 2)" at bounding box center [382, 23] width 221 height 20
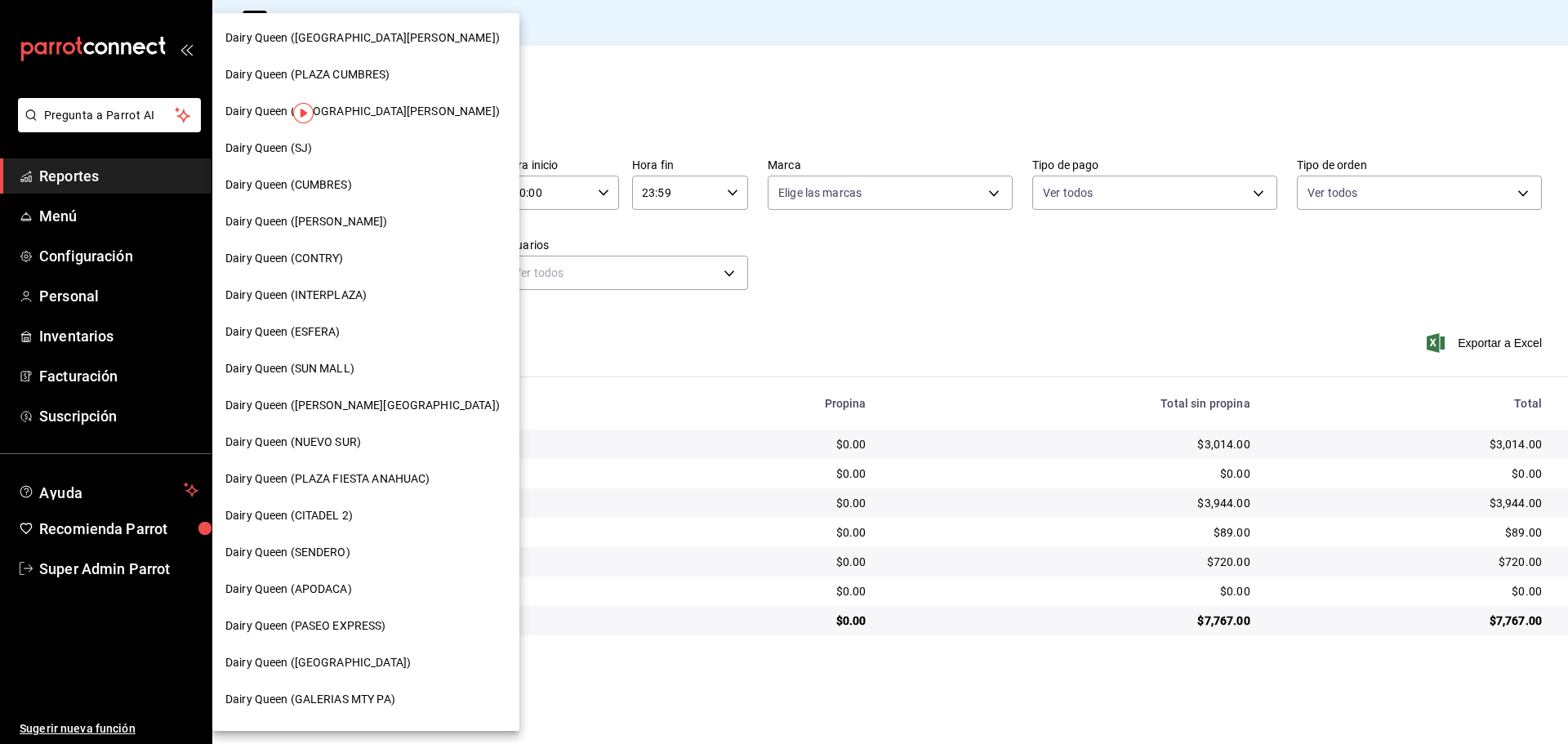
click at [385, 61] on div "Dairy Queen (PLAZA CUMBRES)" at bounding box center [365, 74] width 307 height 37
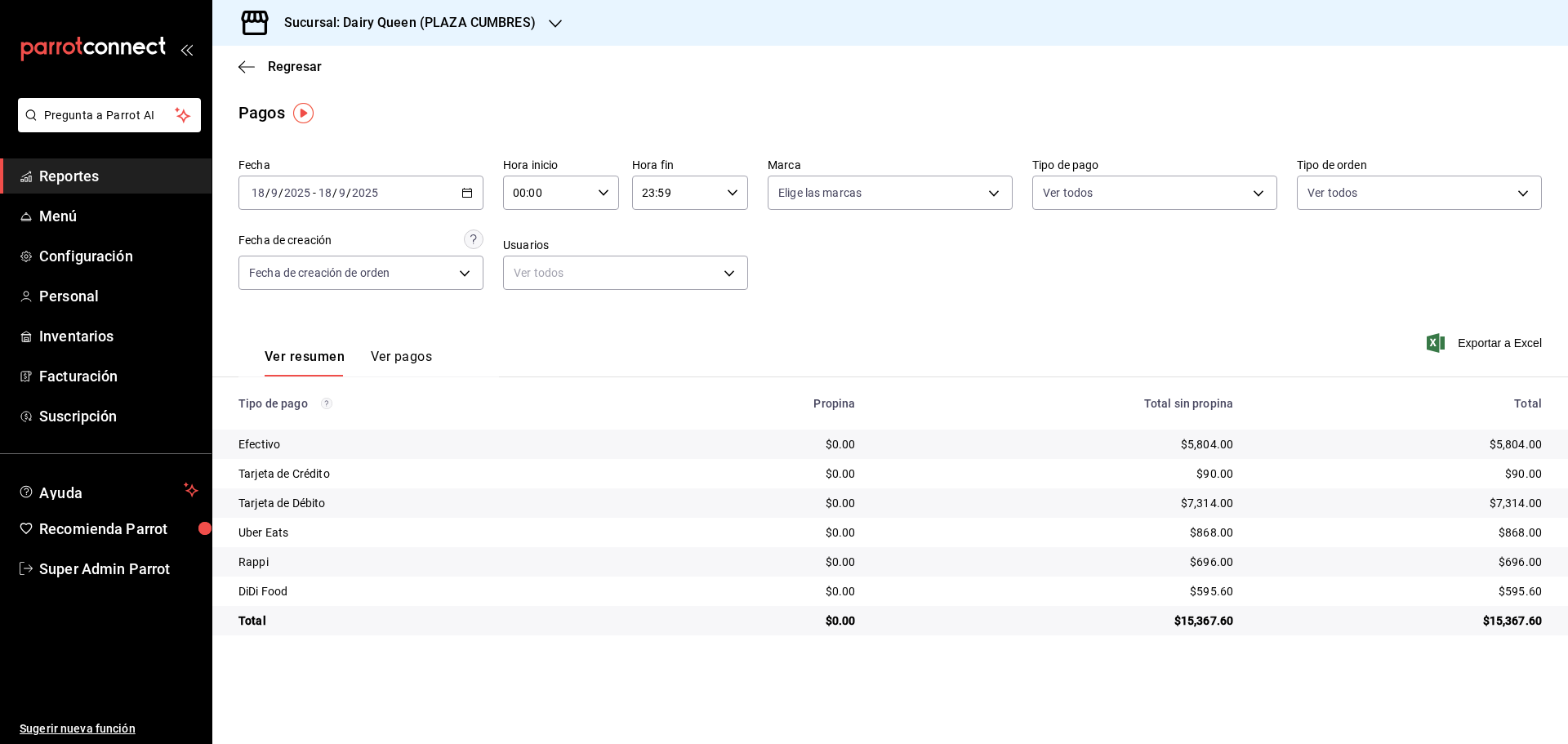
click at [450, 9] on div "Sucursal: Dairy Queen (PLAZA CUMBRES)" at bounding box center [397, 23] width 343 height 46
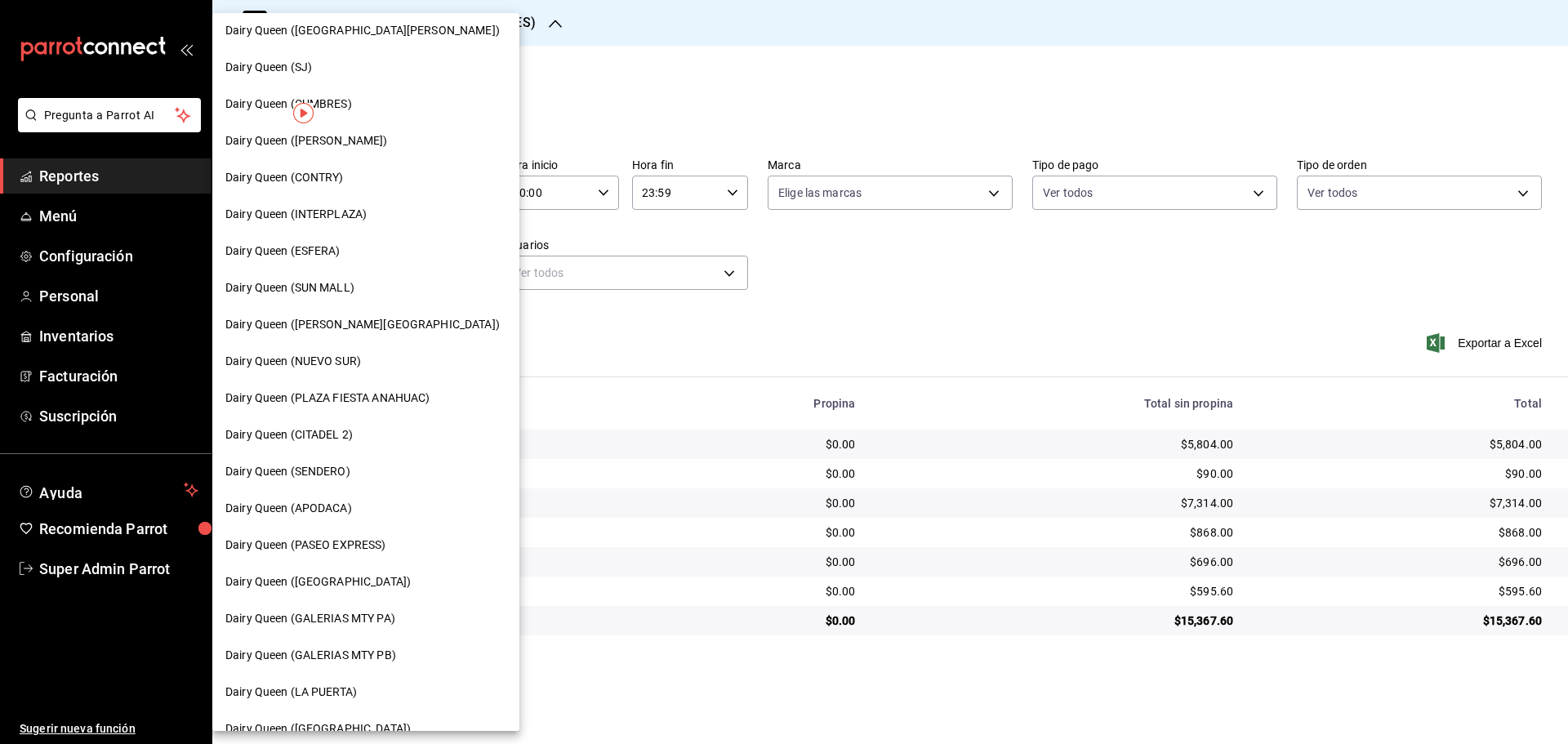
scroll to position [137, 0]
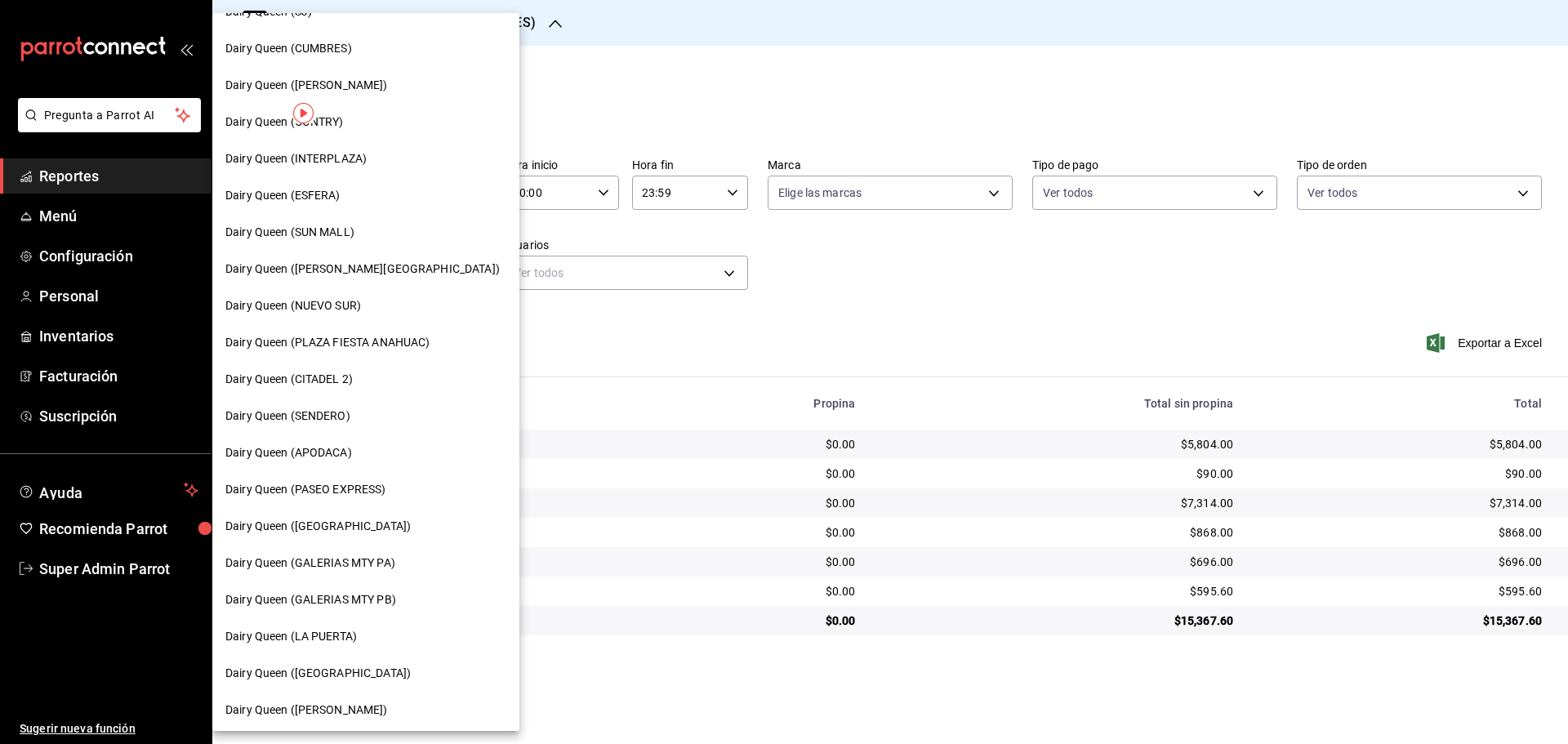
click at [403, 332] on div "Dairy Queen (PLAZA FIESTA ANAHUAC)" at bounding box center [365, 342] width 307 height 37
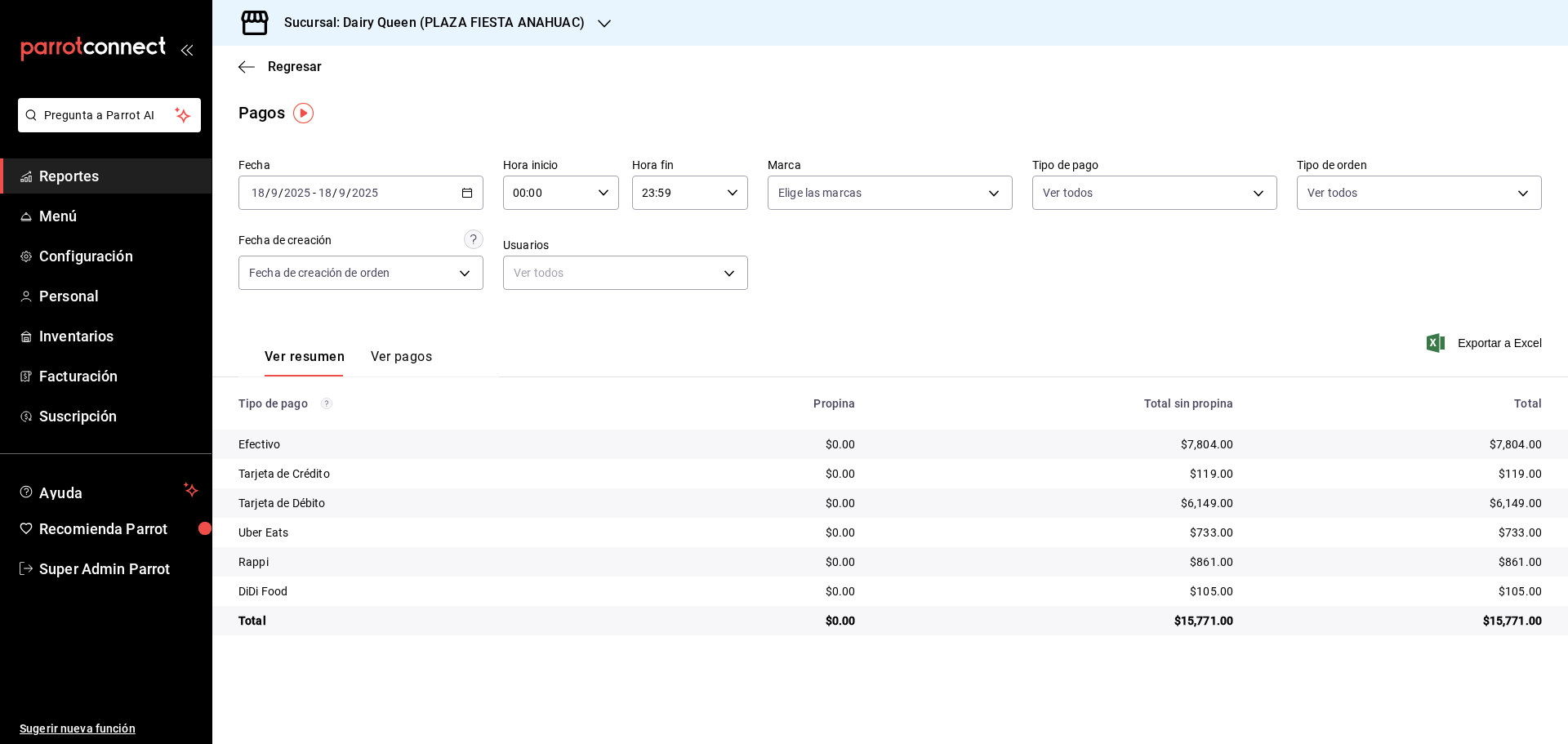
click at [500, 8] on div "Sucursal: Dairy Queen (PLAZA FIESTA ANAHUAC)" at bounding box center [421, 23] width 392 height 46
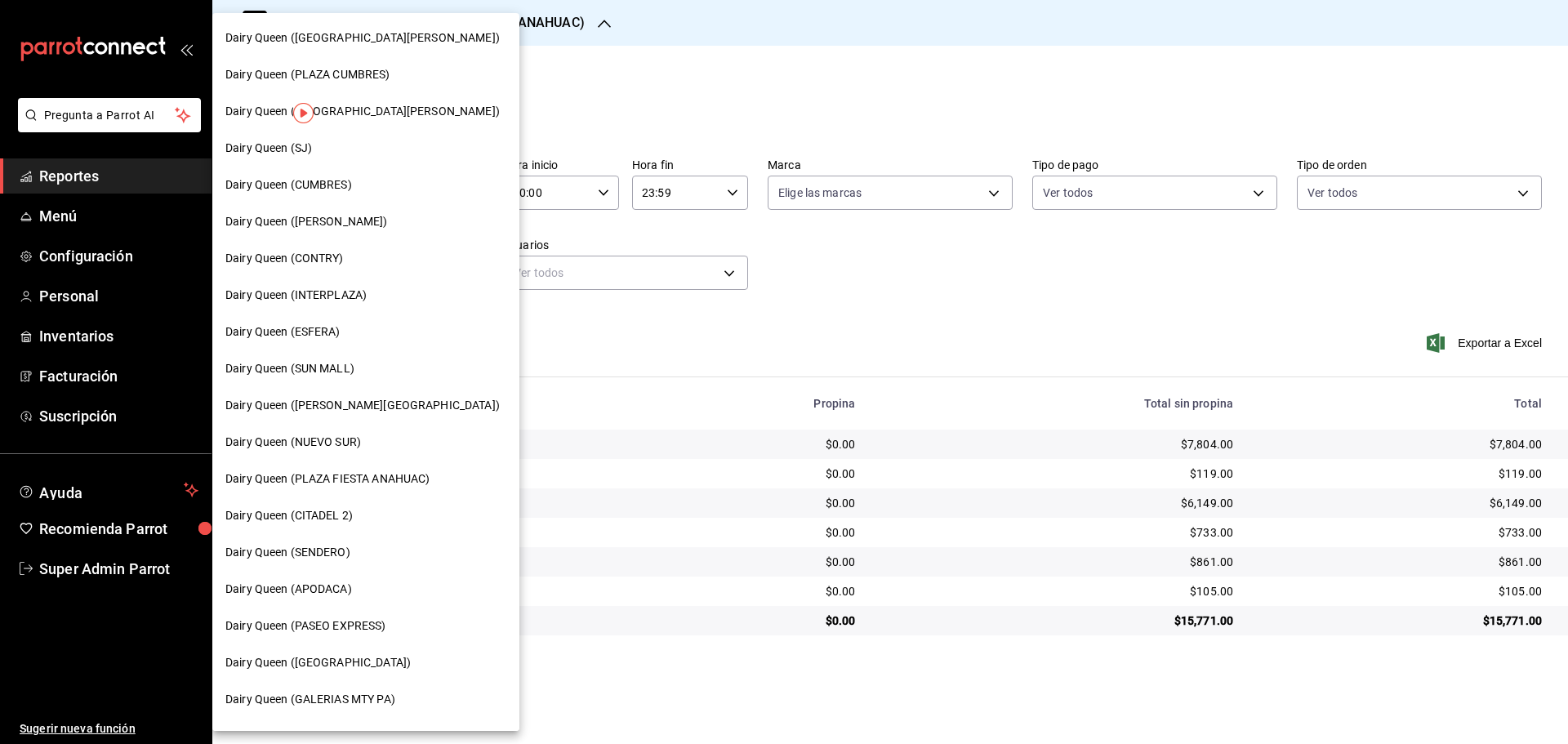
scroll to position [508, 0]
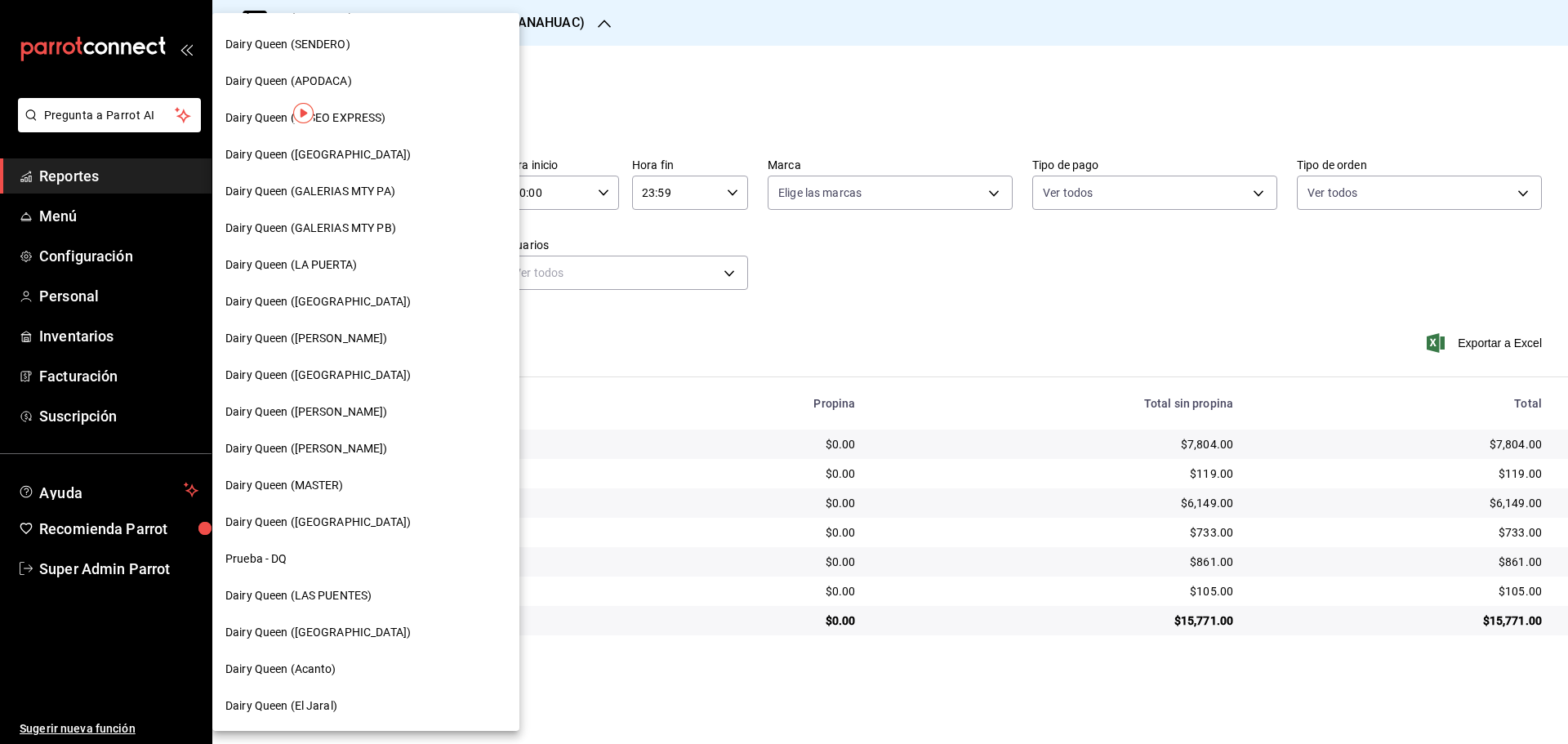
click at [336, 447] on span "Dairy Queen (Romulo Garza)" at bounding box center [307, 449] width 163 height 17
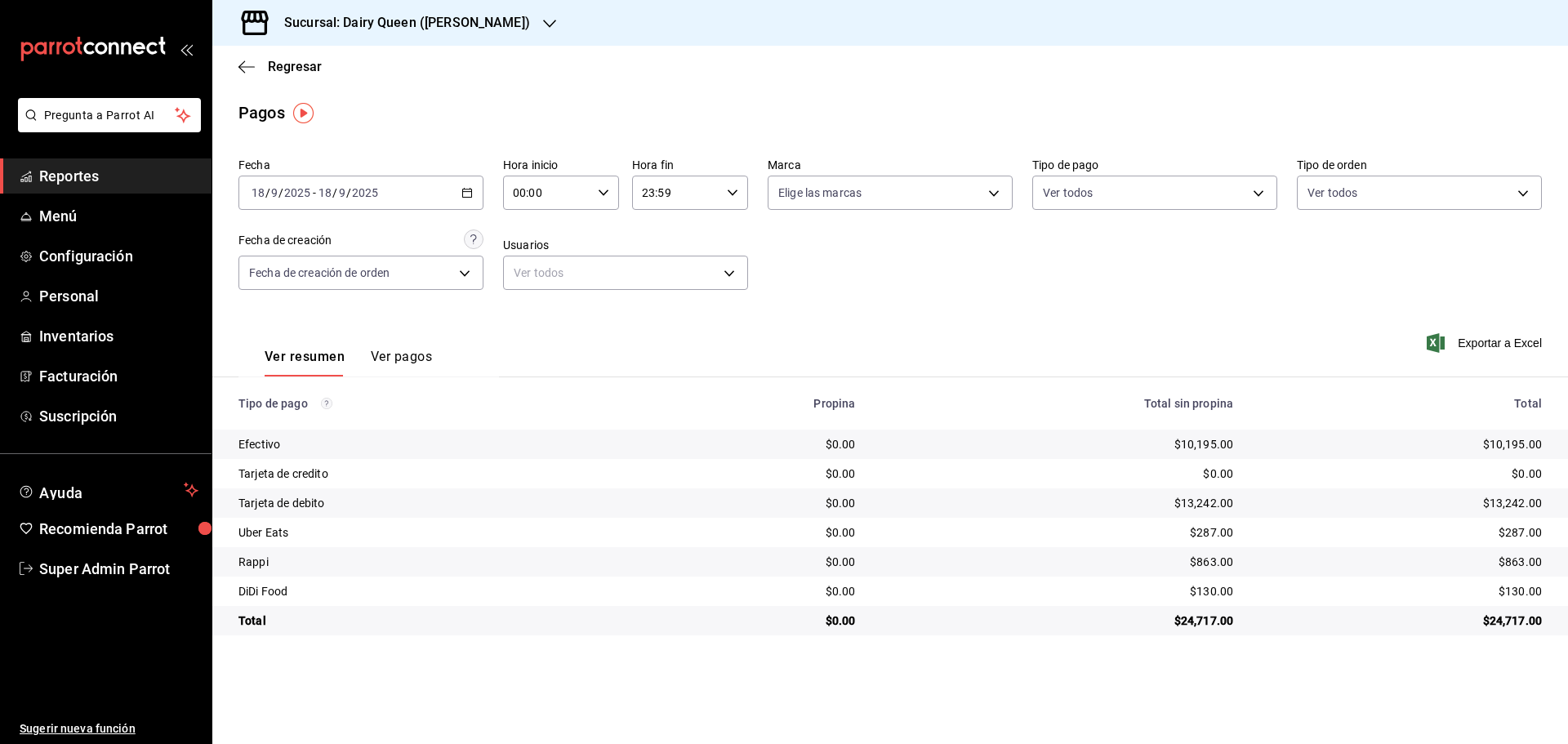
click at [383, 40] on div "Sucursal: Dairy Queen (Romulo Garza)" at bounding box center [394, 23] width 337 height 46
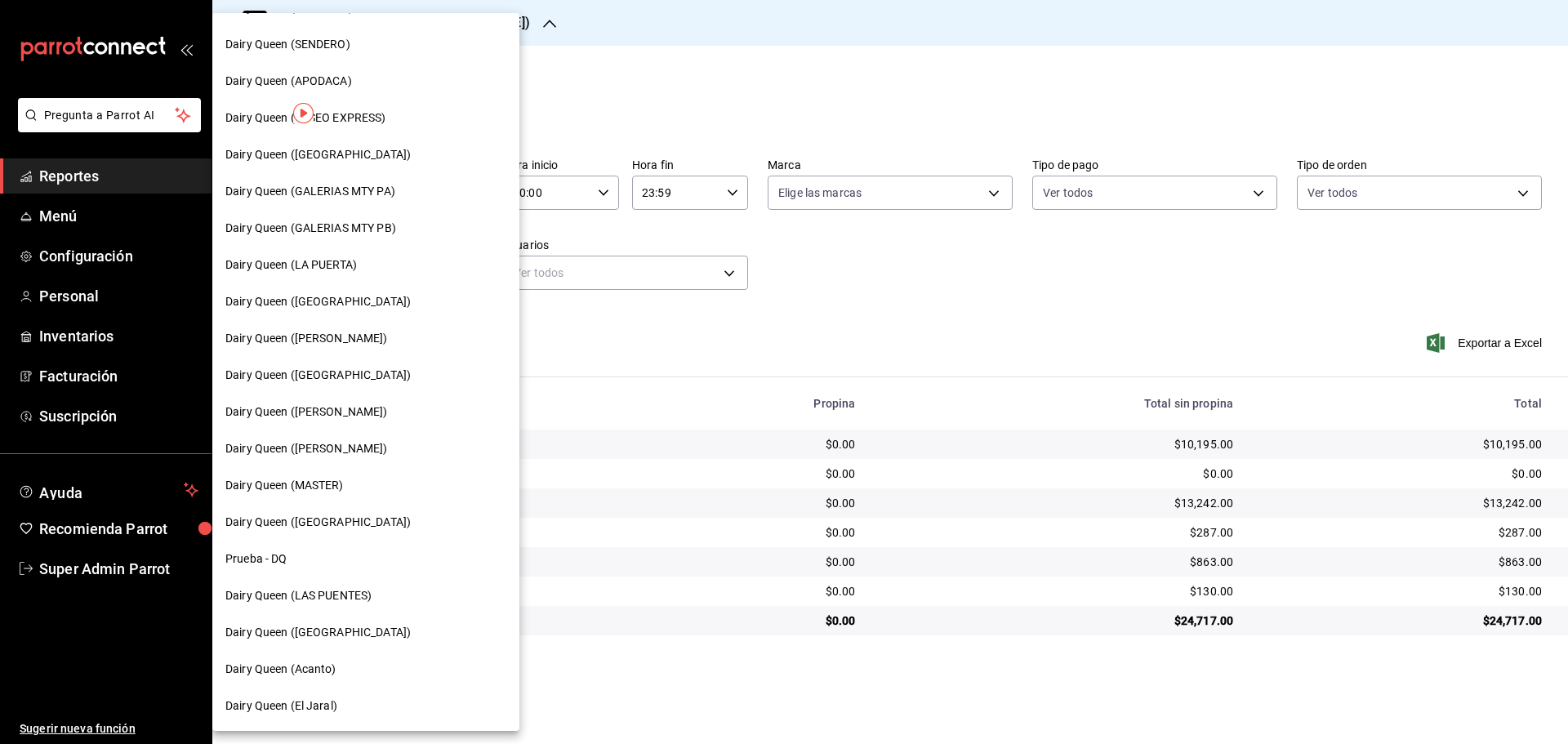
click at [333, 518] on span "Dairy Queen (Riviera del sol)" at bounding box center [318, 522] width 185 height 17
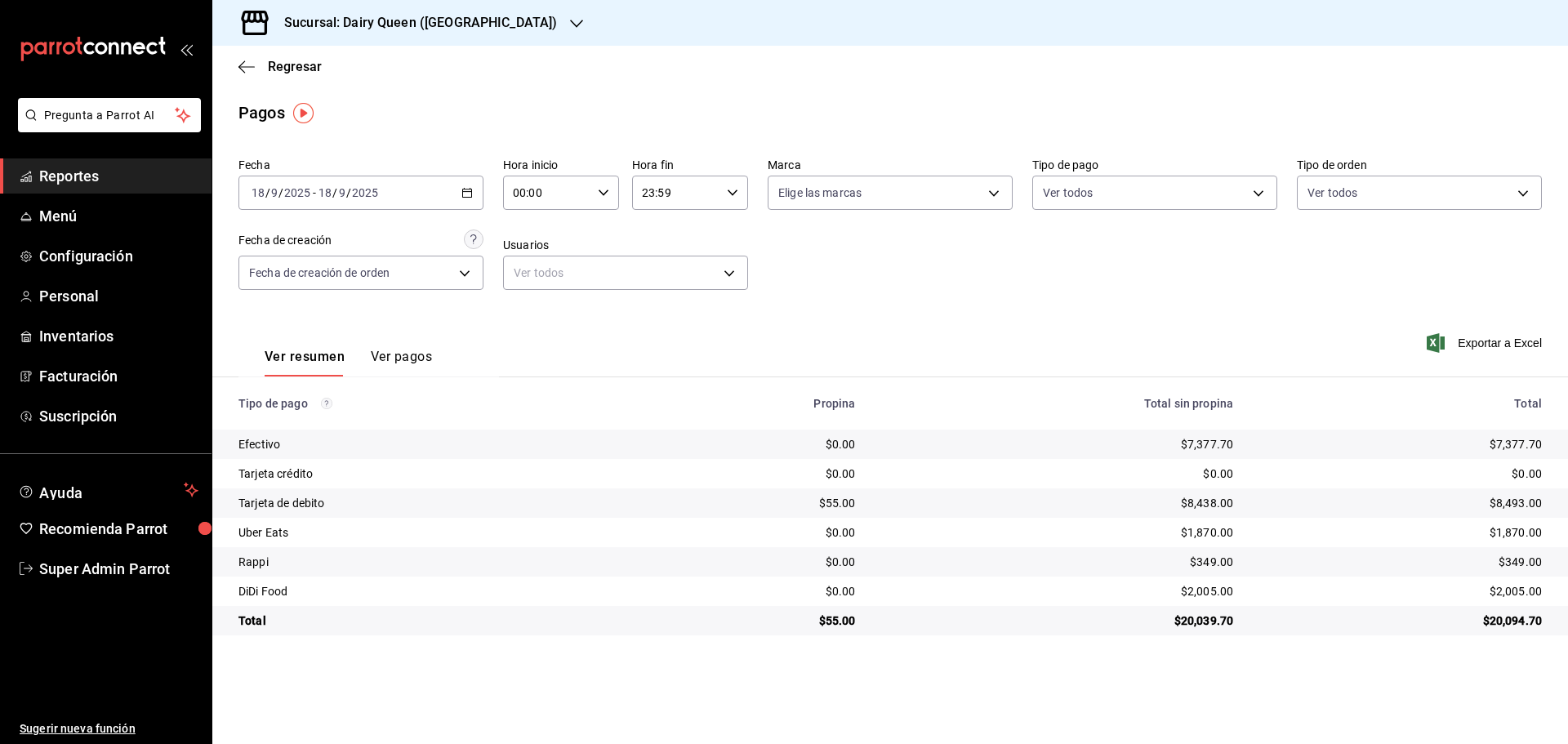
click at [402, 17] on h3 "Sucursal: Dairy Queen (Riviera del sol)" at bounding box center [414, 23] width 285 height 20
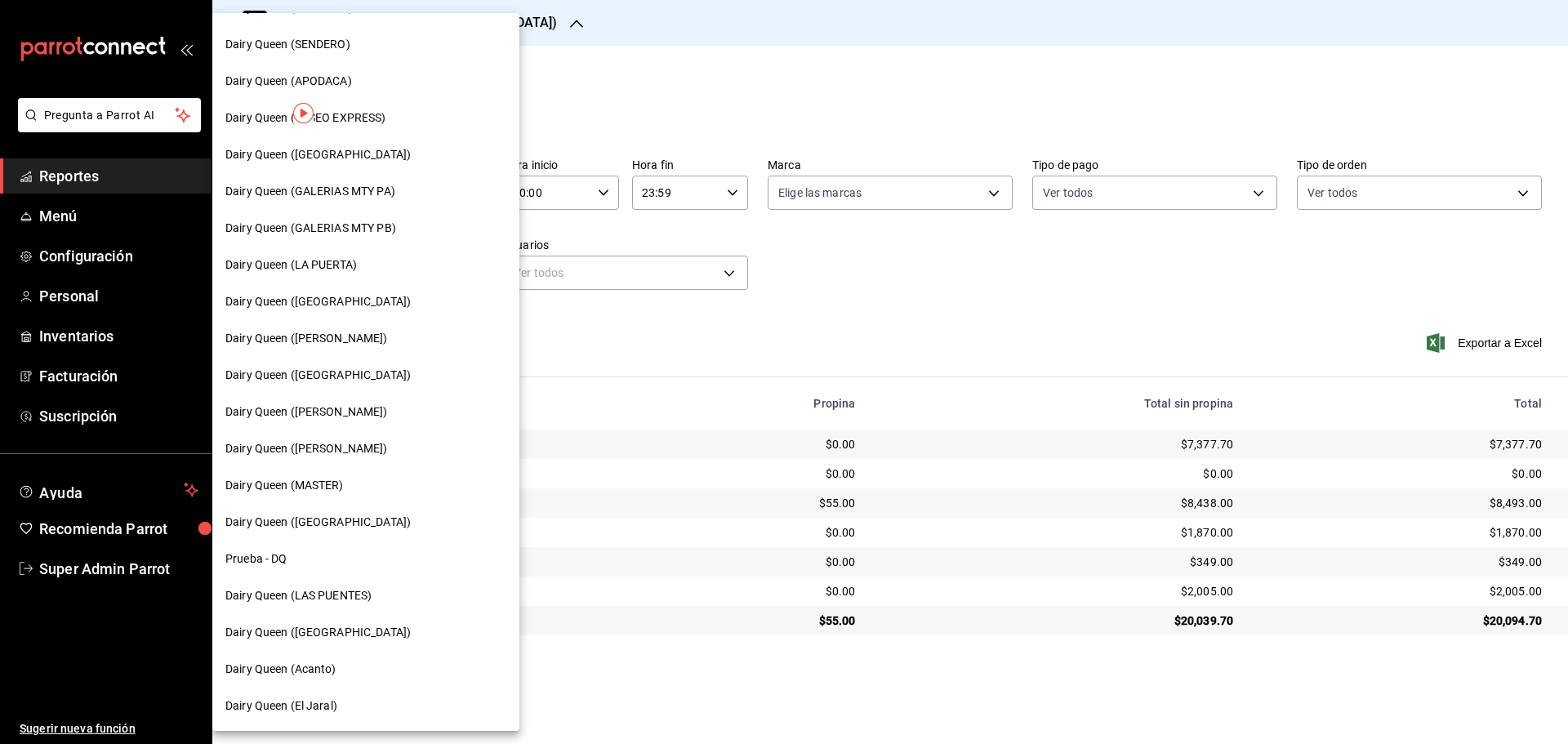
click at [350, 666] on div "Dairy Queen (Acanto)" at bounding box center [365, 669] width 281 height 17
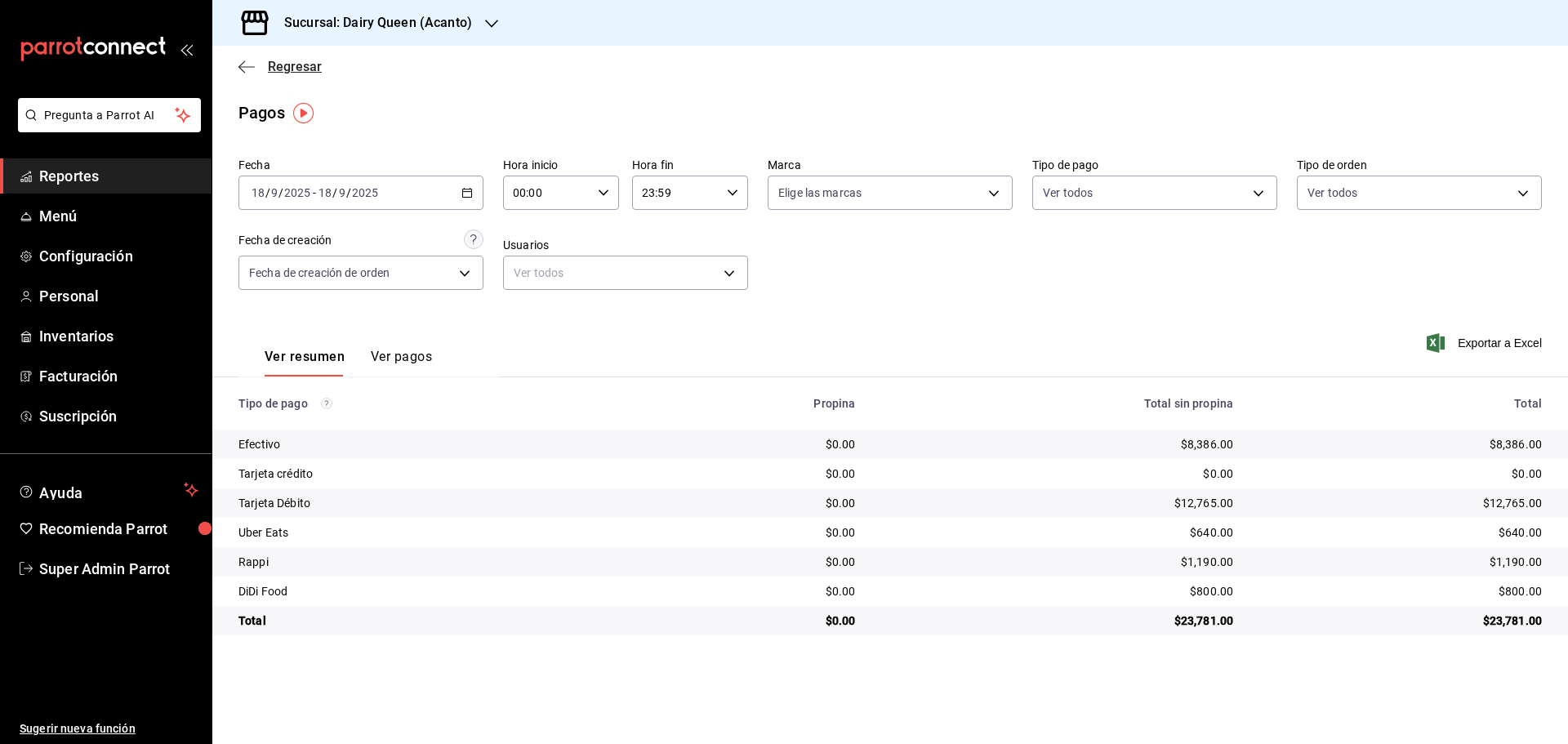
click at [258, 65] on span "Regresar" at bounding box center [280, 66] width 83 height 16
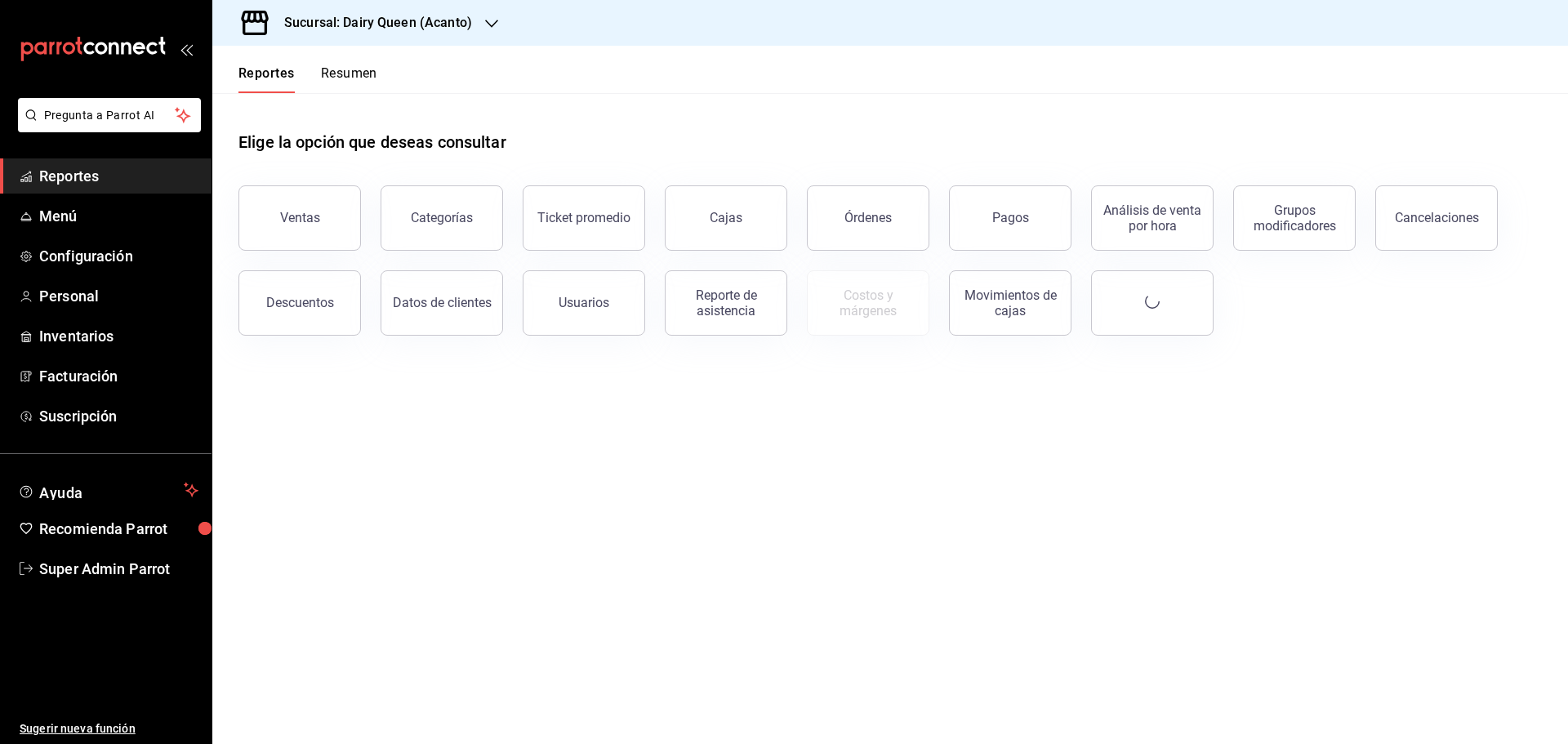
click at [343, 77] on button "Resumen" at bounding box center [349, 79] width 56 height 28
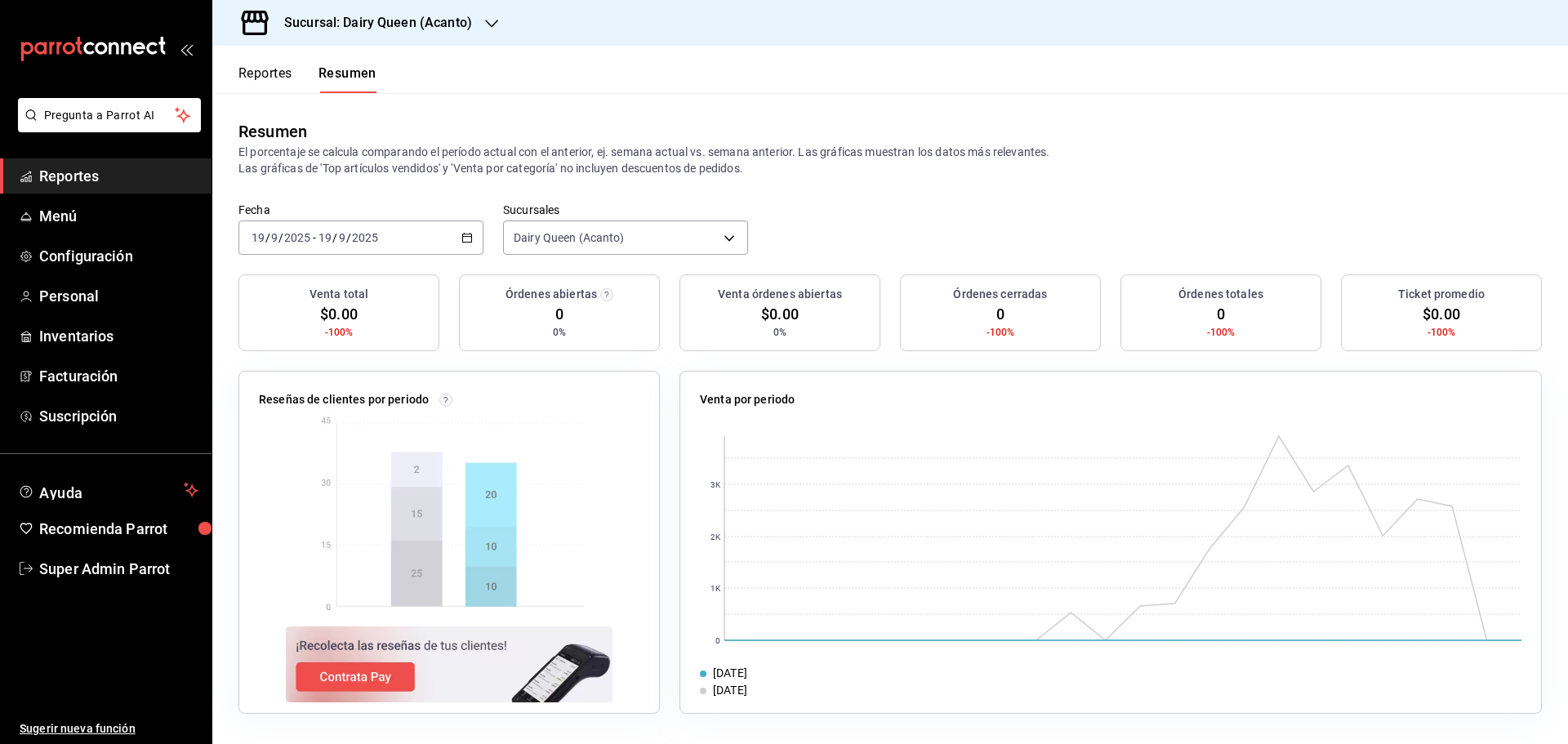
click at [444, 241] on div "2025-09-19 19 / 9 / 2025 - 2025-09-19 19 / 9 / 2025" at bounding box center [361, 238] width 245 height 35
click at [313, 477] on span "Rango de fechas" at bounding box center [316, 471] width 127 height 17
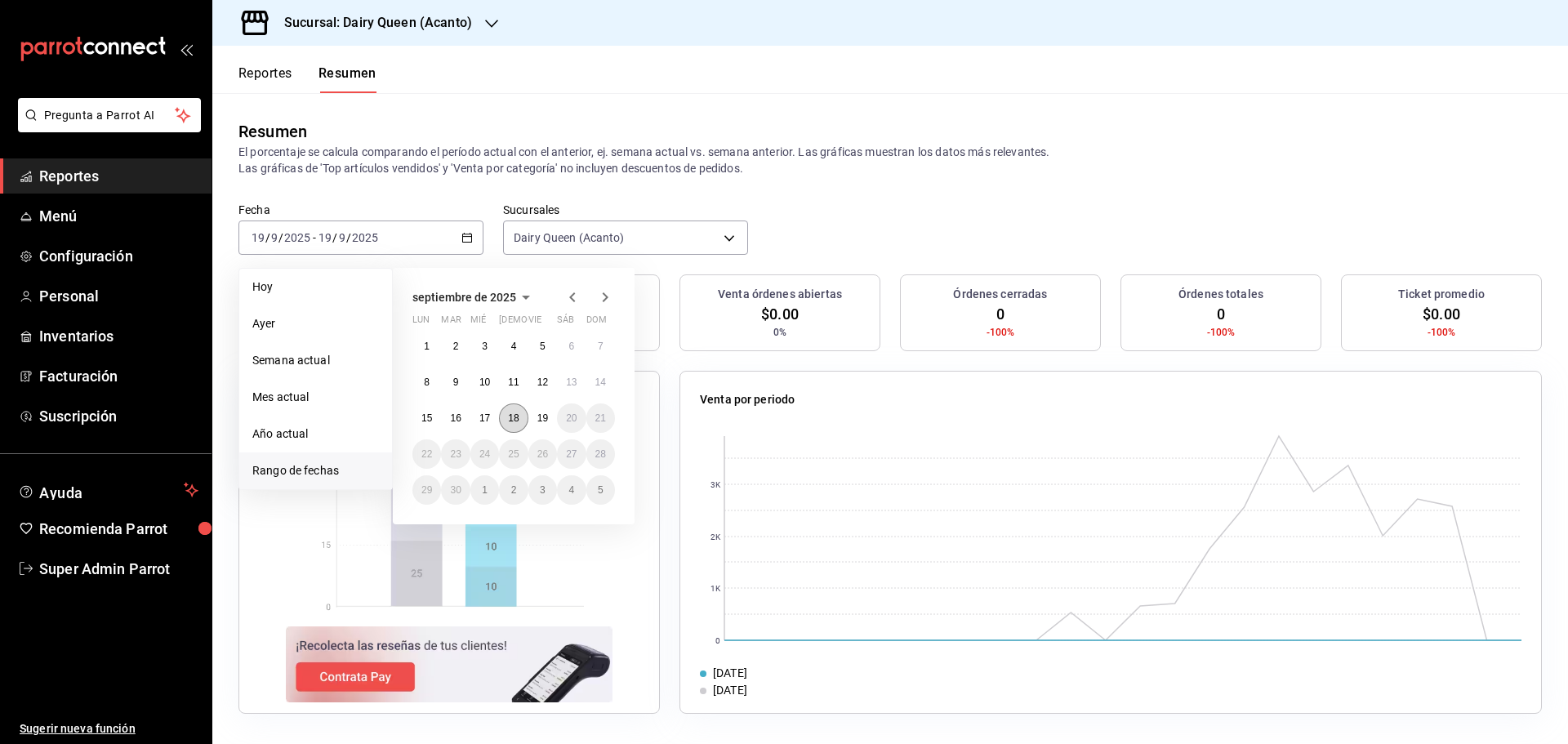
click at [507, 420] on button "18" at bounding box center [513, 418] width 29 height 30
click at [508, 420] on button "18" at bounding box center [513, 418] width 29 height 30
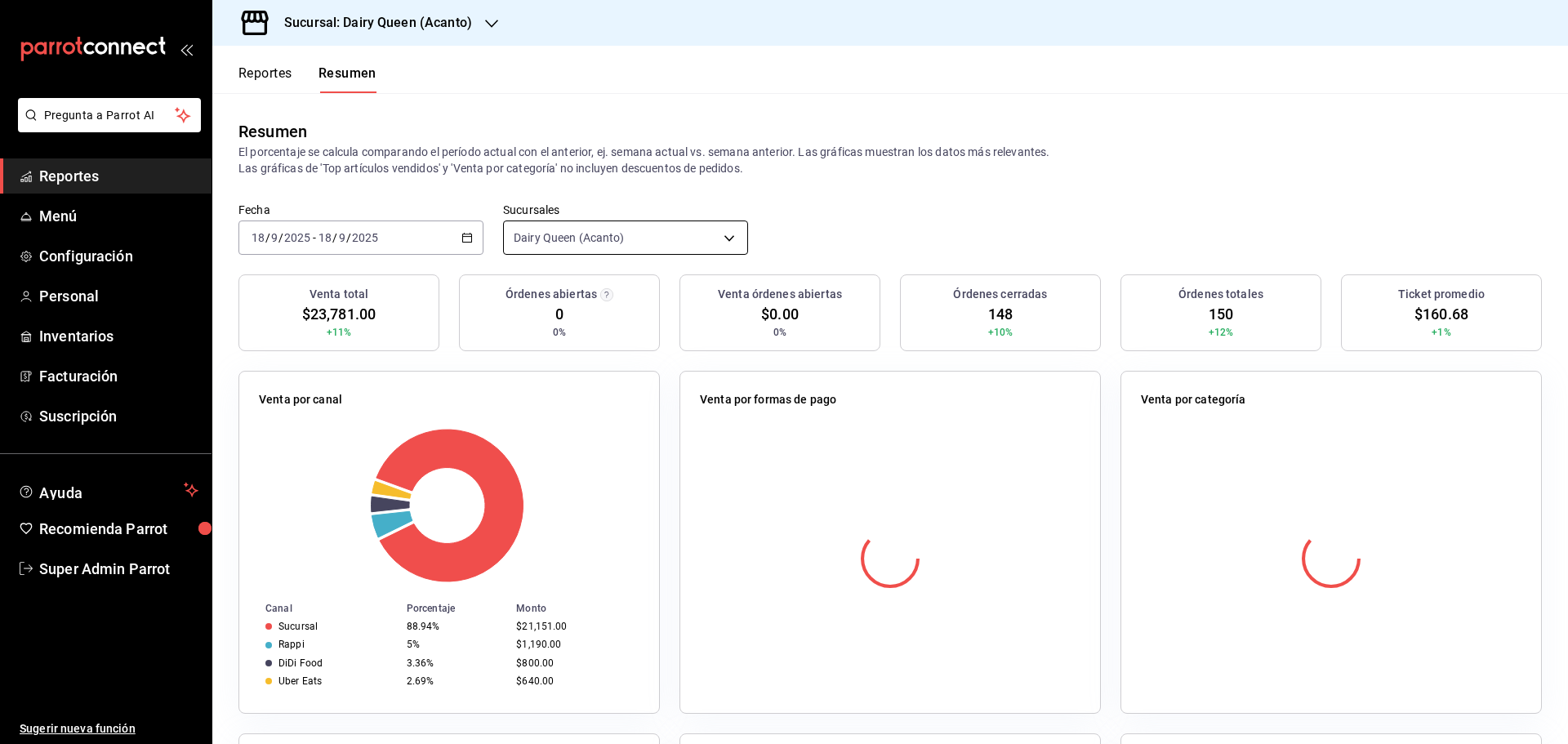
click at [560, 239] on body "Pregunta a Parrot AI Reportes Menú Configuración Personal Inventarios Facturaci…" at bounding box center [784, 372] width 1568 height 744
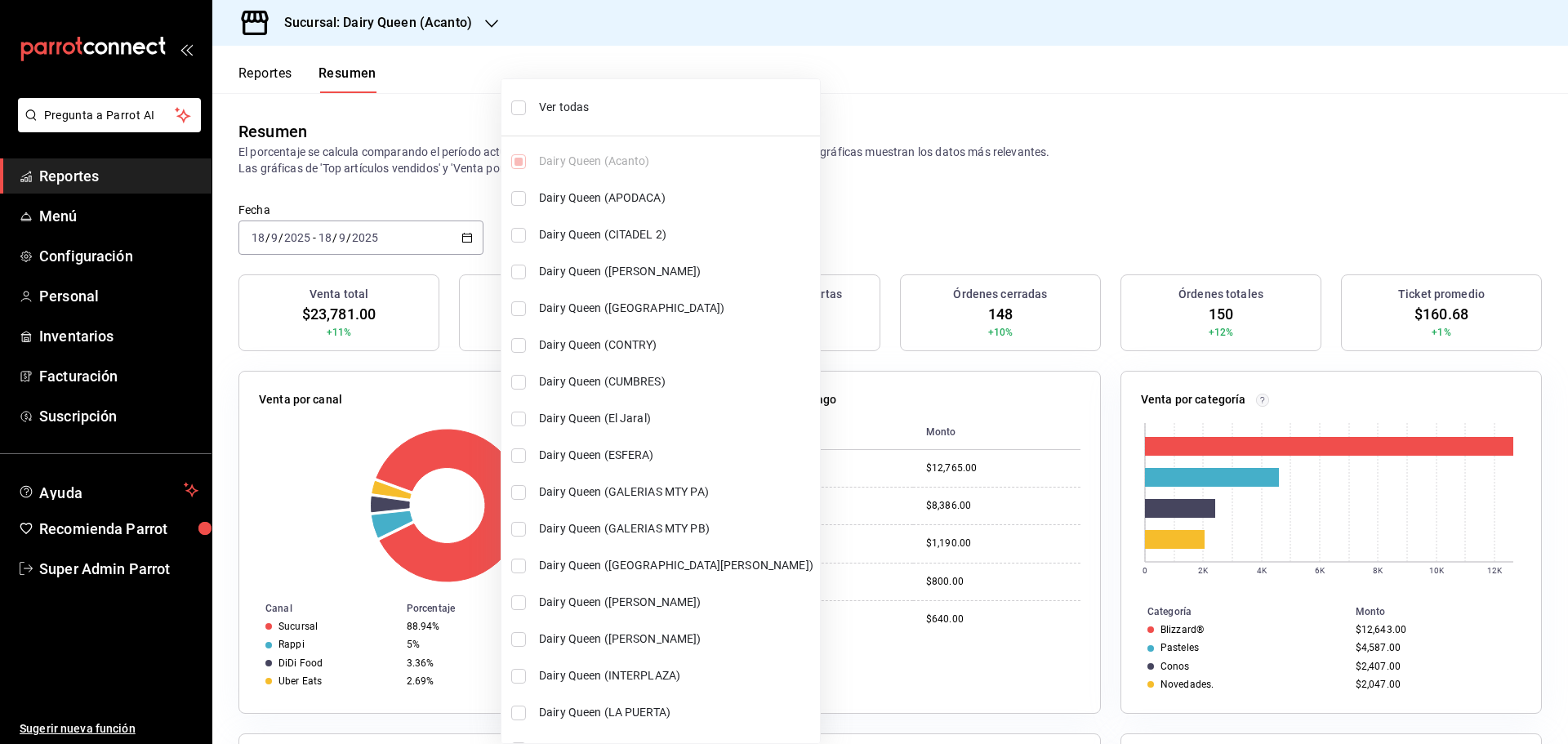
click at [554, 104] on span "Ver todas" at bounding box center [676, 107] width 275 height 17
type input "[object Object],[object Object],[object Object],[object Object],[object Object]…"
checkbox input "true"
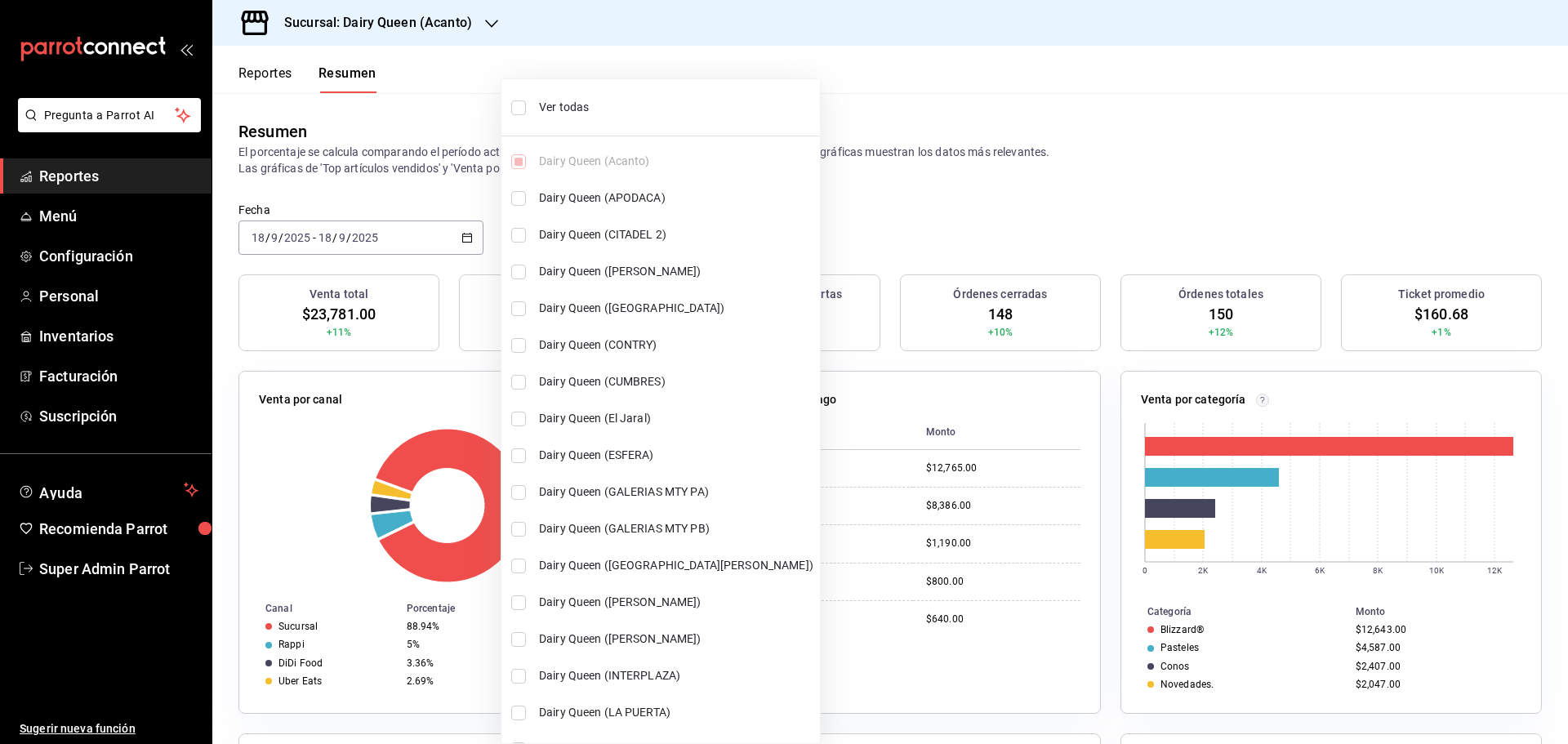
checkbox input "true"
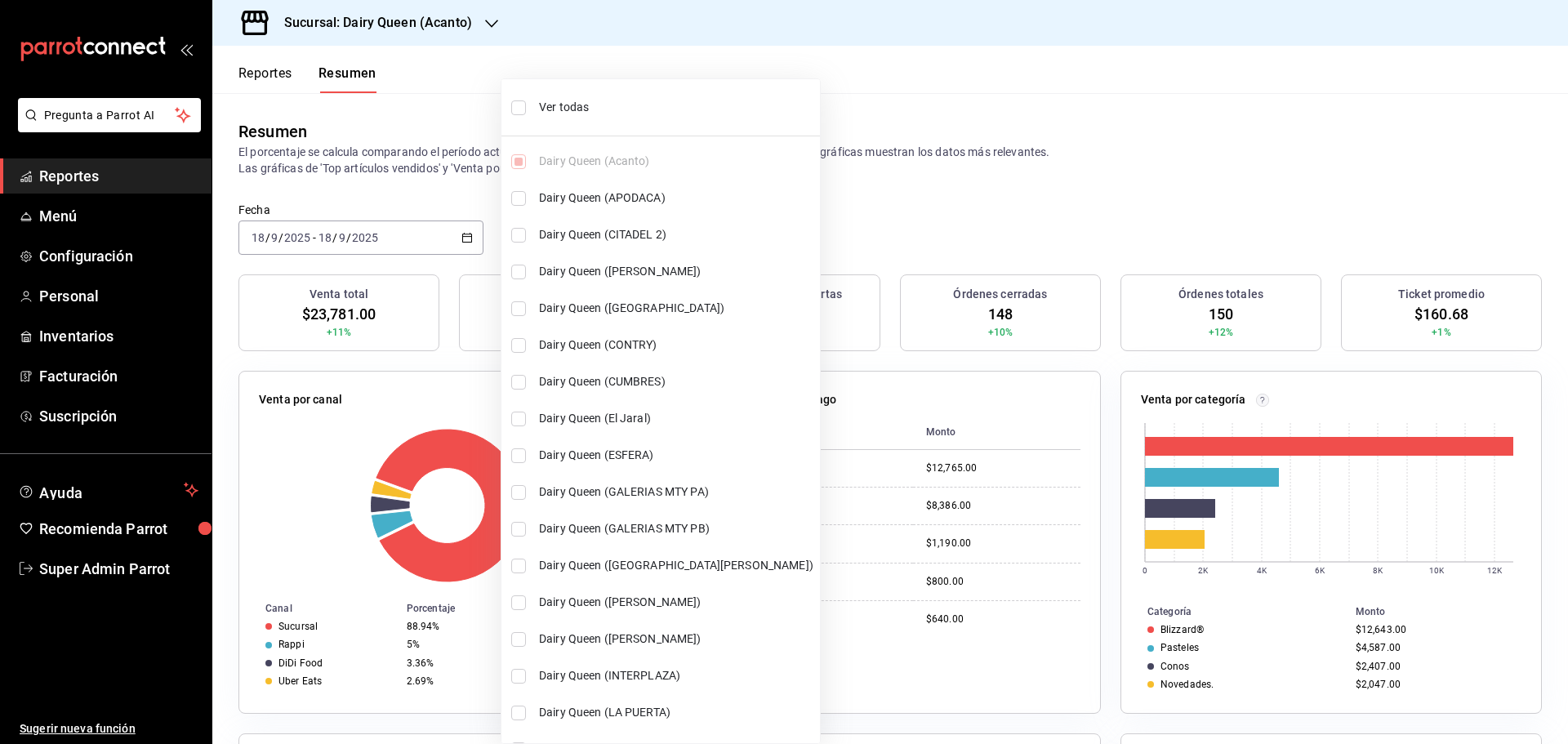
checkbox input "true"
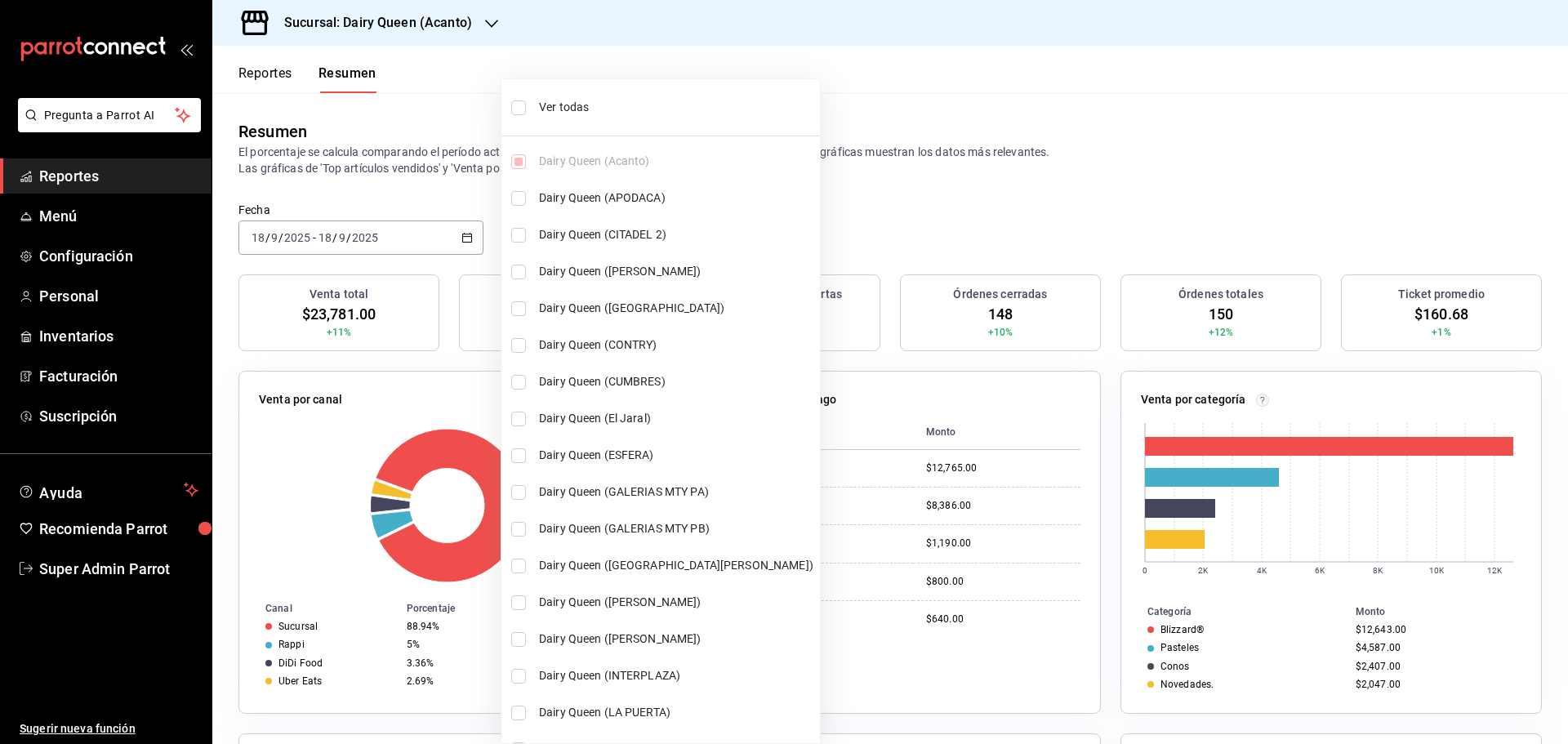
checkbox input "true"
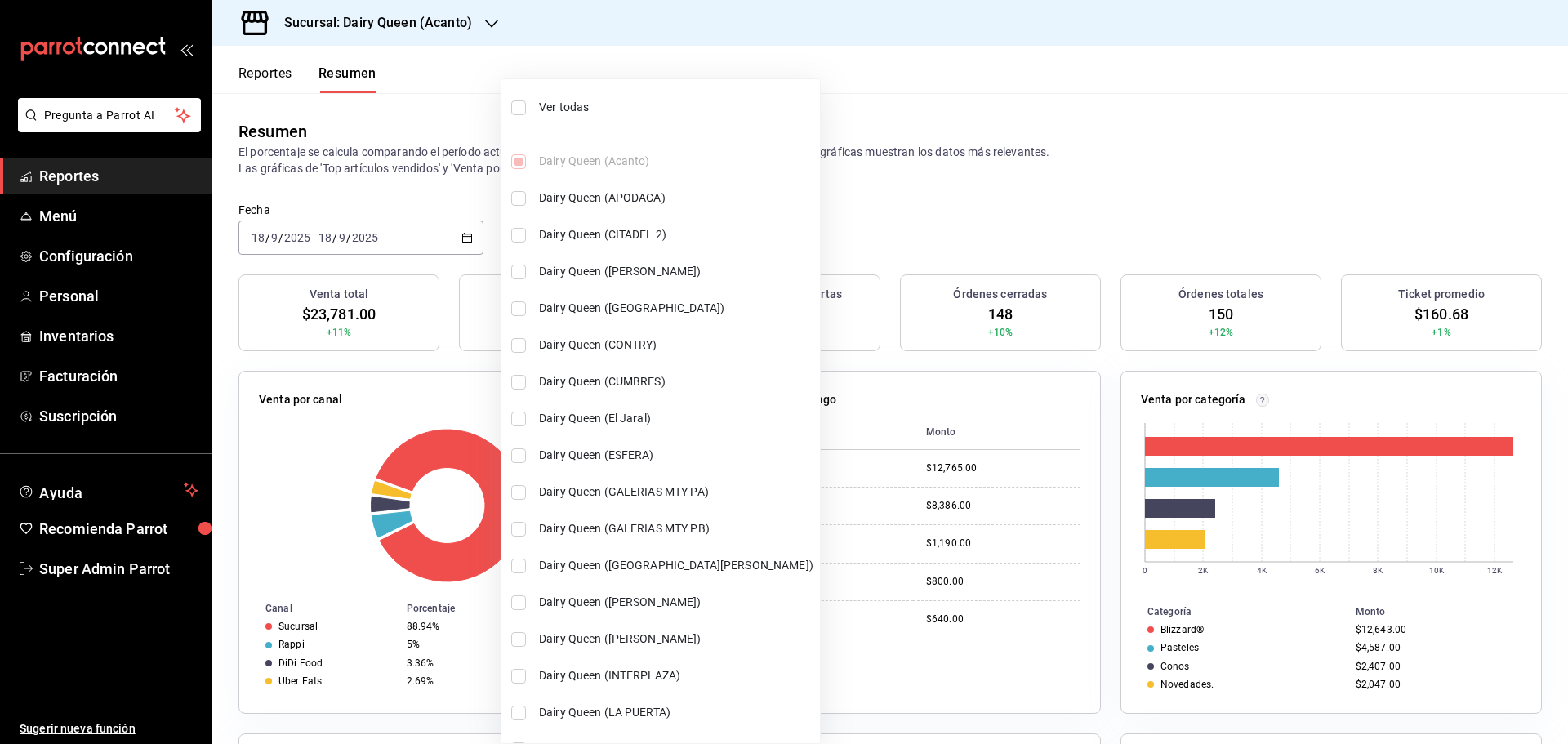
checkbox input "true"
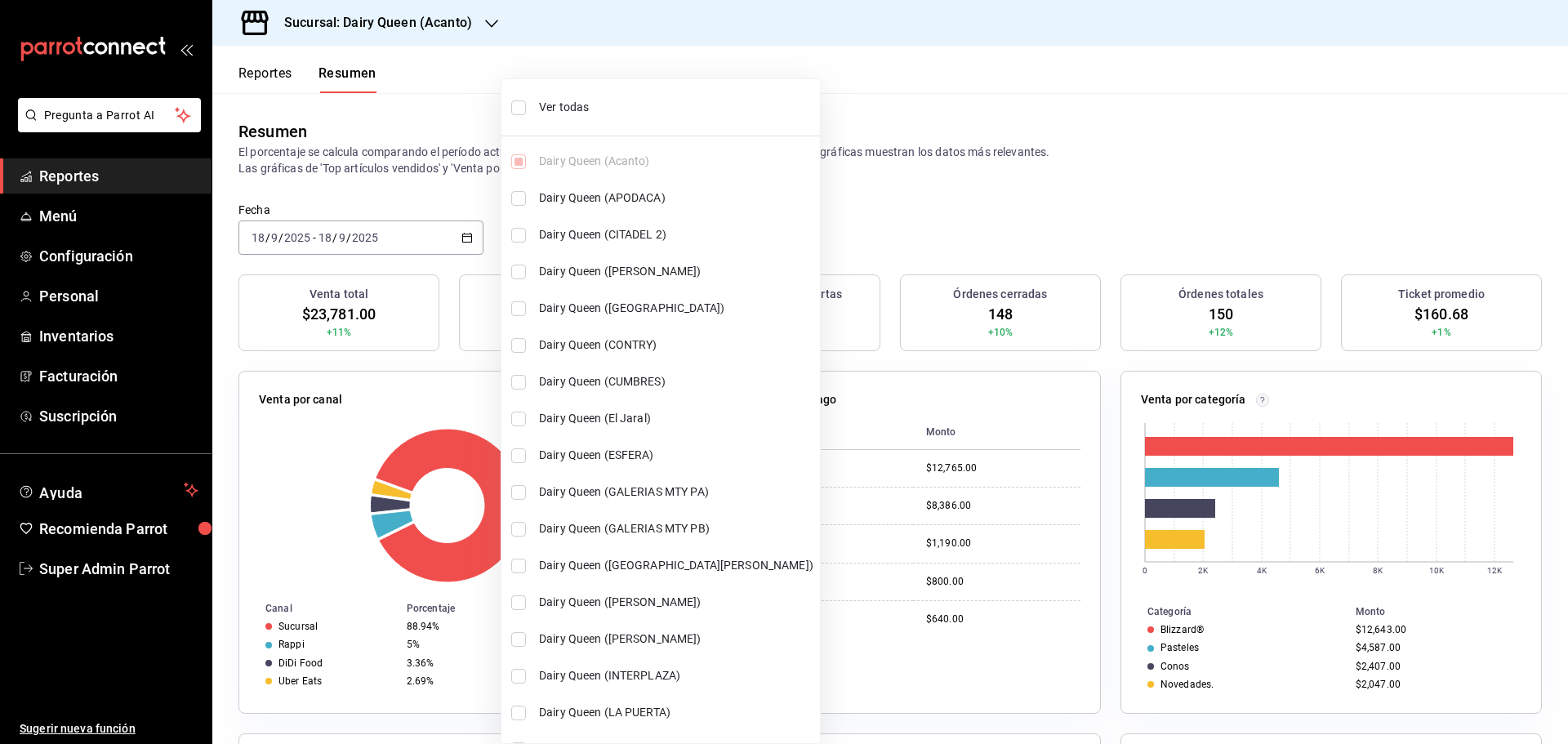
checkbox input "true"
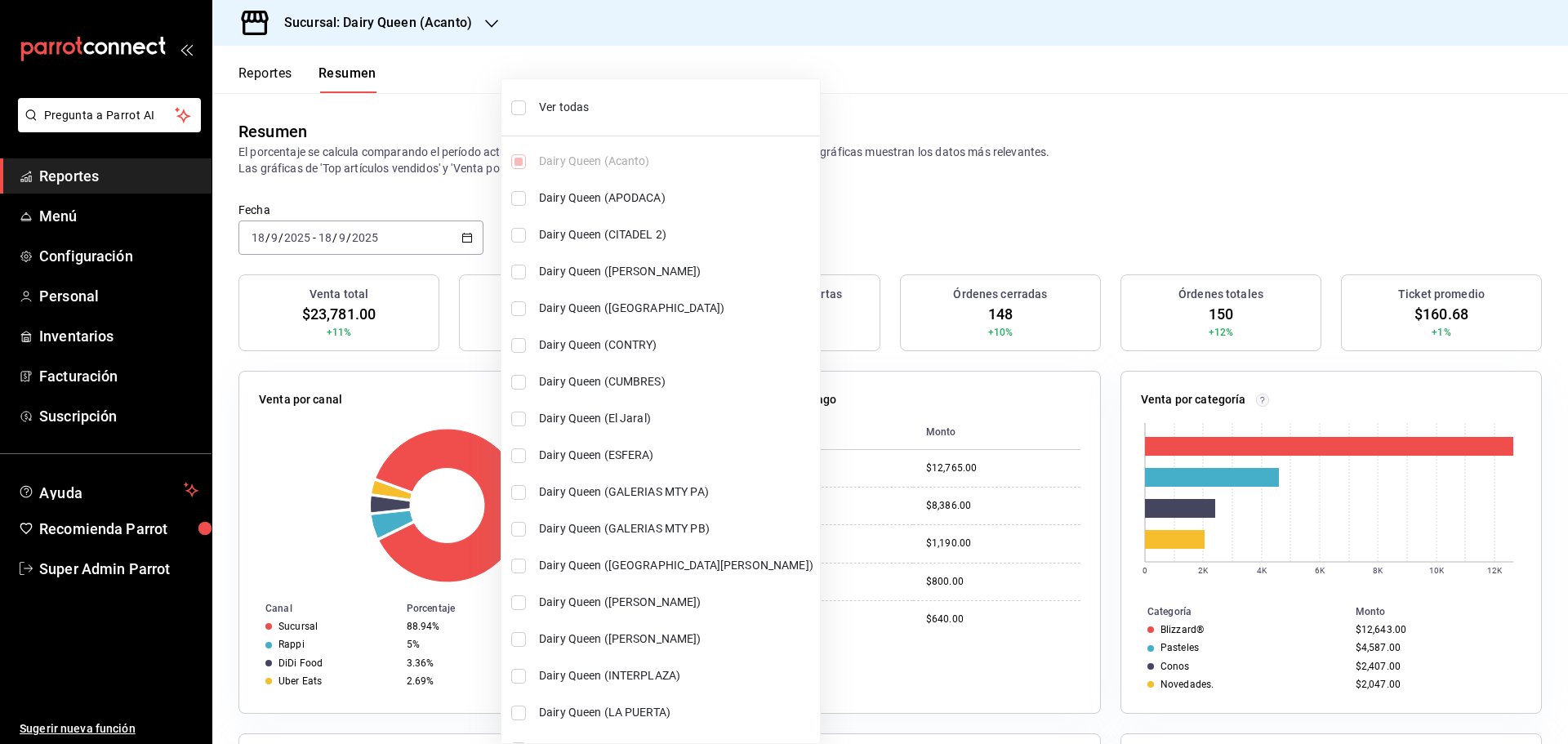
checkbox input "true"
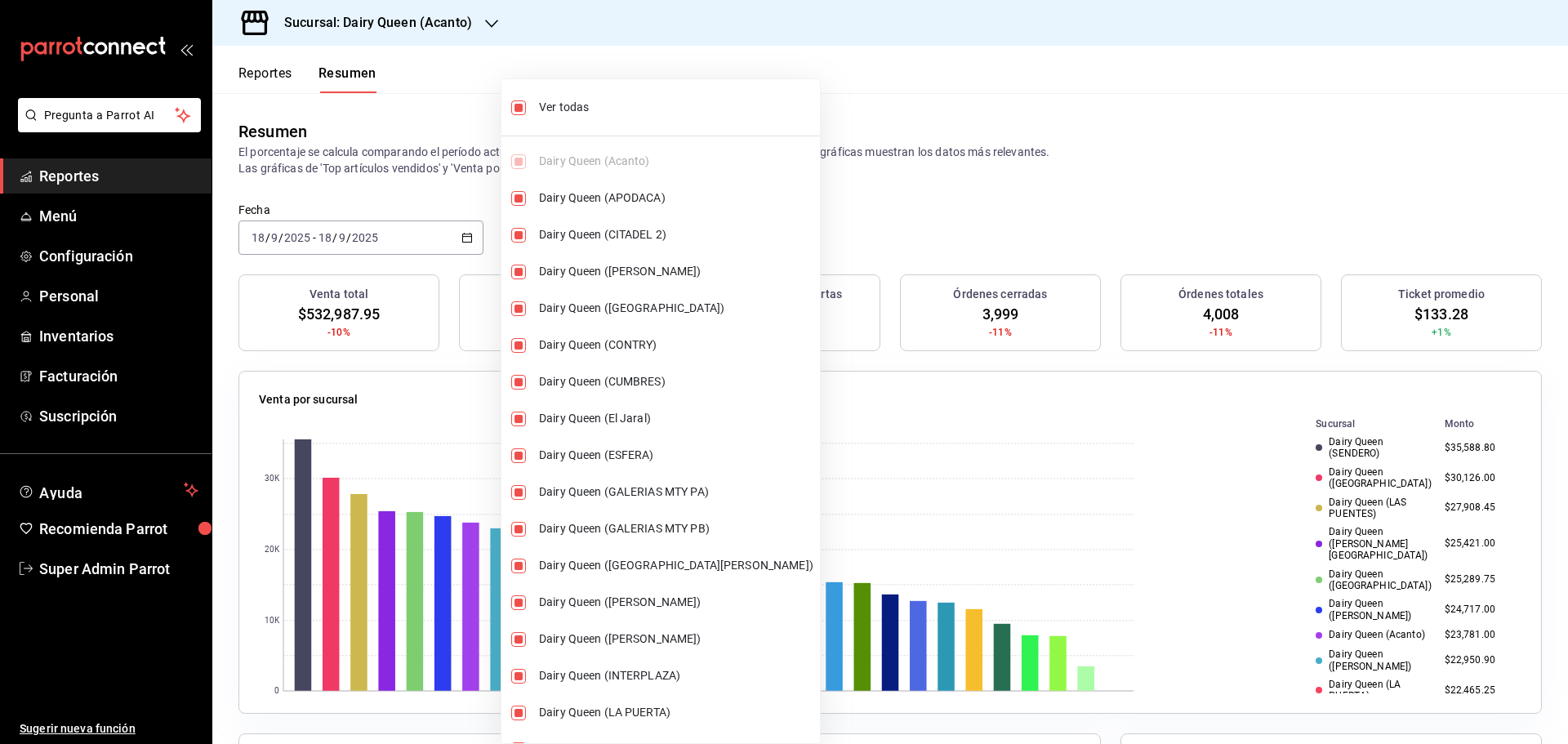
click at [887, 74] on div at bounding box center [784, 372] width 1568 height 744
